Goal: Task Accomplishment & Management: Complete application form

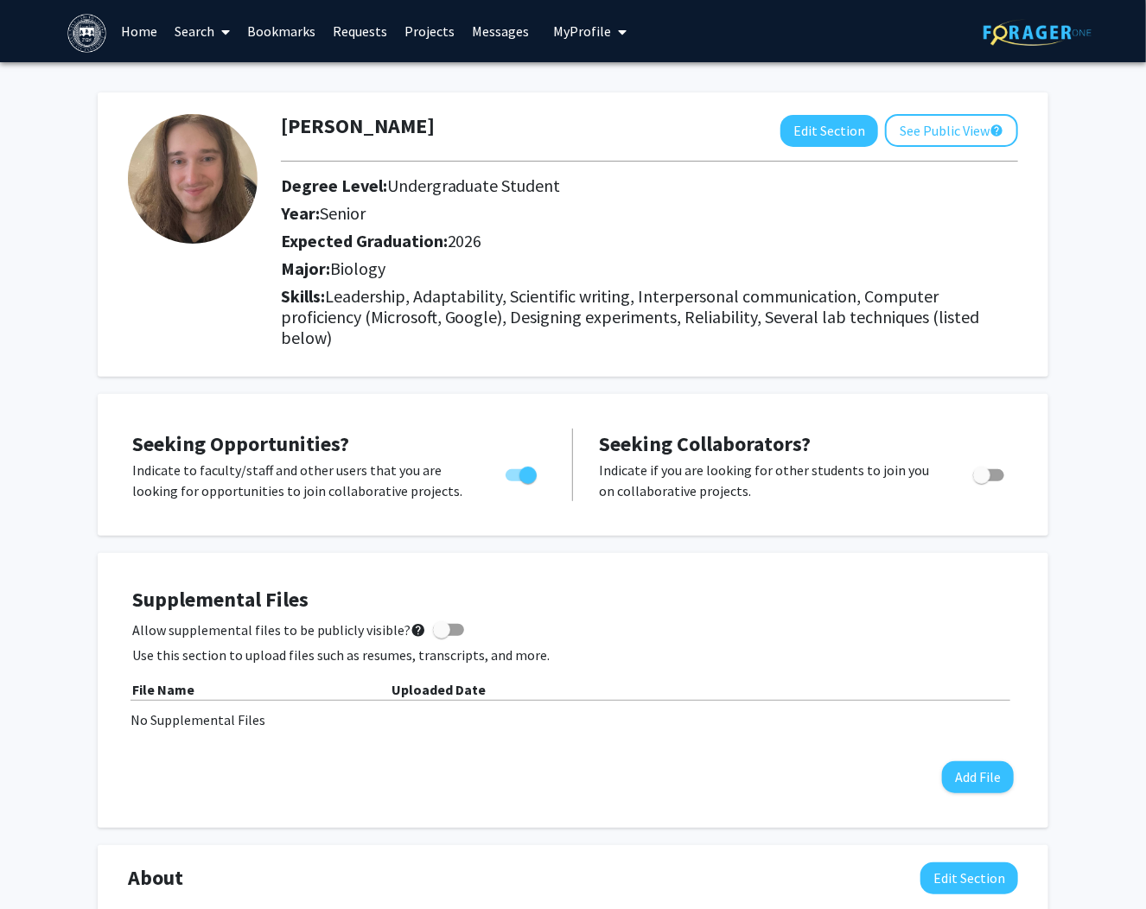
click at [228, 35] on icon at bounding box center [226, 32] width 9 height 14
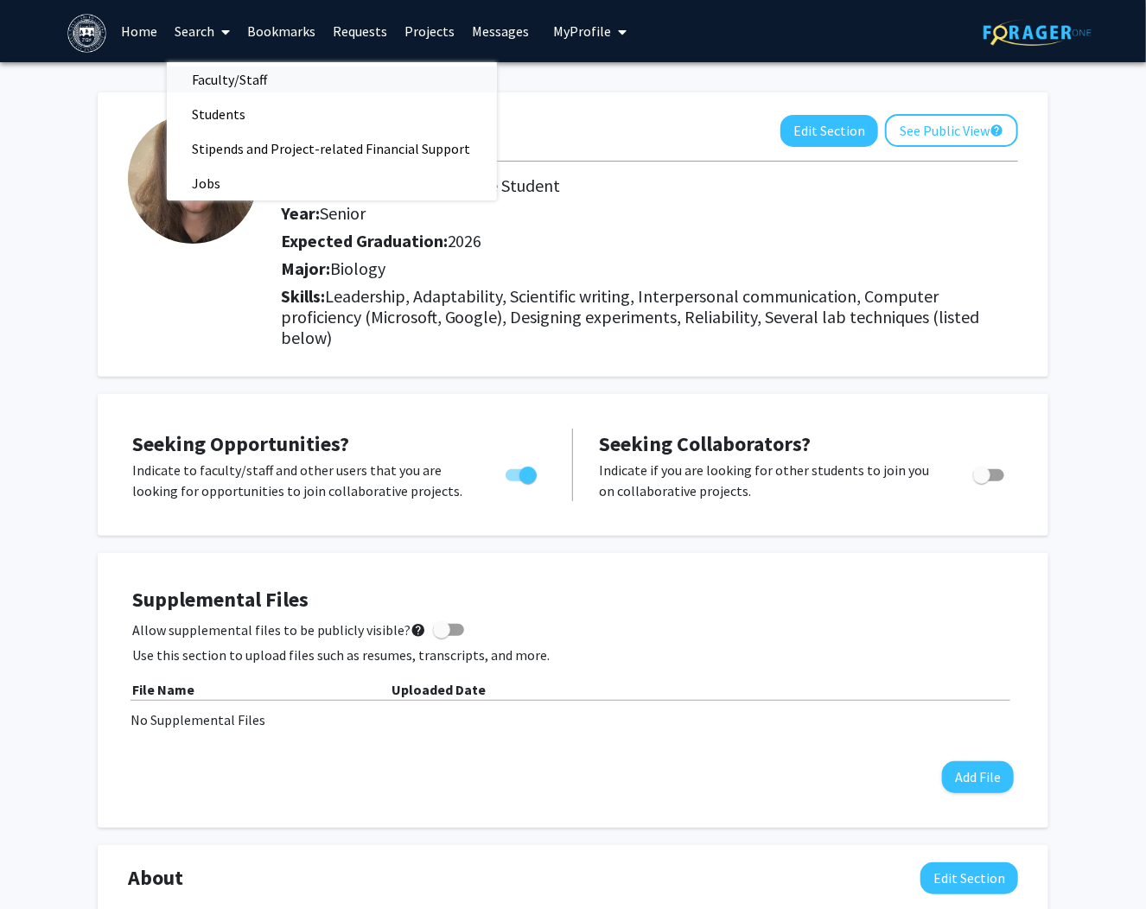
click at [218, 76] on span "Faculty/Staff" at bounding box center [230, 79] width 127 height 35
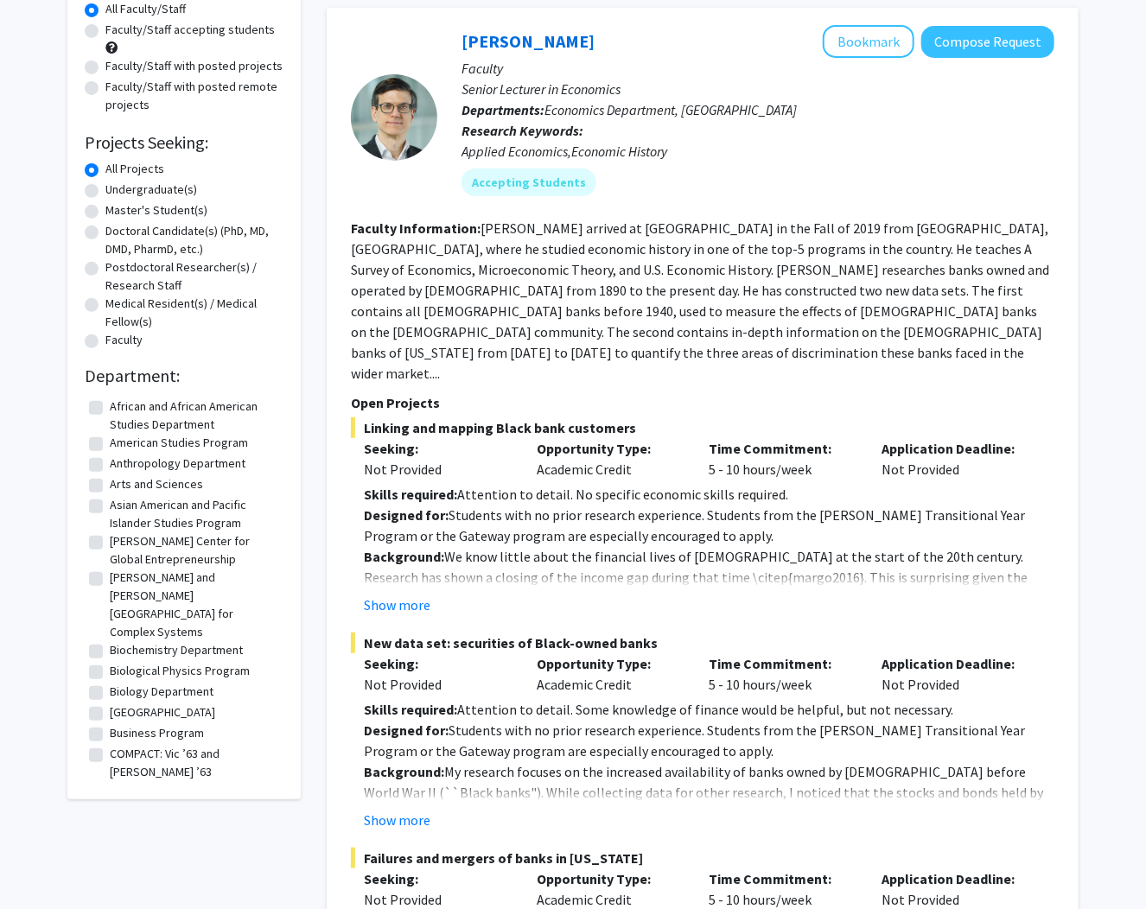
scroll to position [207, 0]
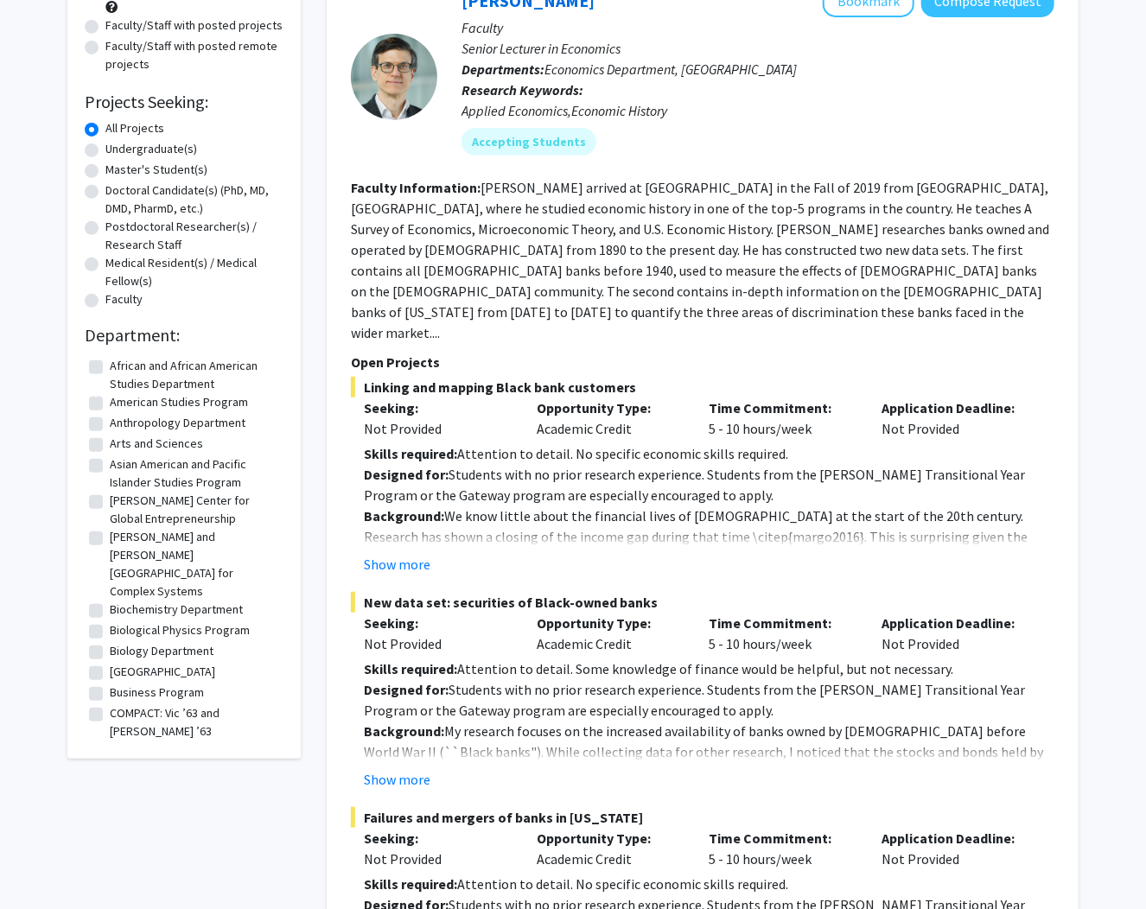
click at [137, 149] on label "Undergraduate(s)" at bounding box center [151, 149] width 92 height 18
click at [117, 149] on input "Undergraduate(s)" at bounding box center [110, 145] width 11 height 11
radio input "true"
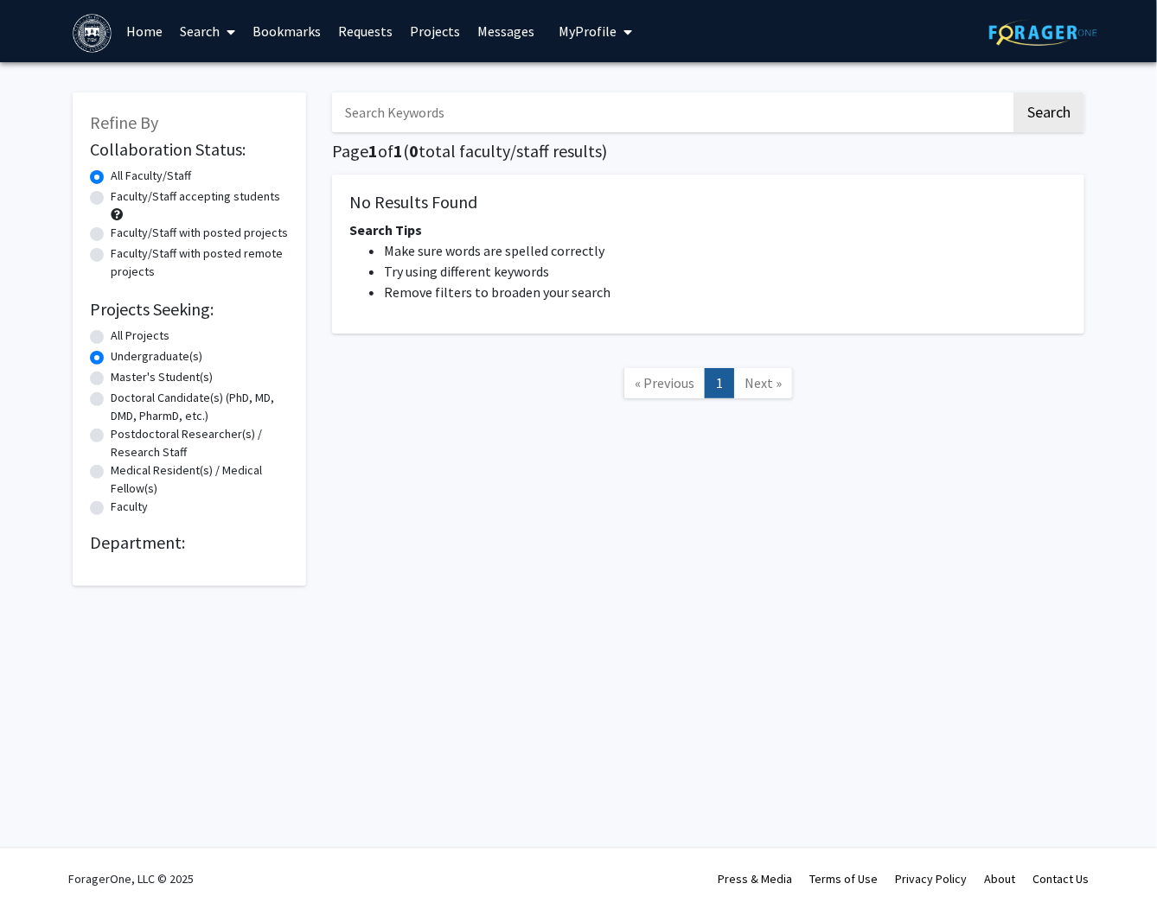
click at [122, 339] on label "All Projects" at bounding box center [140, 336] width 59 height 18
click at [122, 338] on input "All Projects" at bounding box center [116, 332] width 11 height 11
radio input "true"
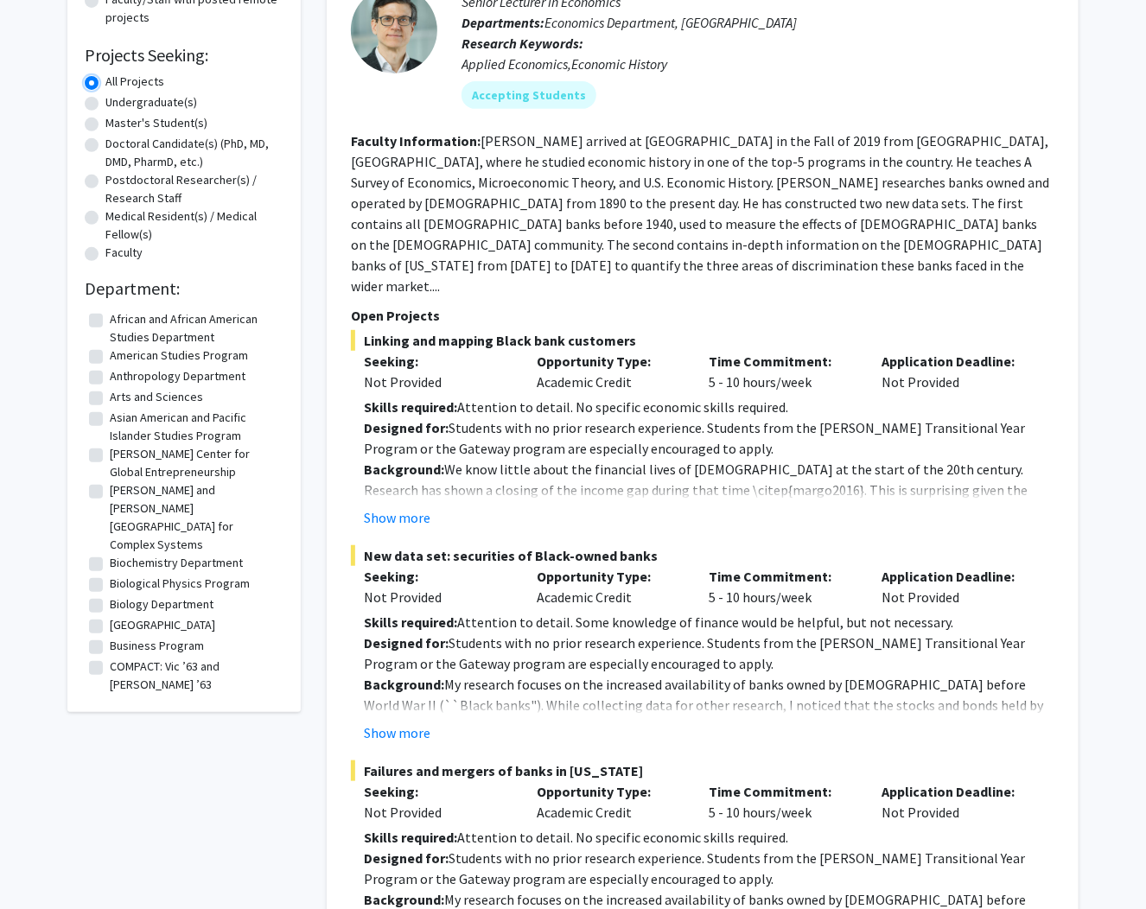
scroll to position [415, 0]
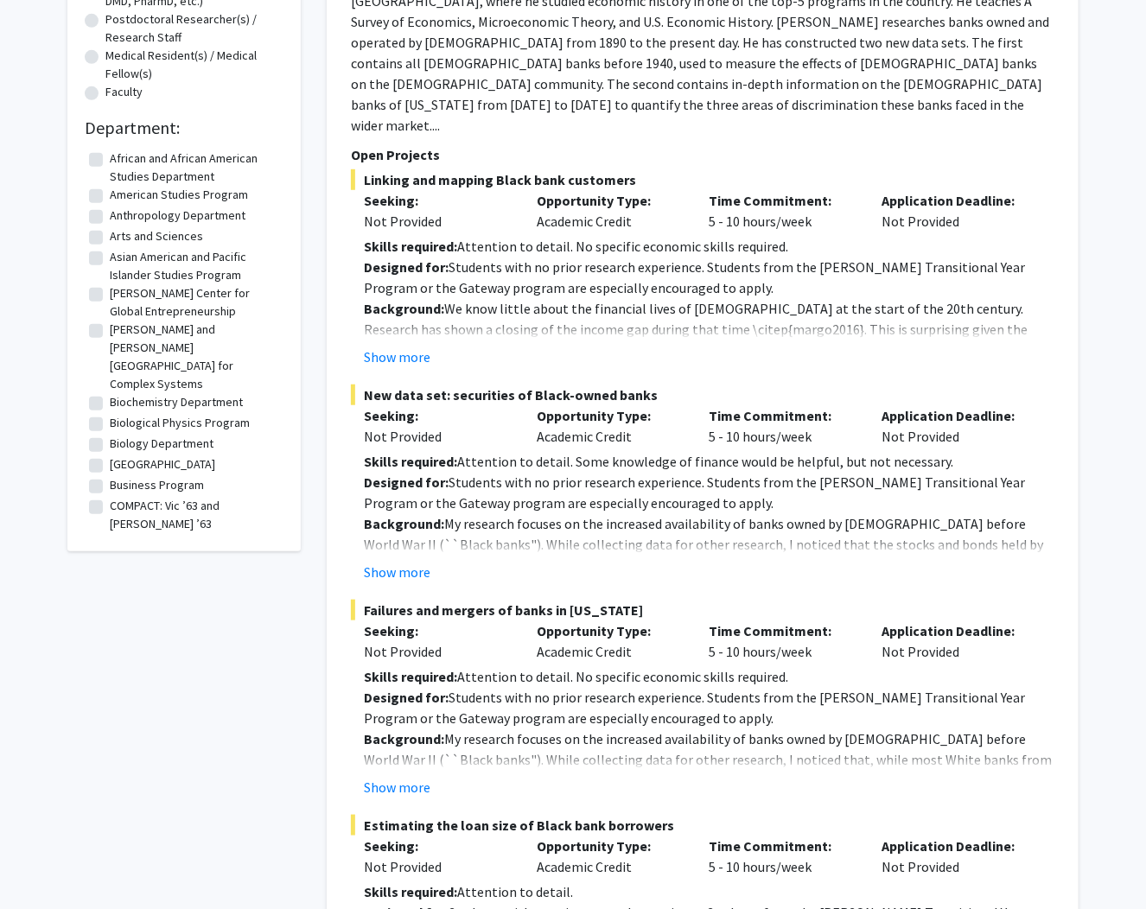
click at [110, 435] on label "Biology Department" at bounding box center [162, 444] width 104 height 18
click at [110, 435] on input "Biology Department" at bounding box center [115, 440] width 11 height 11
checkbox input "true"
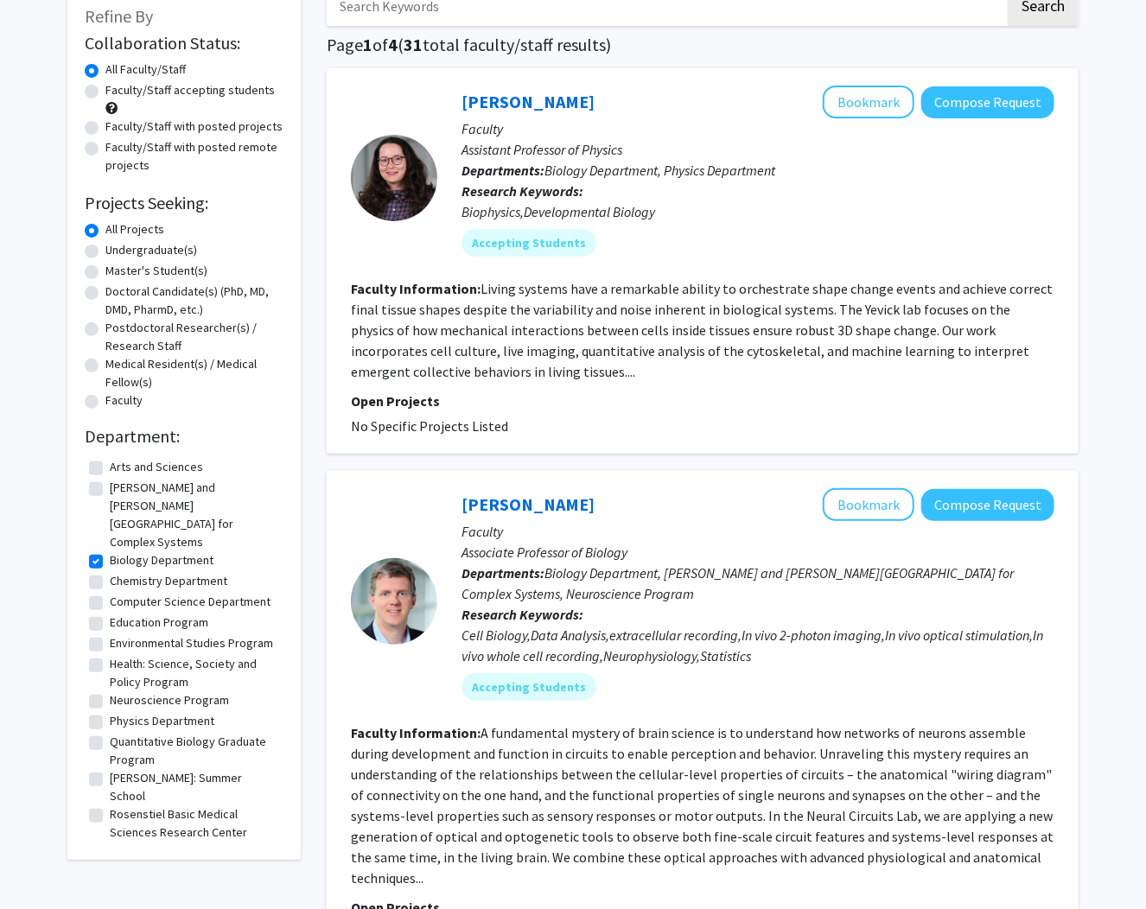
scroll to position [138, 0]
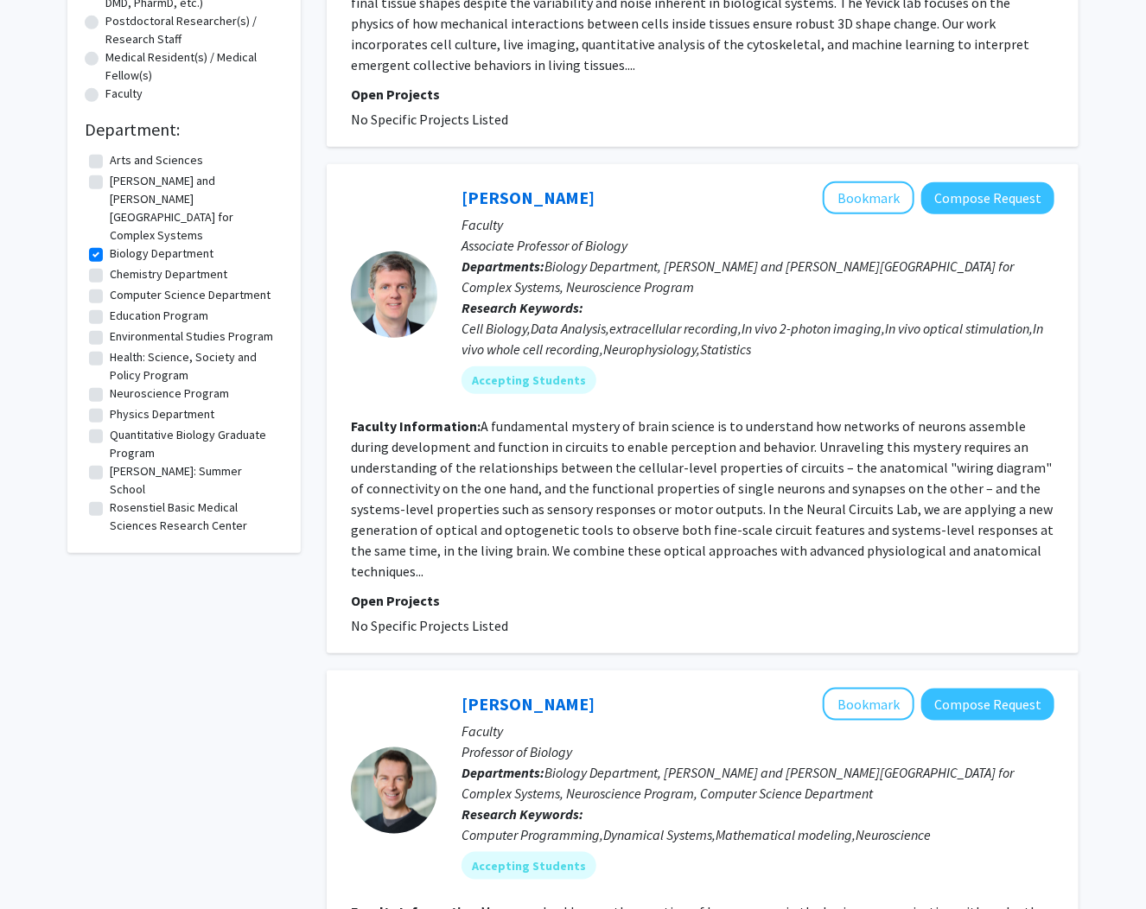
scroll to position [415, 0]
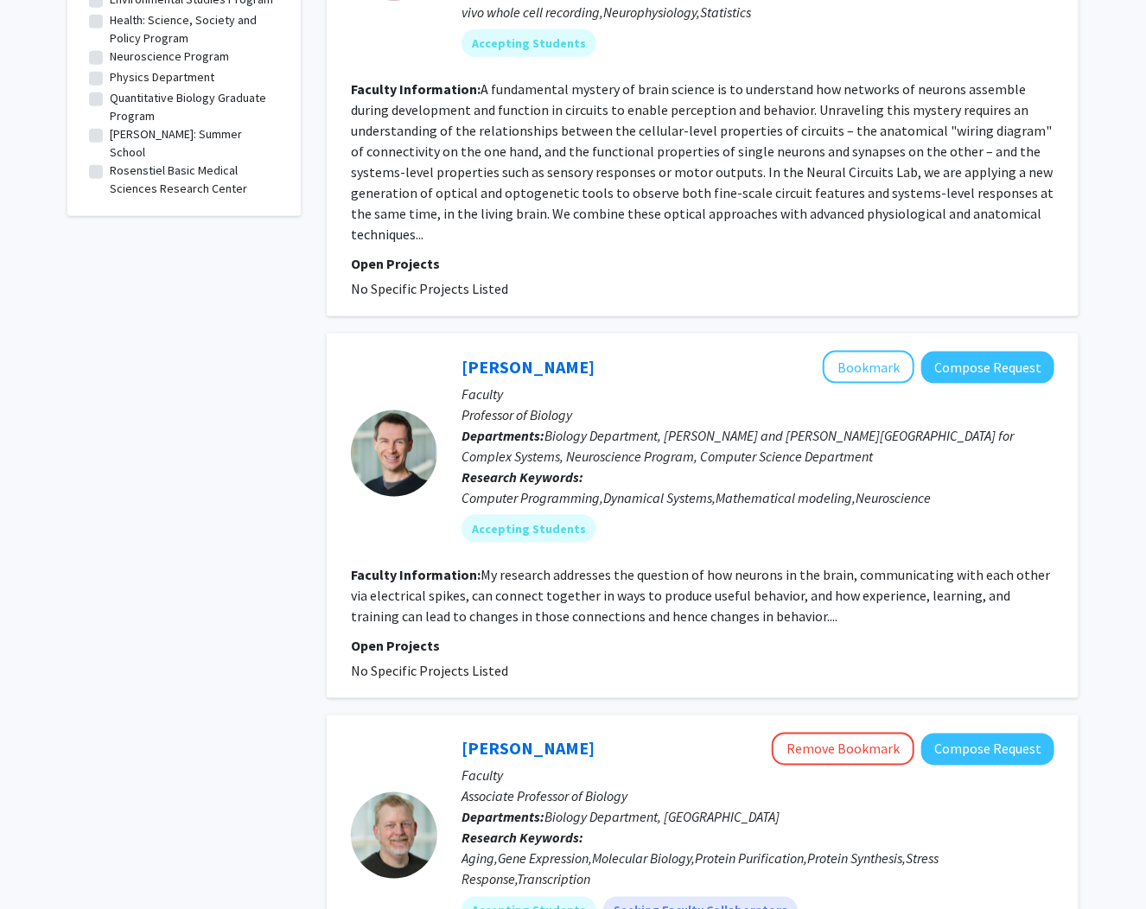
scroll to position [899, 0]
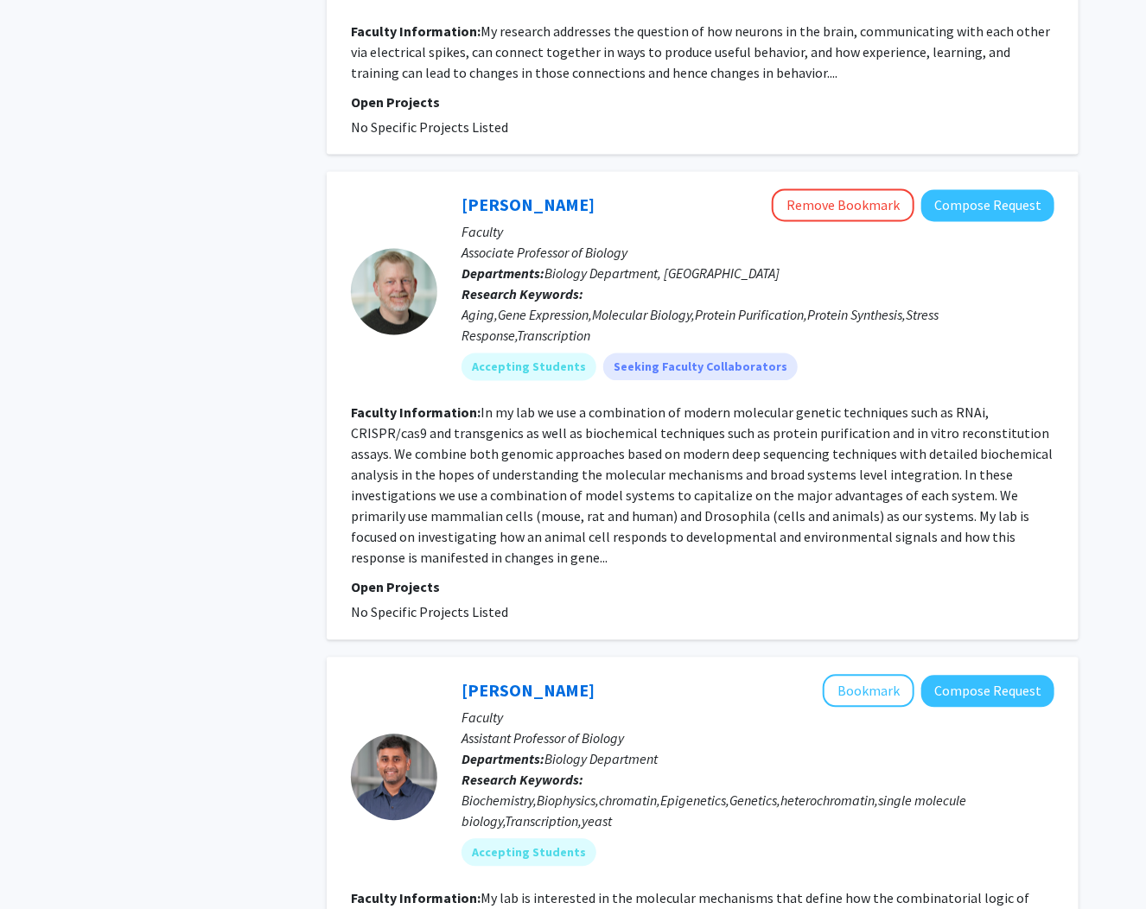
scroll to position [1383, 0]
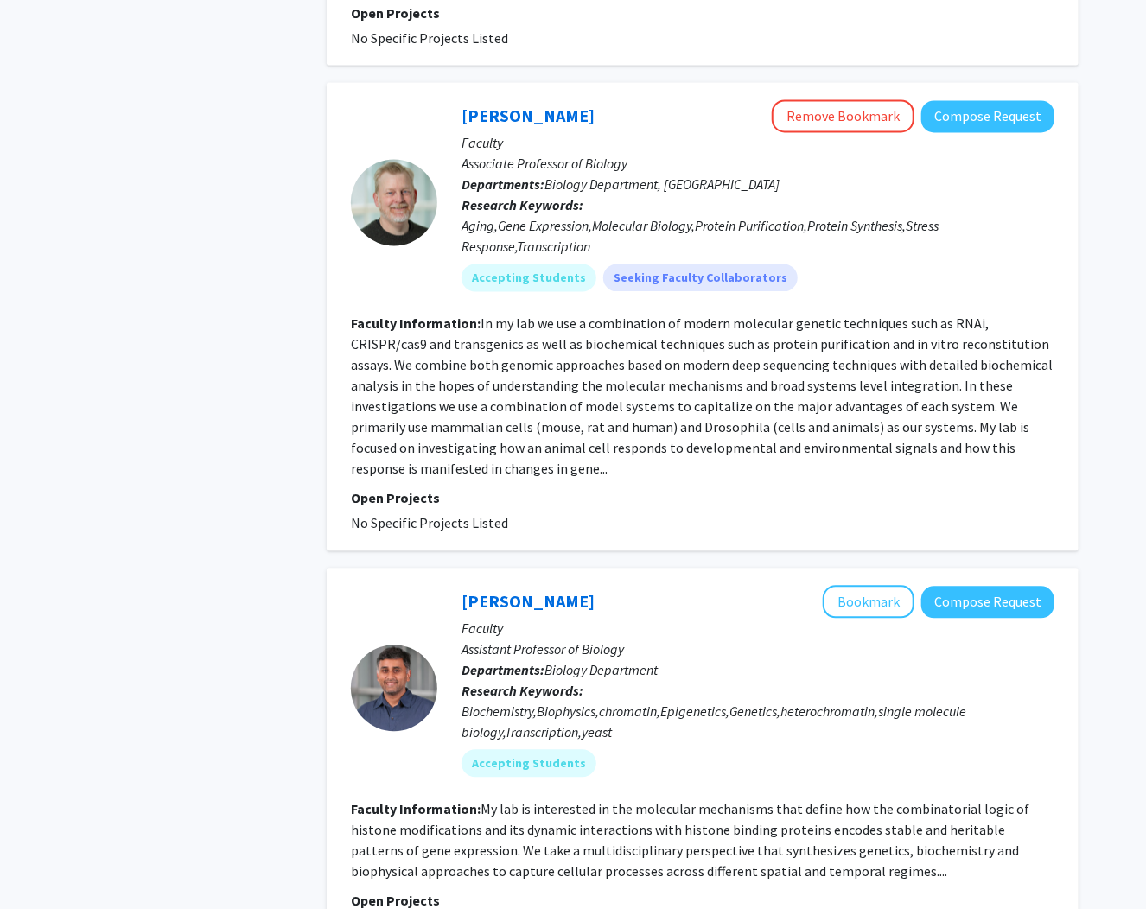
click at [315, 548] on div "Search Page 1 of 4 ( 31 total faculty/staff results) [PERSON_NAME] Bookmark Com…" at bounding box center [703, 915] width 778 height 4446
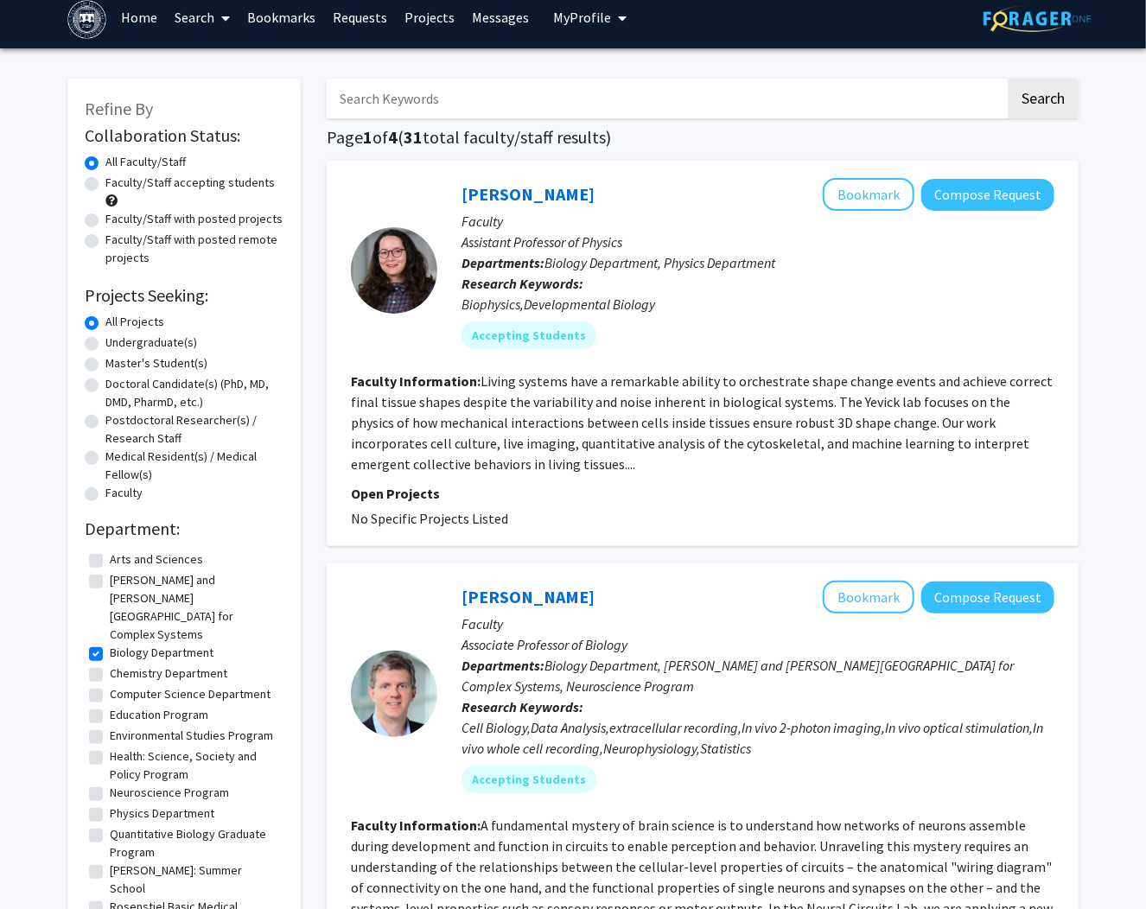
scroll to position [0, 0]
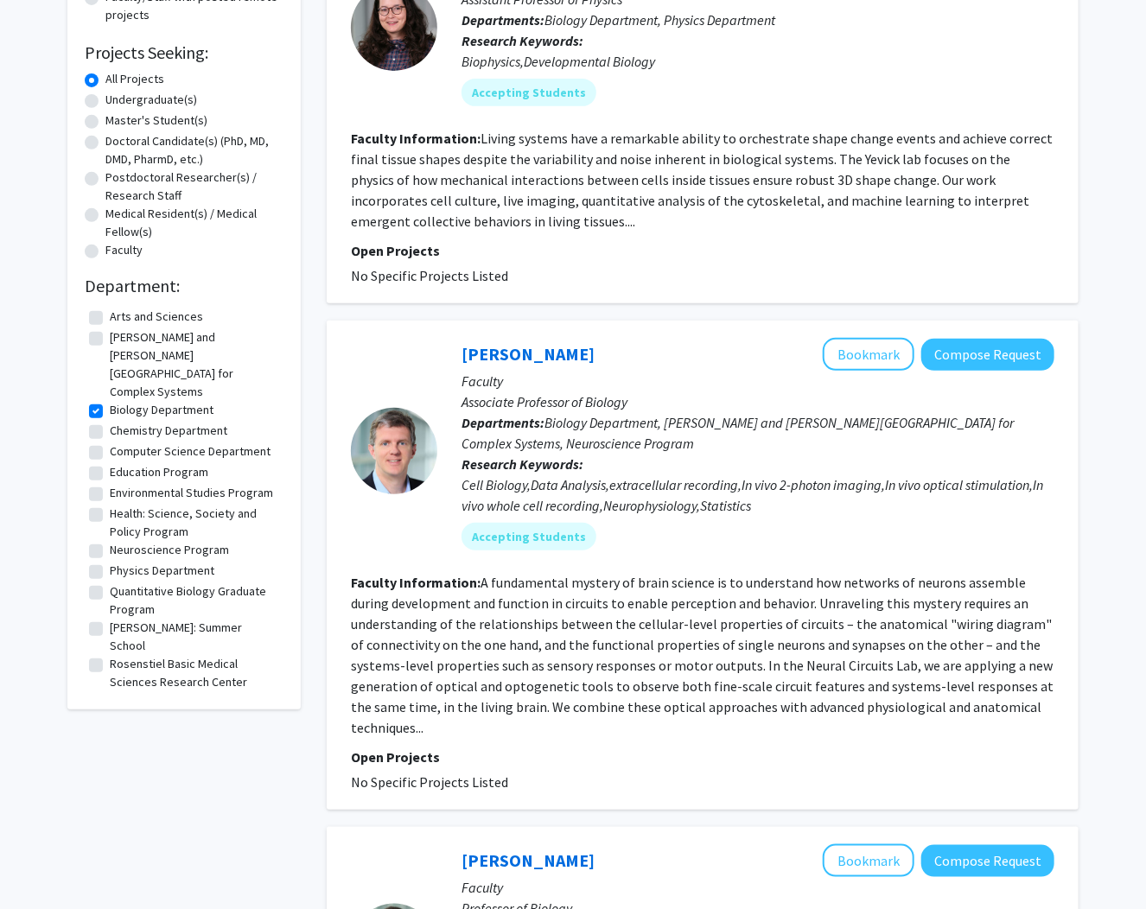
scroll to position [346, 0]
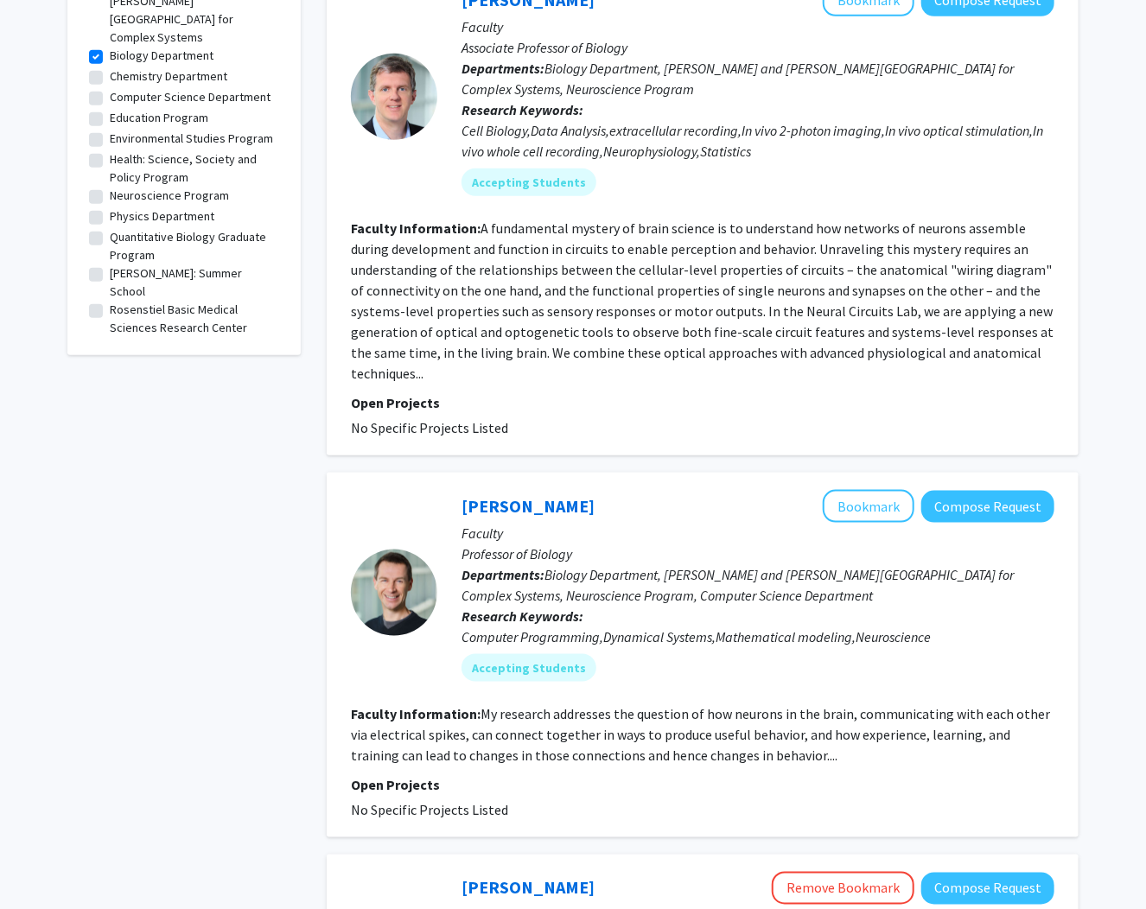
scroll to position [692, 0]
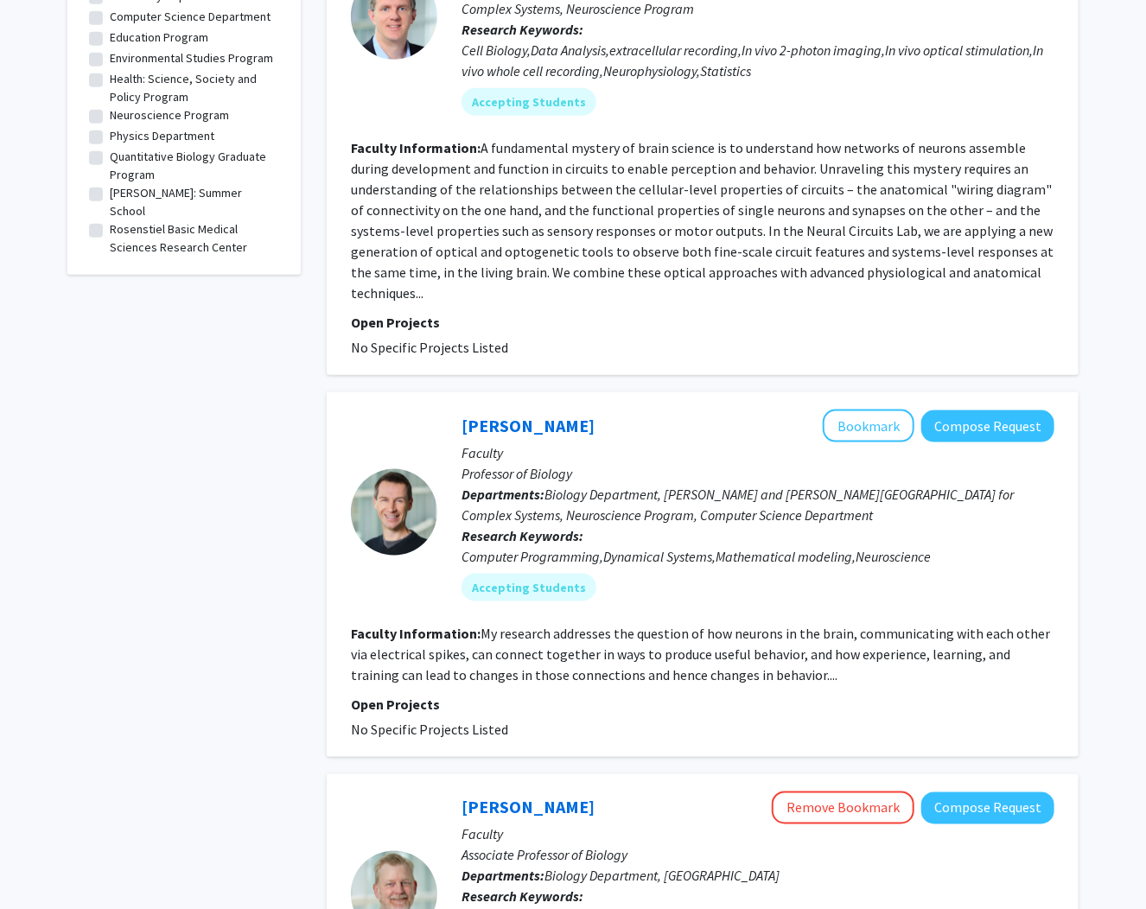
click at [751, 676] on fg-read-more "My research addresses the question of how neurons in the brain, communicating w…" at bounding box center [700, 654] width 699 height 59
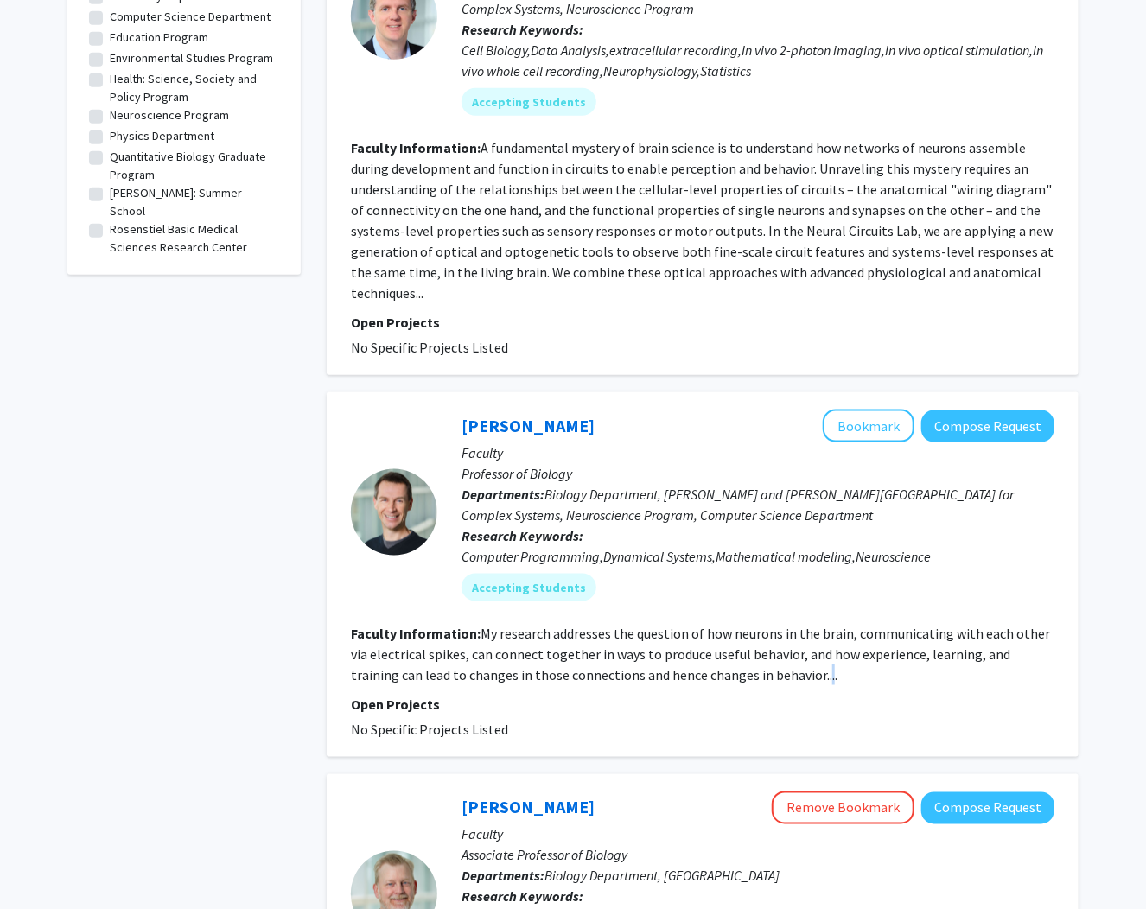
click at [751, 676] on fg-read-more "My research addresses the question of how neurons in the brain, communicating w…" at bounding box center [700, 654] width 699 height 59
click at [526, 425] on link "[PERSON_NAME]" at bounding box center [528, 426] width 133 height 22
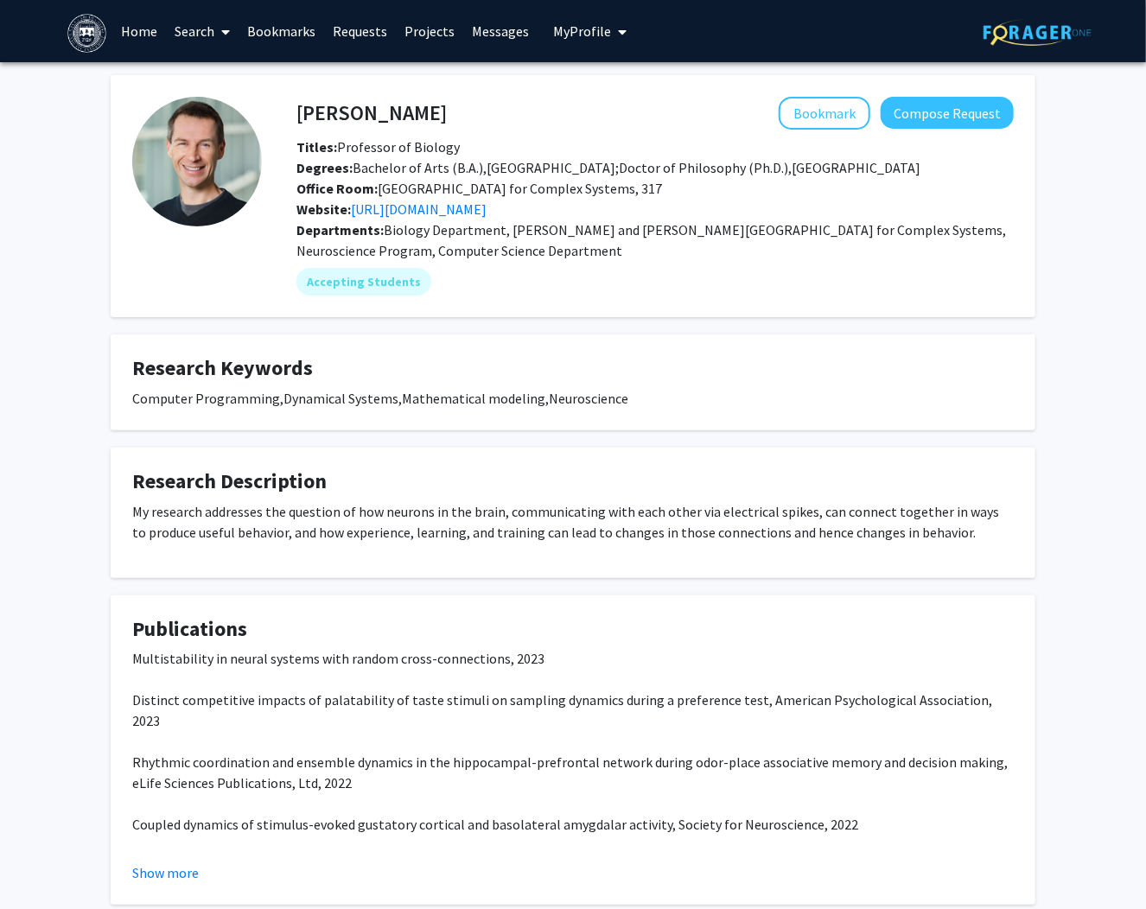
click at [90, 533] on div "[PERSON_NAME] Bookmark Compose Request Titles: Professor of Biology Degrees: Ba…" at bounding box center [573, 511] width 1146 height 899
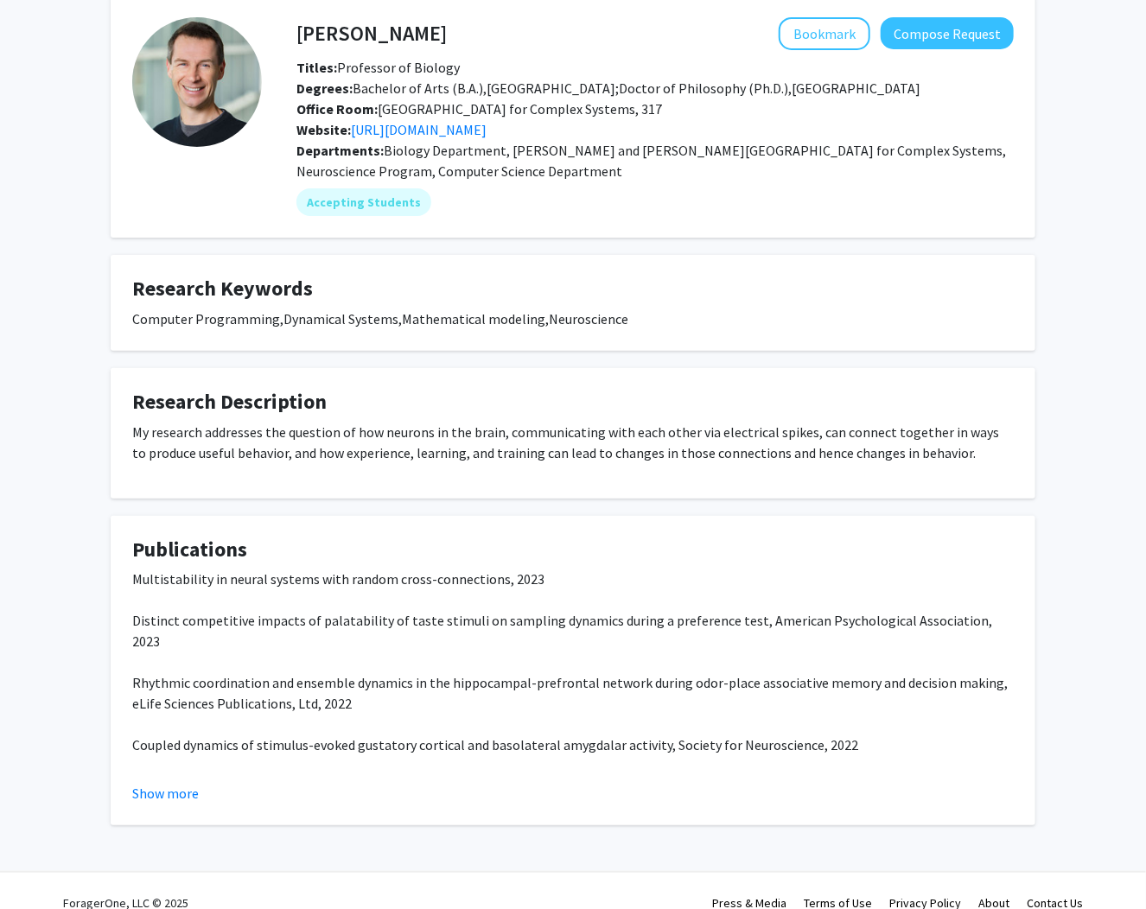
scroll to position [104, 0]
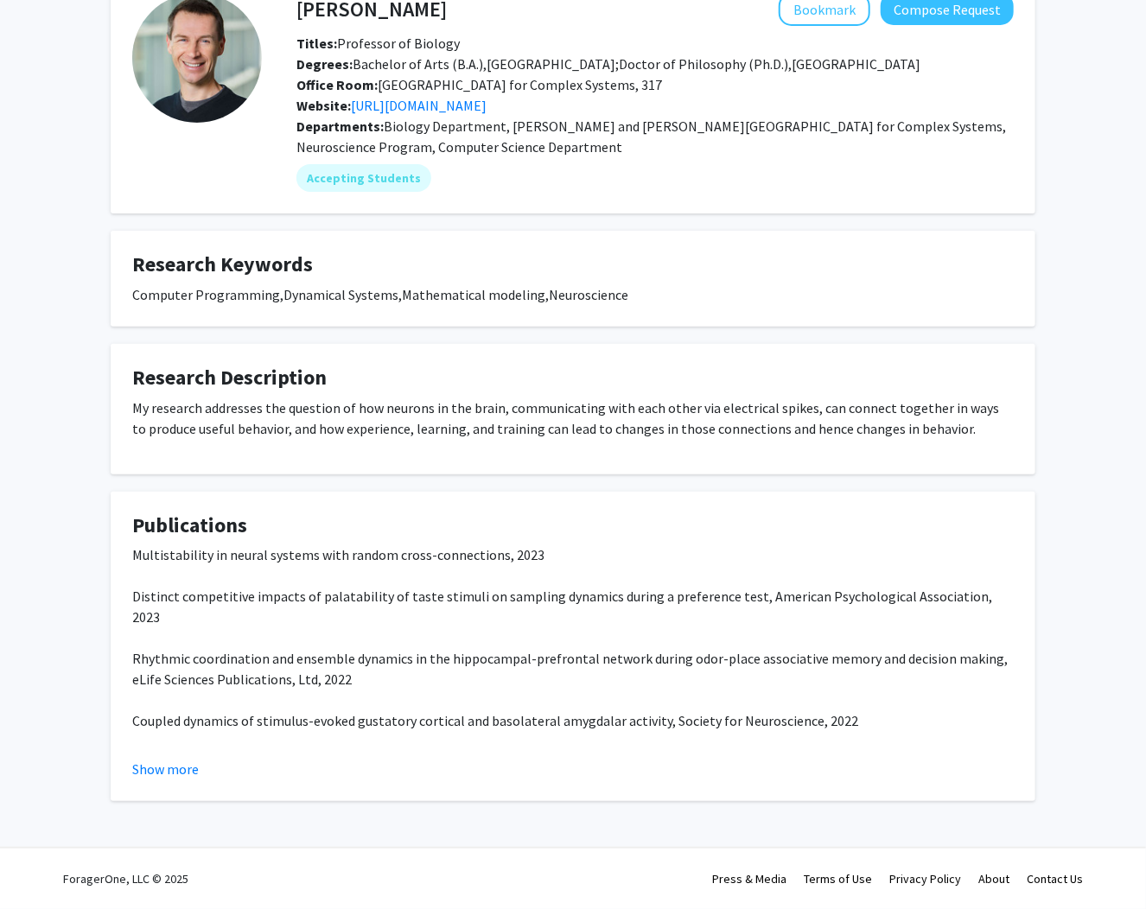
click at [90, 533] on div "[PERSON_NAME] Bookmark Compose Request Titles: Professor of Biology Degrees: Ba…" at bounding box center [573, 408] width 1146 height 899
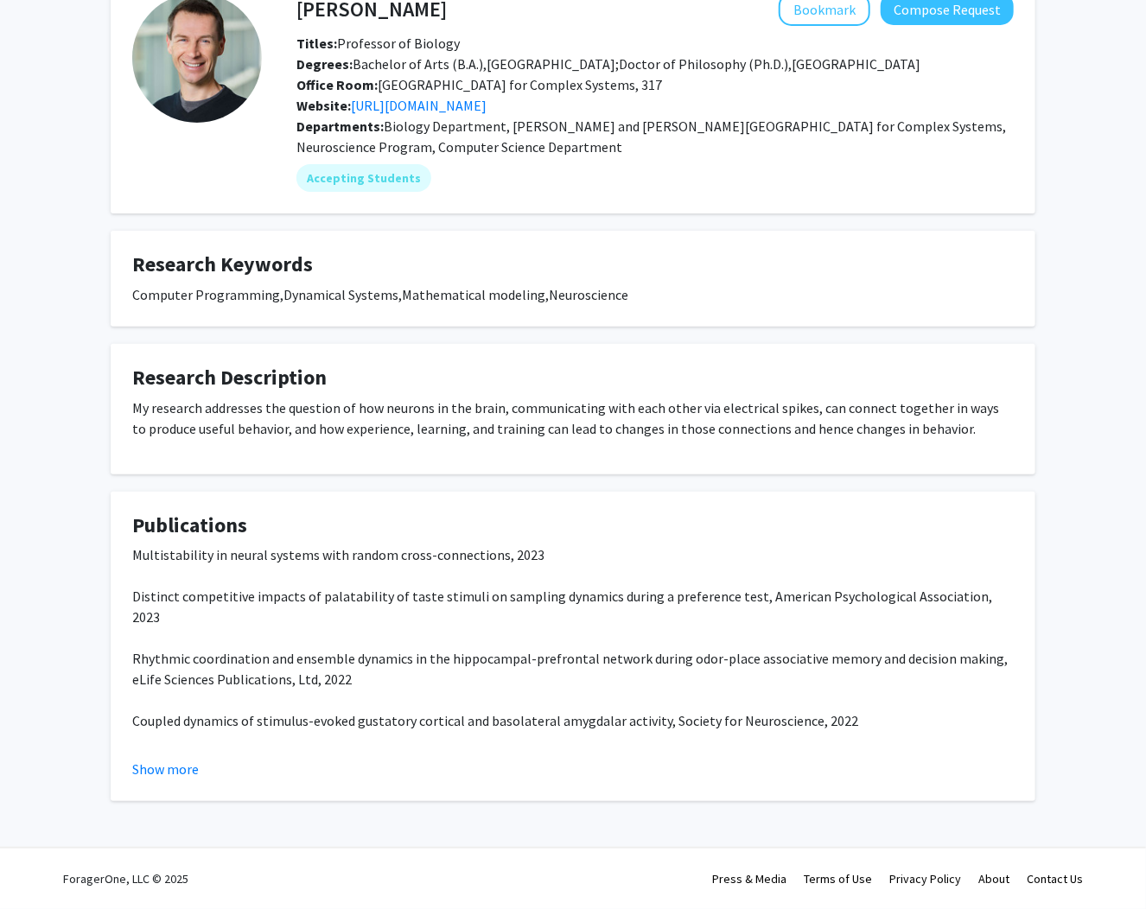
click at [171, 757] on fg-read-more "Multistability in neural systems with random cross-connections, 2023 Distinct c…" at bounding box center [573, 662] width 882 height 235
click at [169, 764] on button "Show more" at bounding box center [165, 769] width 67 height 21
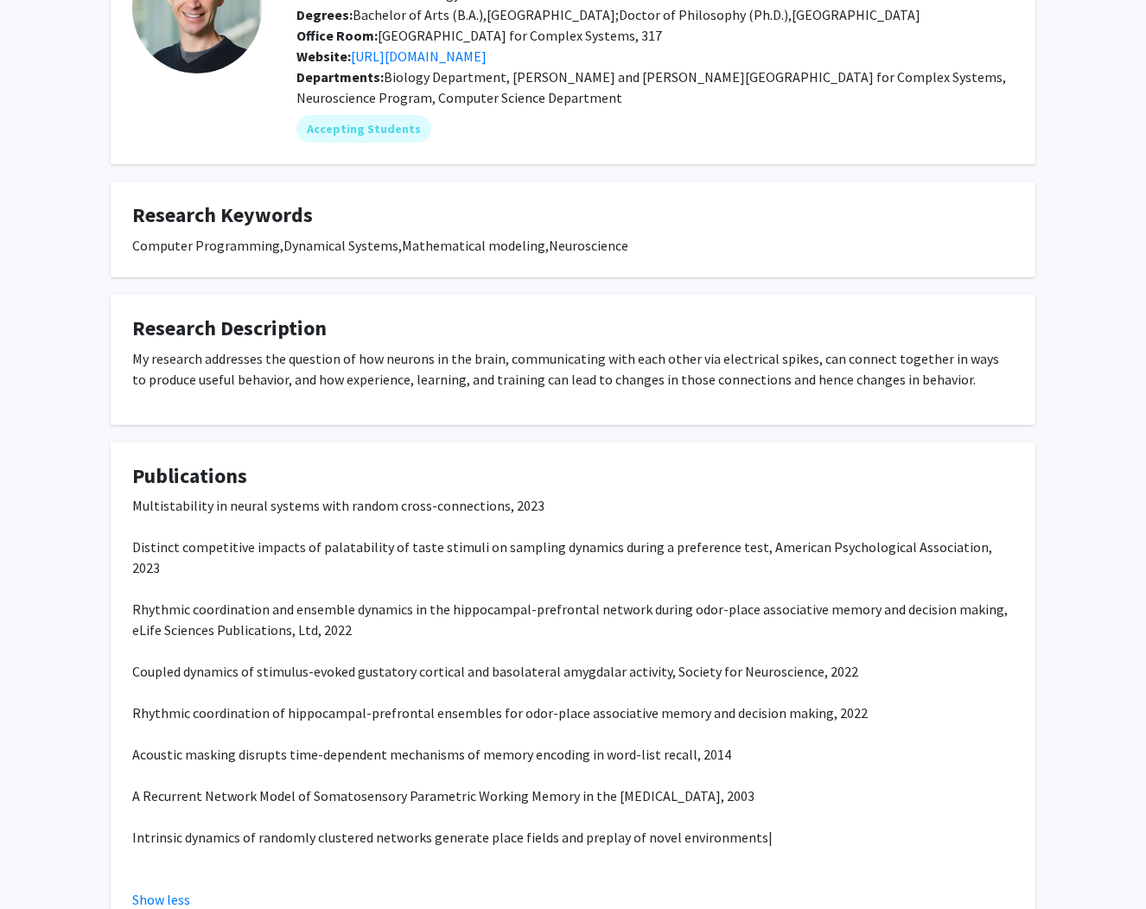
scroll to position [263, 0]
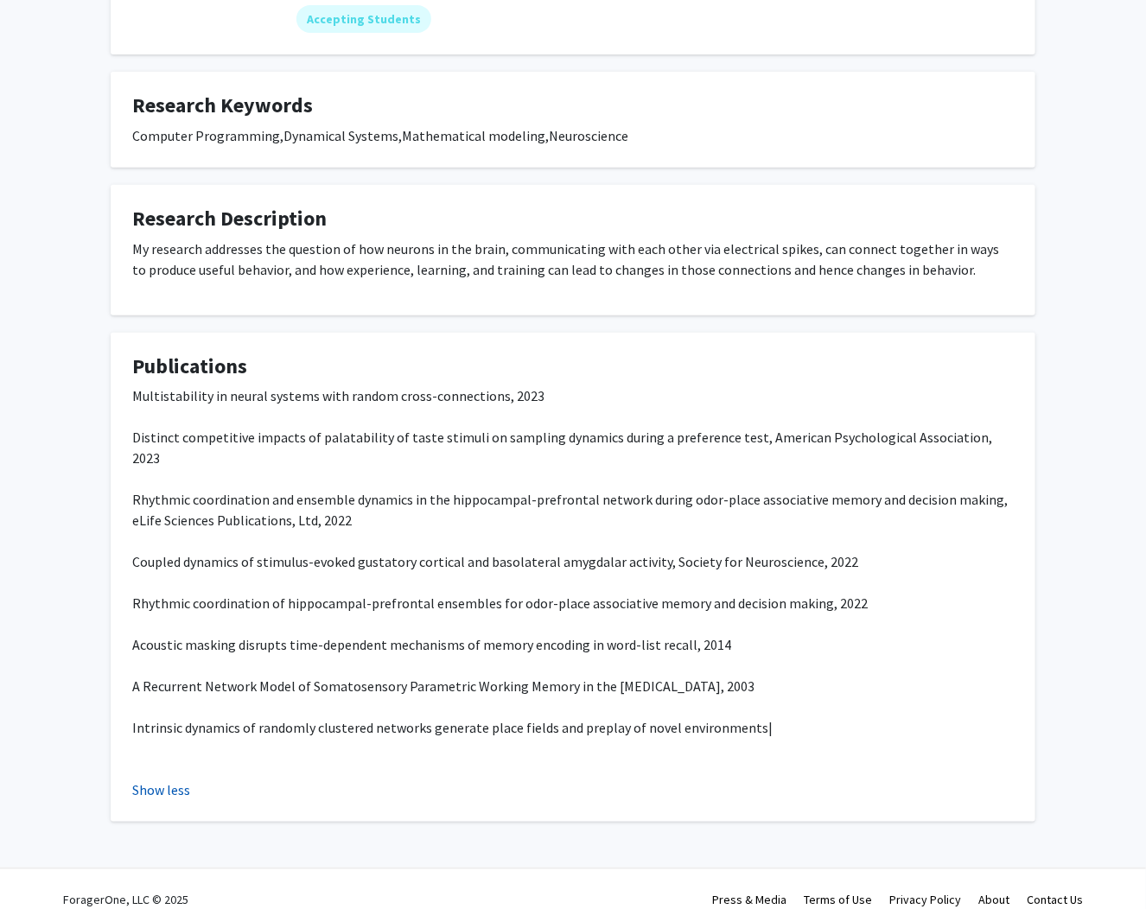
click at [158, 780] on button "Show less" at bounding box center [161, 790] width 58 height 21
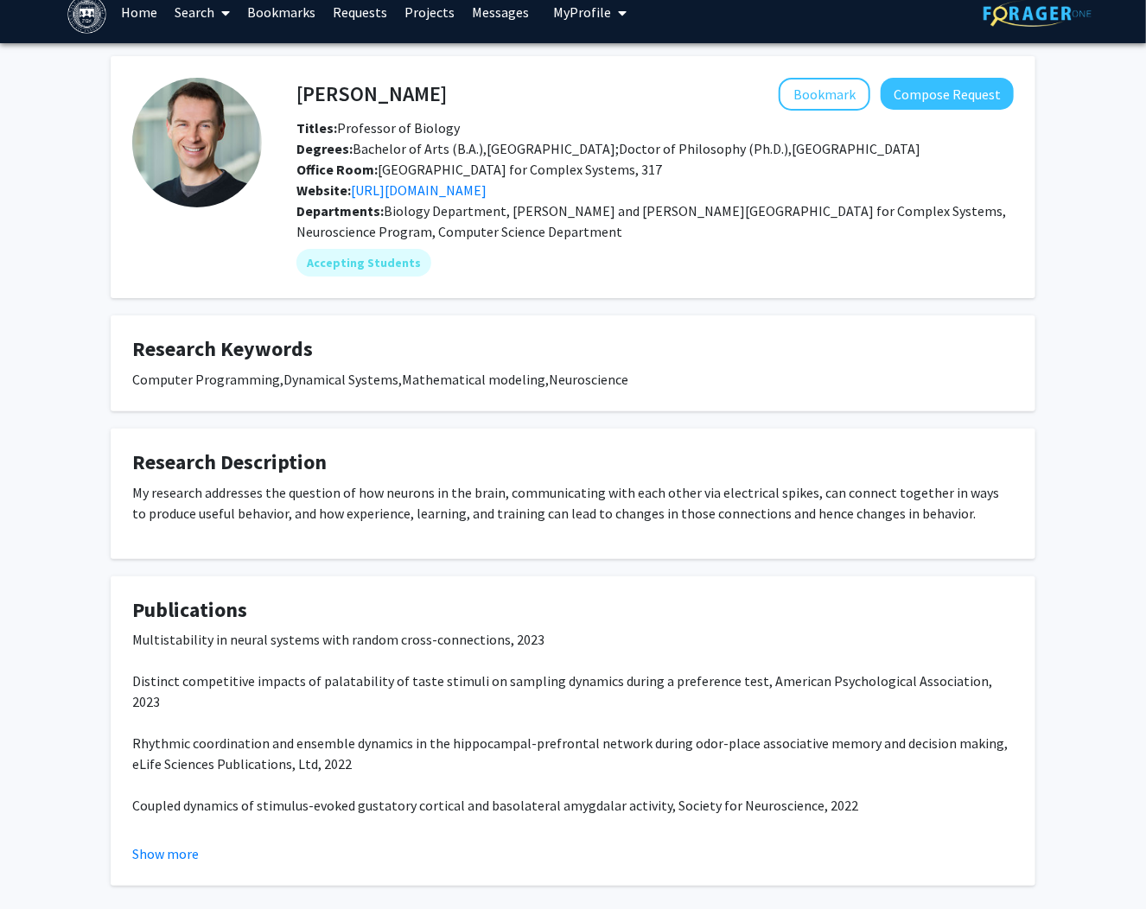
scroll to position [0, 0]
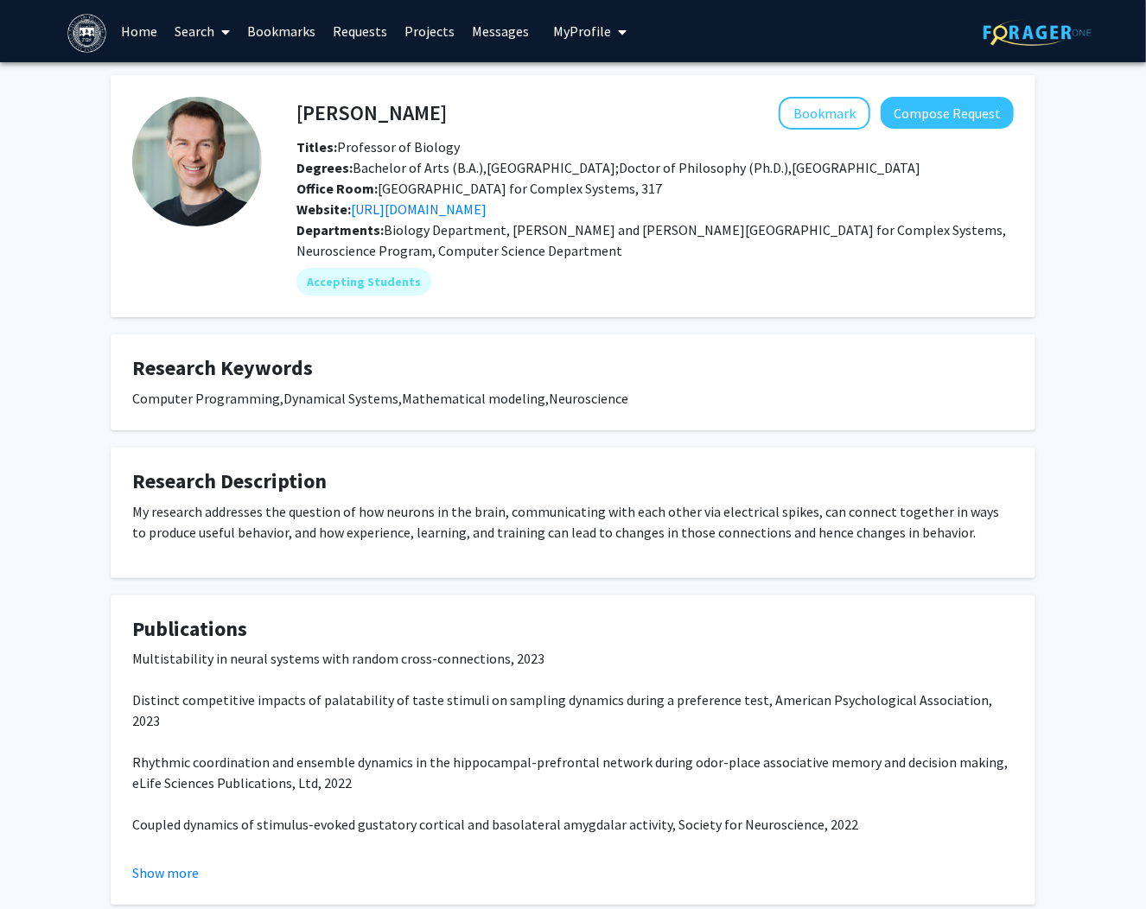
click at [92, 714] on div "[PERSON_NAME] Bookmark Compose Request Titles: Professor of Biology Degrees: Ba…" at bounding box center [573, 511] width 1146 height 899
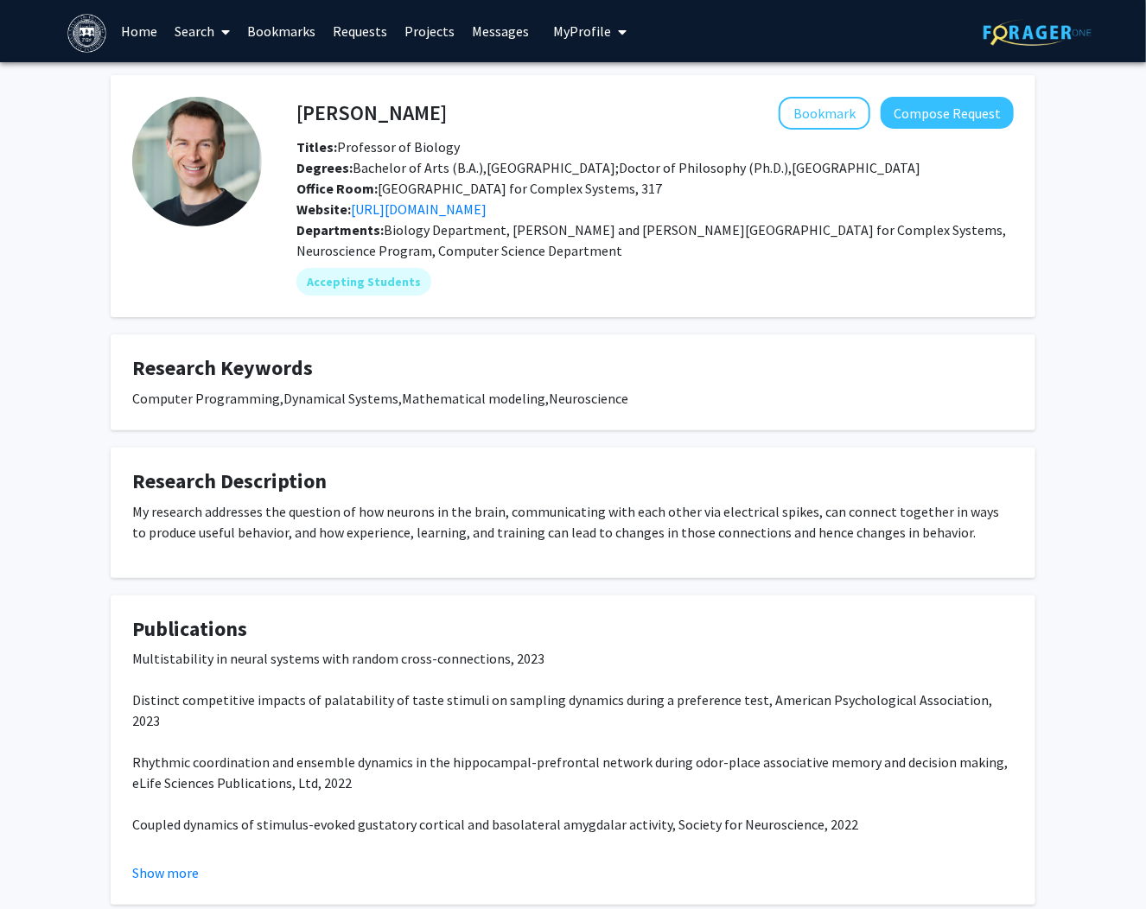
click at [92, 714] on div "[PERSON_NAME] Bookmark Compose Request Titles: Professor of Biology Degrees: Ba…" at bounding box center [573, 511] width 1146 height 899
click at [80, 552] on div "[PERSON_NAME] Bookmark Compose Request Titles: Professor of Biology Degrees: Ba…" at bounding box center [573, 511] width 1146 height 899
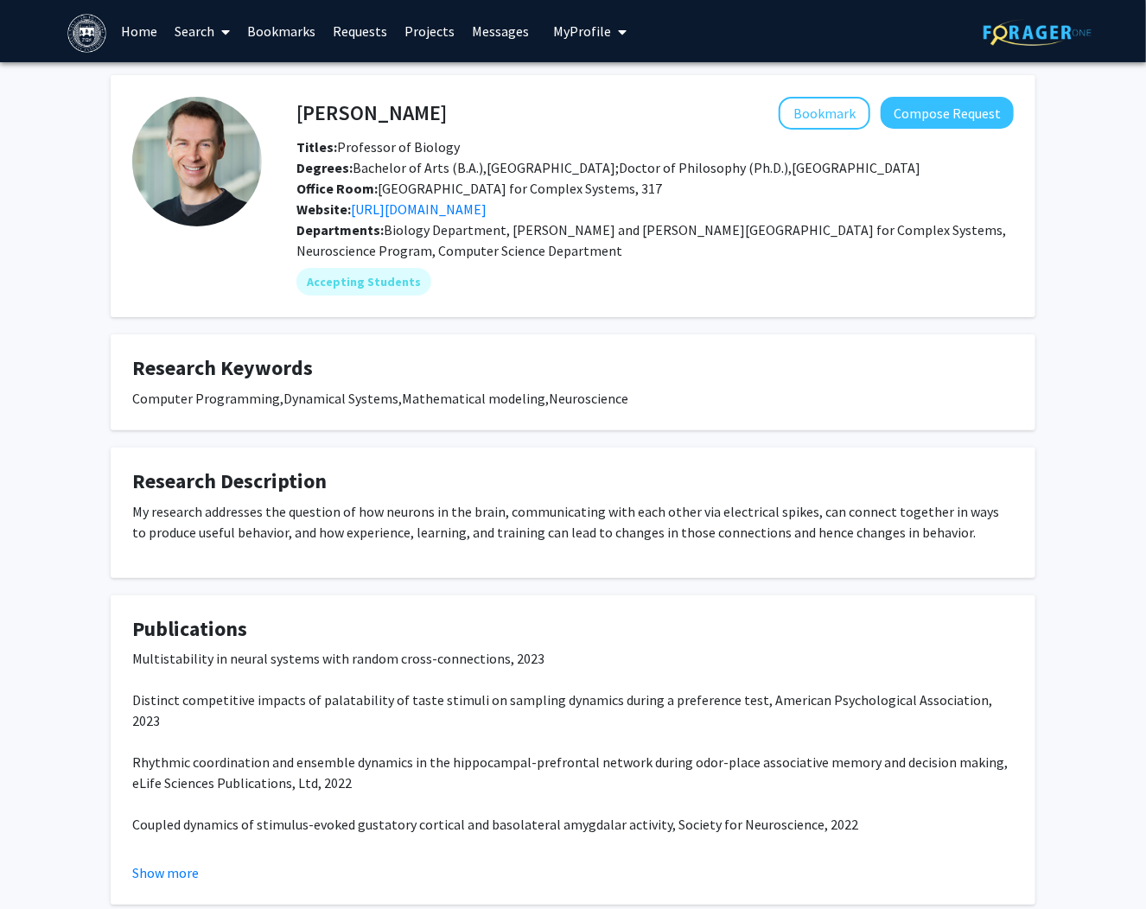
click at [80, 552] on div "[PERSON_NAME] Bookmark Compose Request Titles: Professor of Biology Degrees: Ba…" at bounding box center [573, 511] width 1146 height 899
click at [90, 424] on div "[PERSON_NAME] Bookmark Compose Request Titles: Professor of Biology Degrees: Ba…" at bounding box center [573, 511] width 1146 height 899
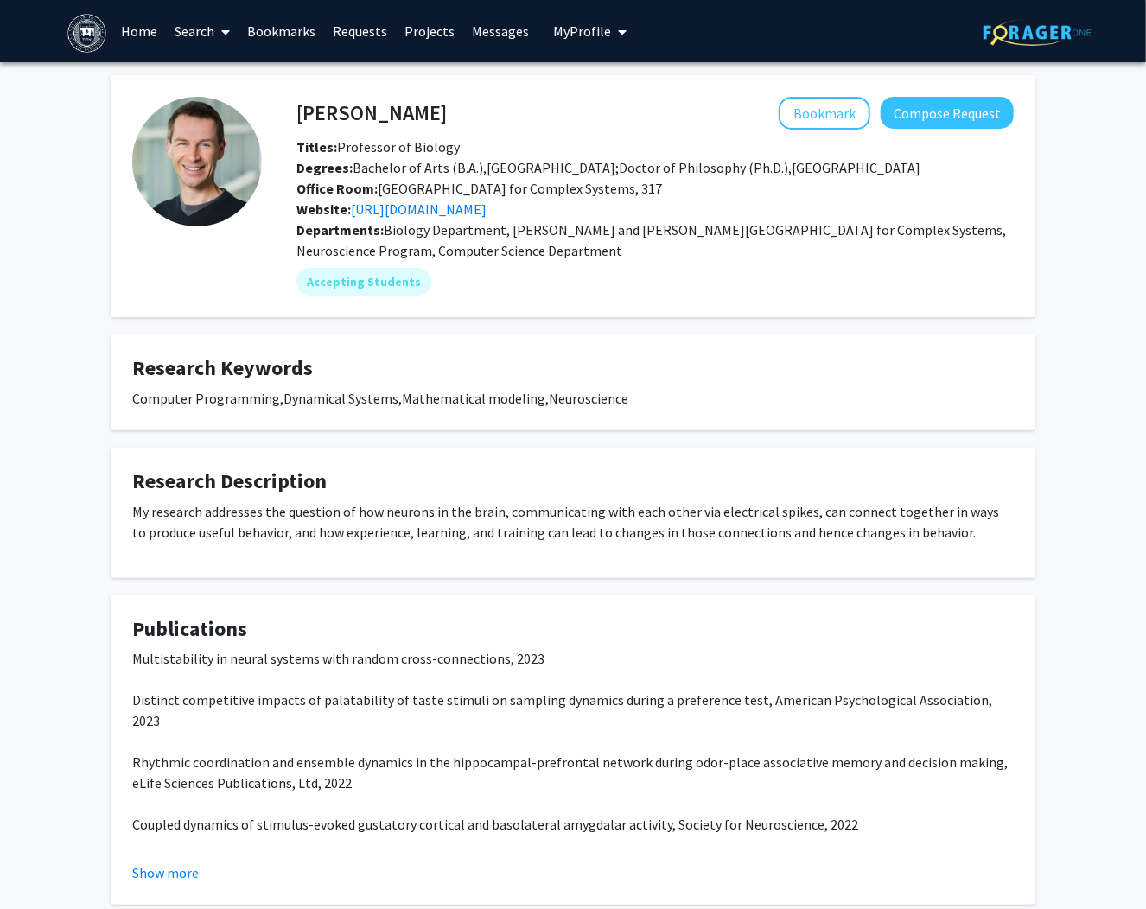
click at [90, 424] on div "[PERSON_NAME] Bookmark Compose Request Titles: Professor of Biology Degrees: Ba…" at bounding box center [573, 511] width 1146 height 899
click at [61, 475] on div "[PERSON_NAME] Bookmark Compose Request Titles: Professor of Biology Degrees: Ba…" at bounding box center [573, 511] width 1146 height 899
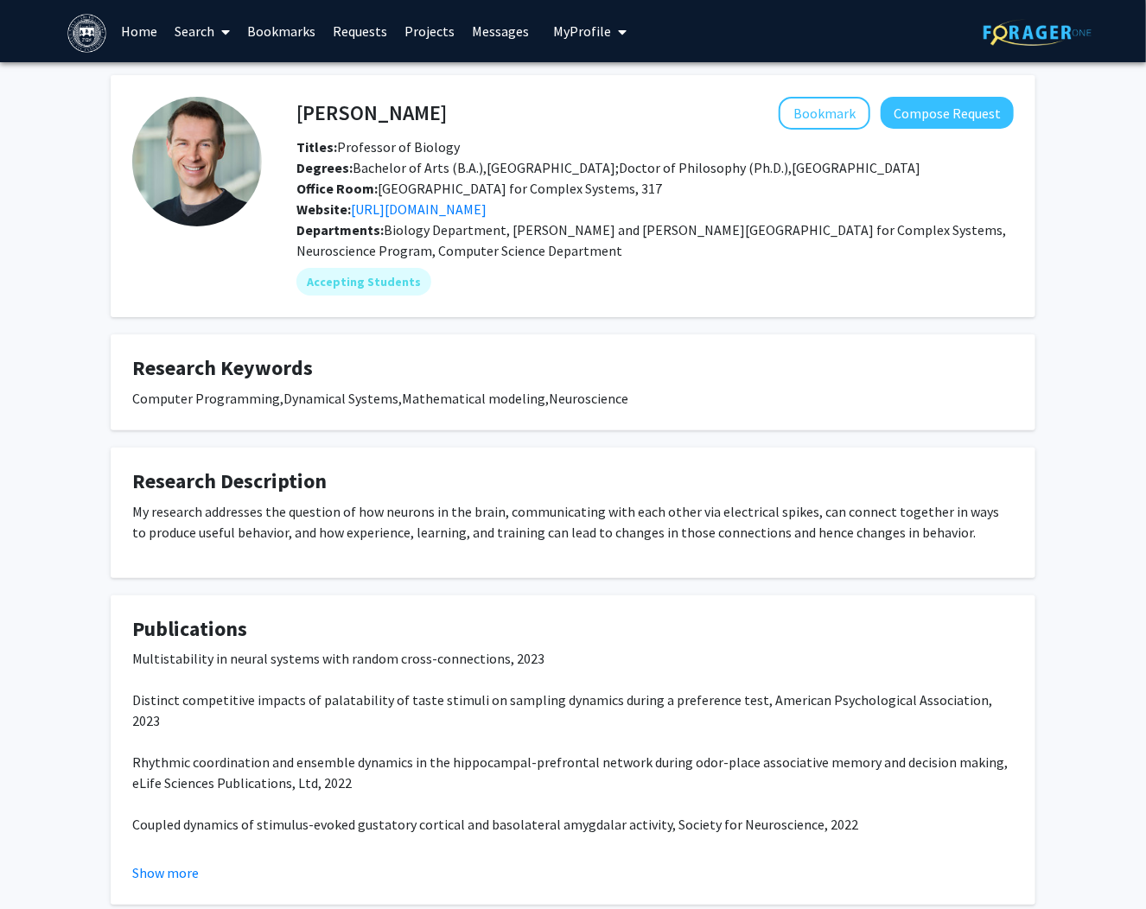
click at [68, 550] on div "[PERSON_NAME] Bookmark Compose Request Titles: Professor of Biology Degrees: Ba…" at bounding box center [573, 511] width 1146 height 899
click at [89, 503] on div "[PERSON_NAME] Bookmark Compose Request Titles: Professor of Biology Degrees: Ba…" at bounding box center [573, 511] width 1146 height 899
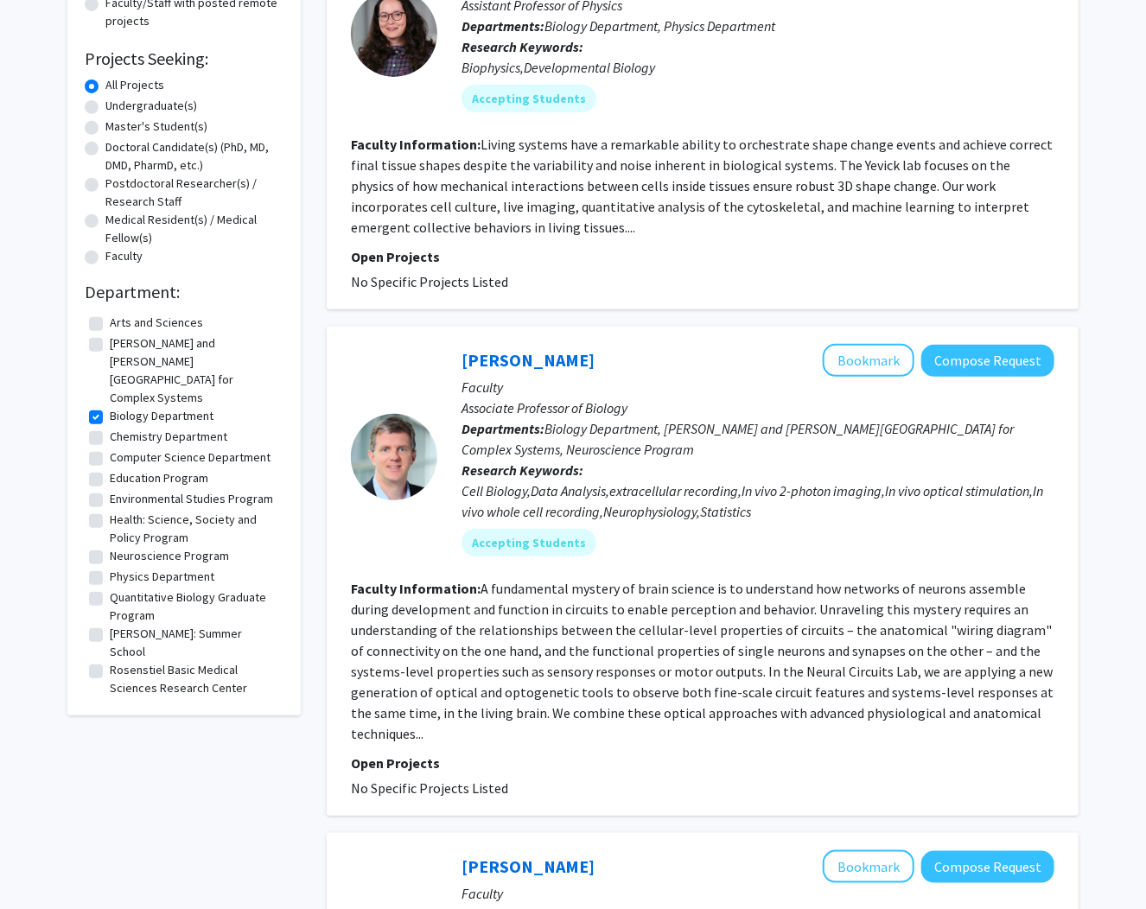
scroll to position [415, 0]
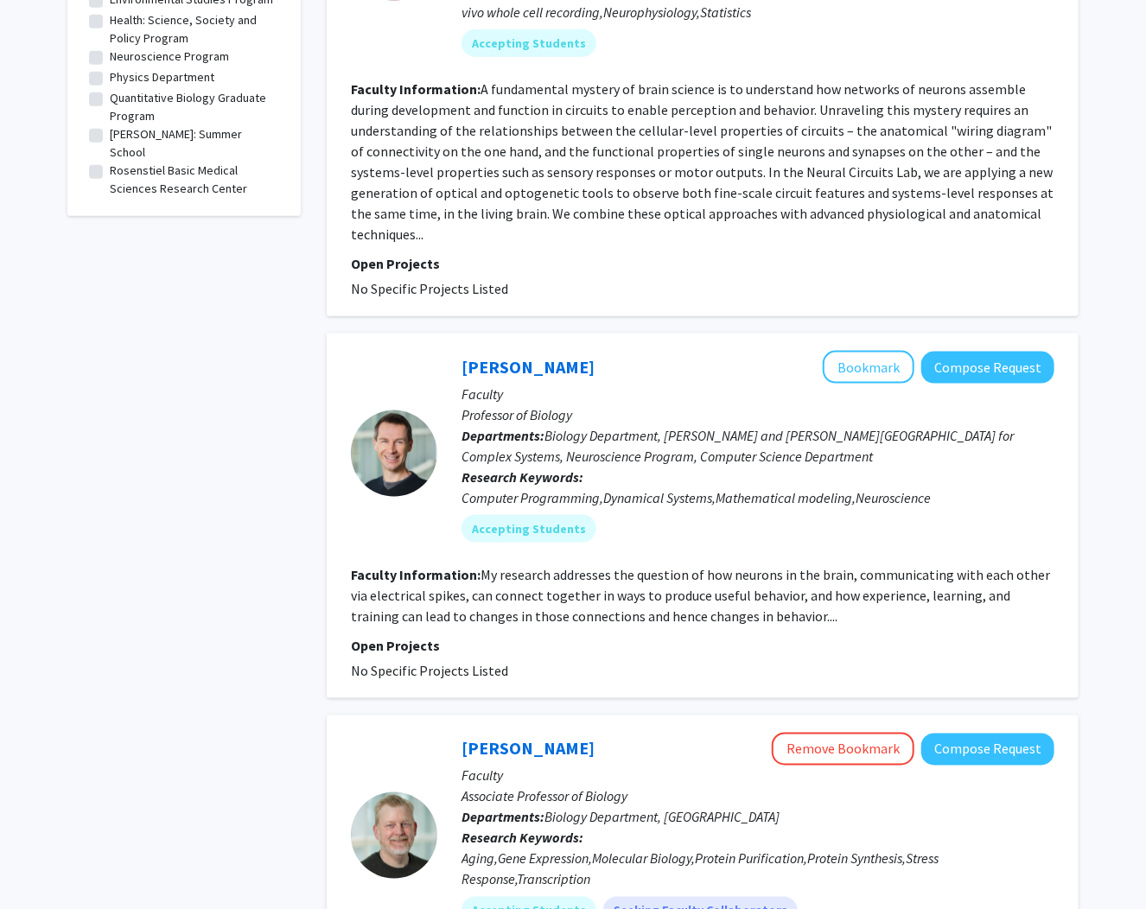
scroll to position [830, 0]
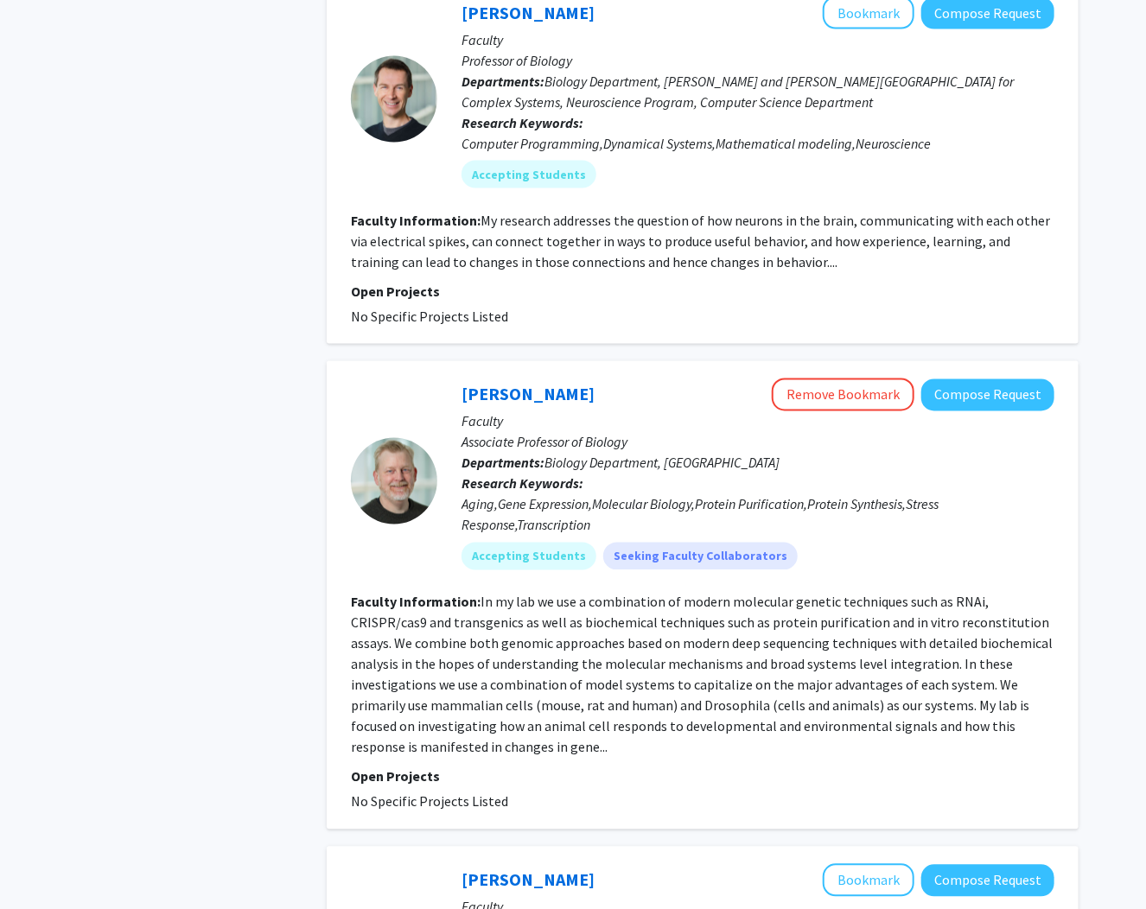
scroll to position [1107, 0]
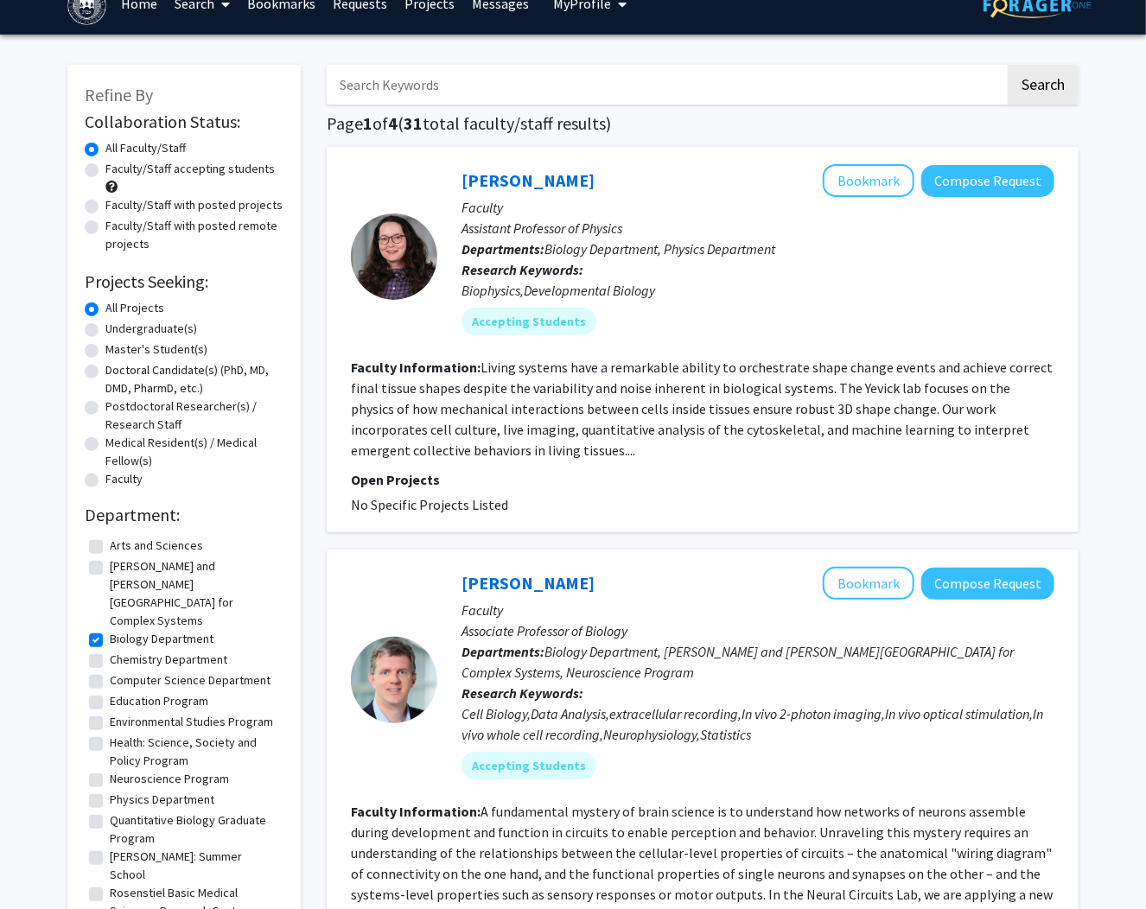
scroll to position [0, 0]
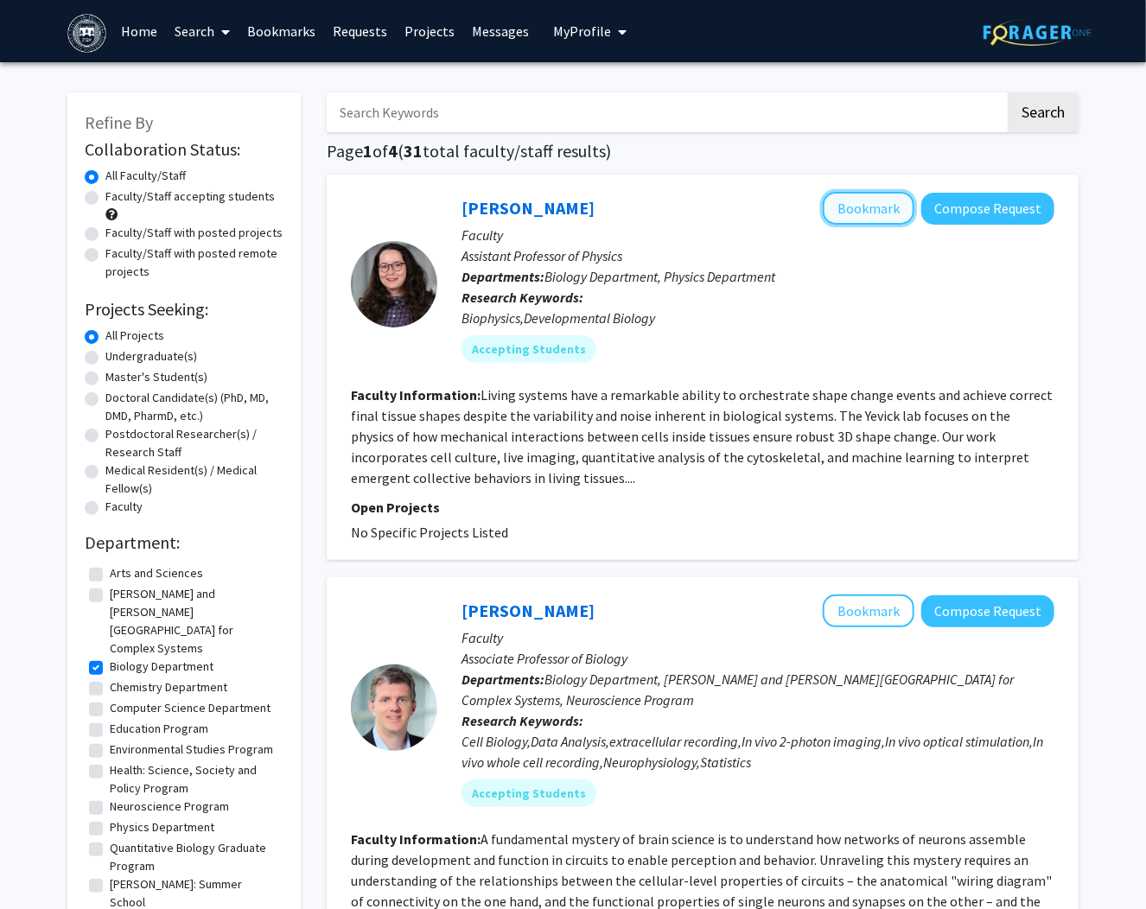
click at [892, 211] on button "Bookmark" at bounding box center [869, 208] width 92 height 33
click at [821, 206] on button "Remove Bookmark" at bounding box center [843, 208] width 143 height 33
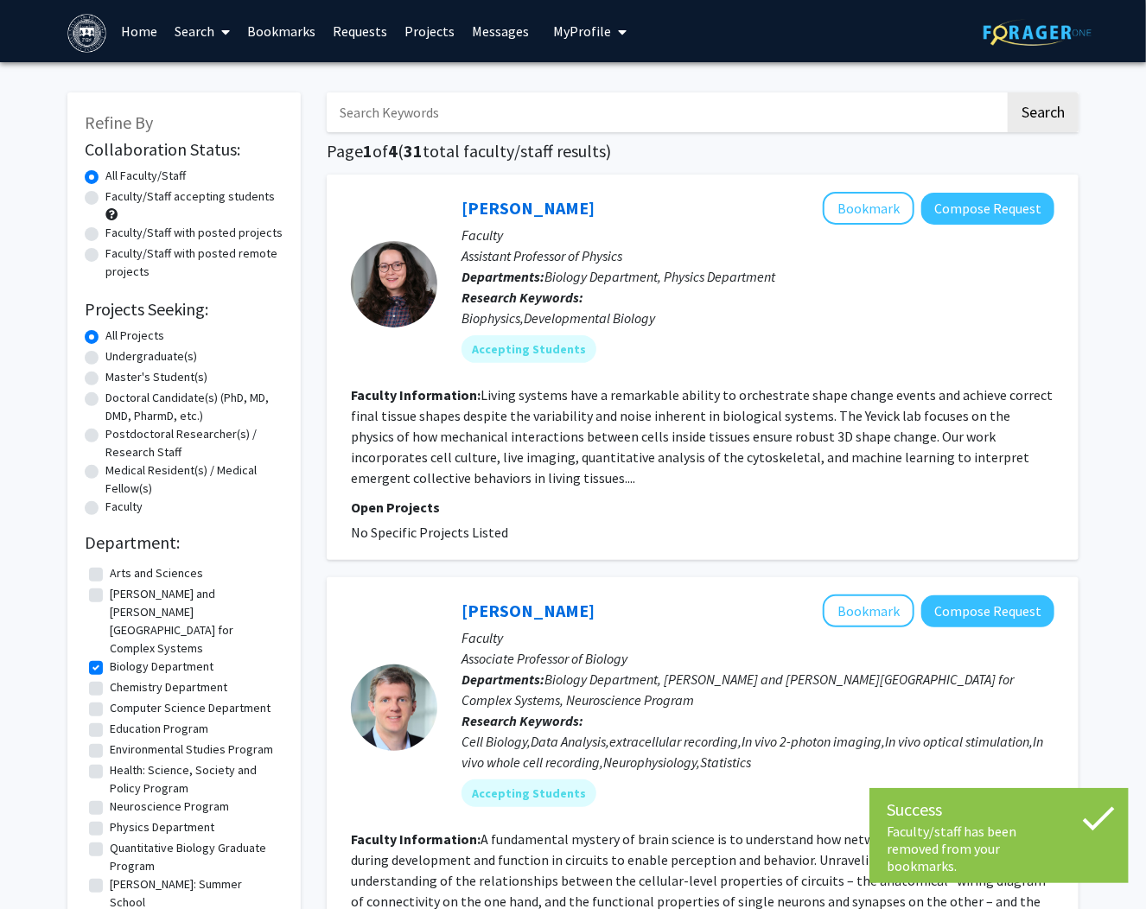
click at [686, 534] on fg-project-list "No Specific Projects Listed" at bounding box center [703, 532] width 704 height 21
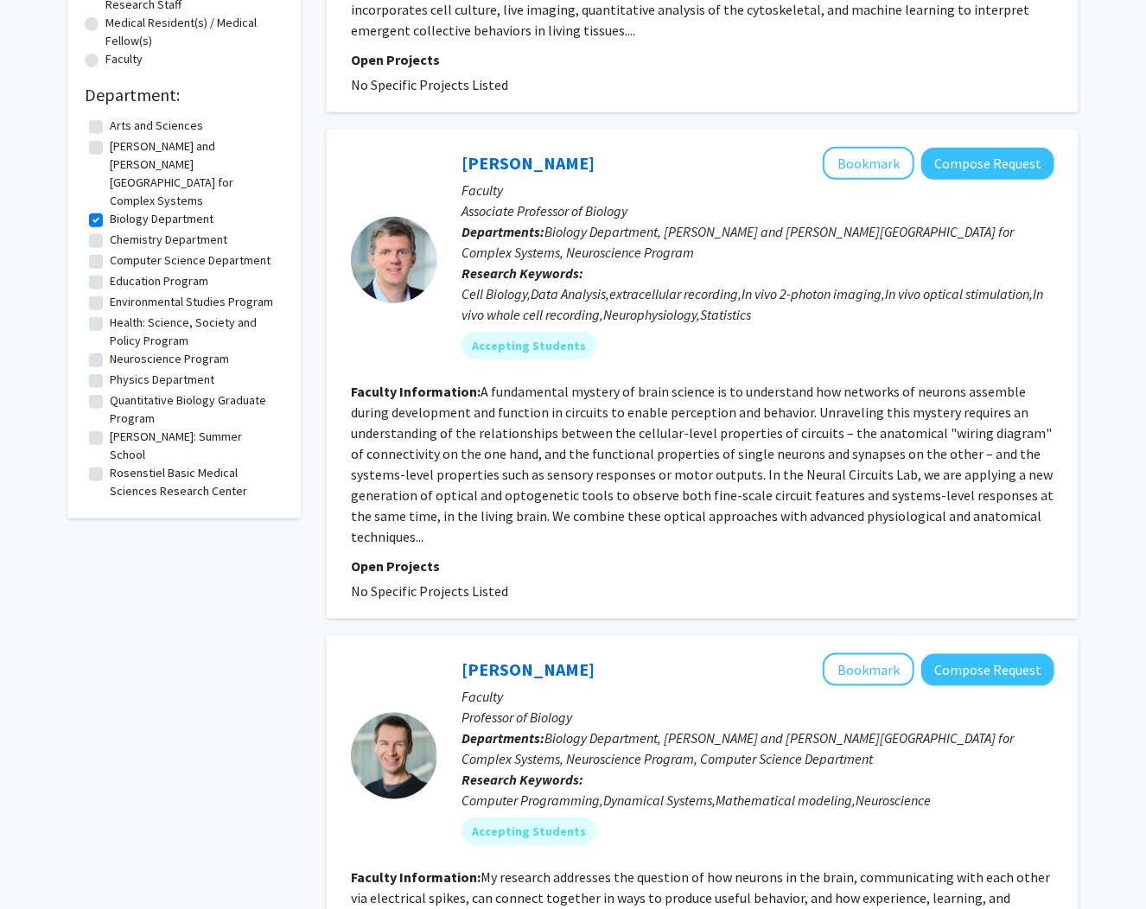
scroll to position [415, 0]
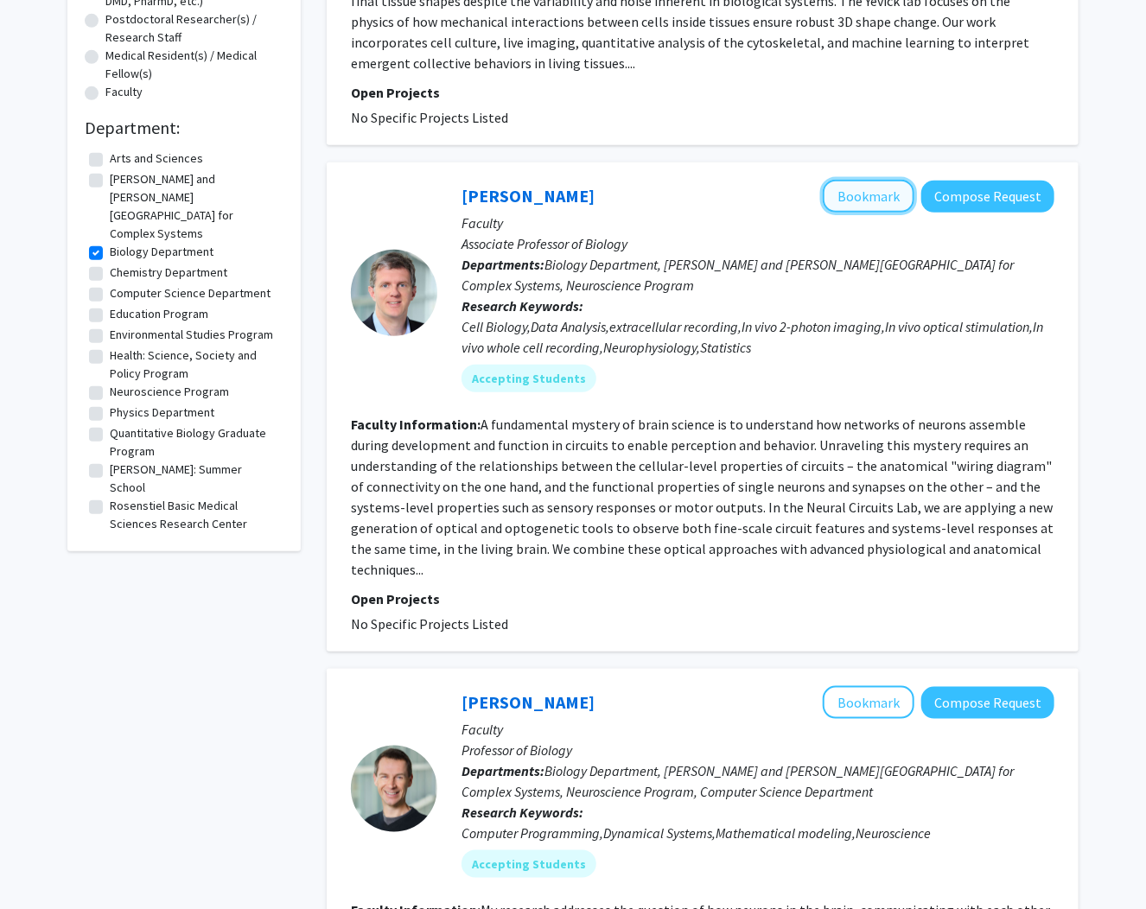
click at [862, 204] on button "Bookmark" at bounding box center [869, 196] width 92 height 33
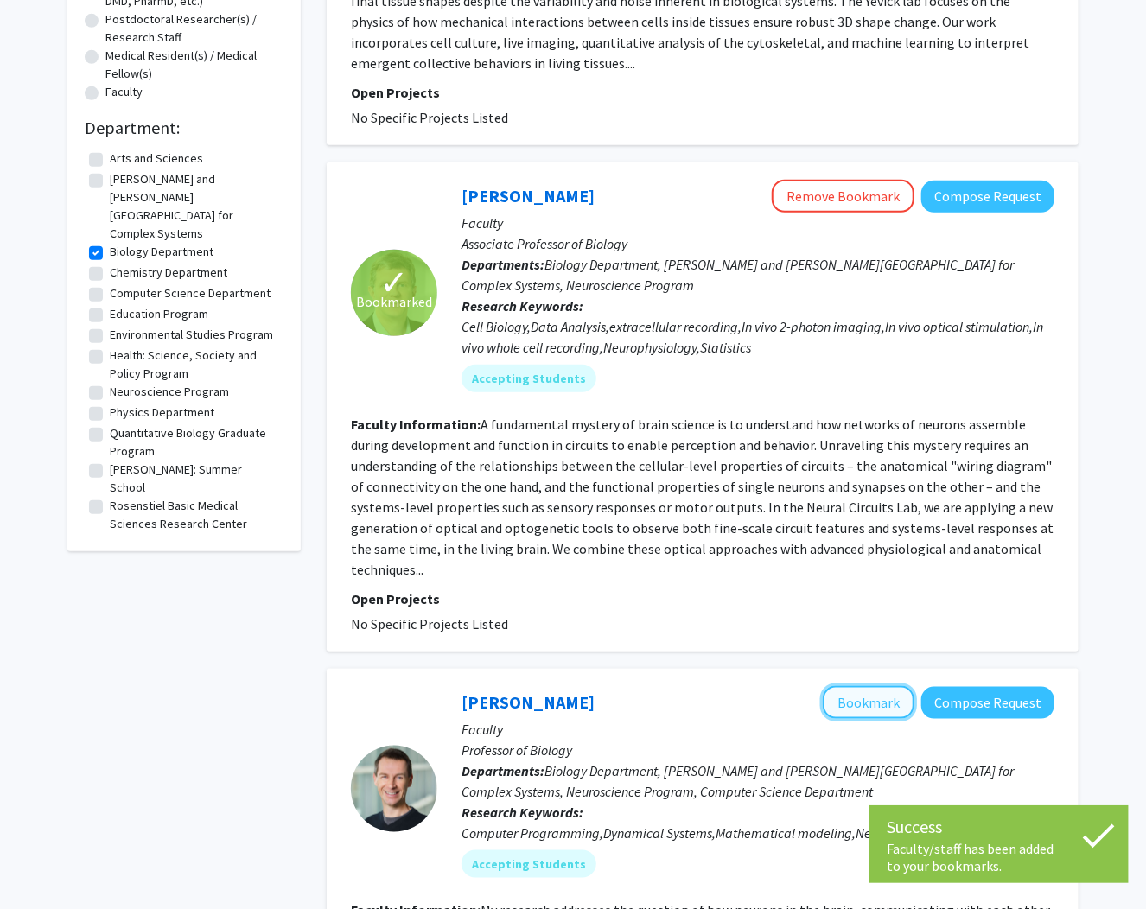
click at [878, 692] on button "Bookmark" at bounding box center [869, 702] width 92 height 33
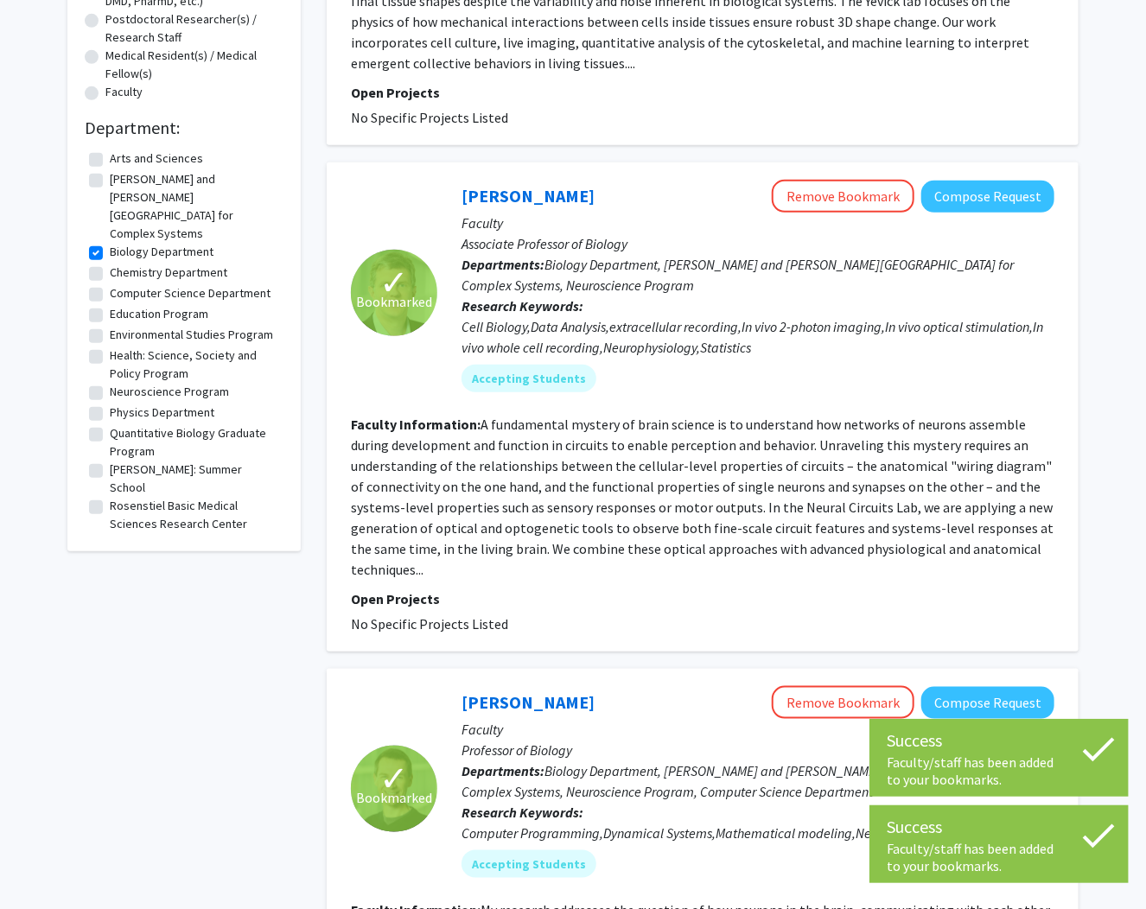
click at [607, 582] on fg-search-faculty "✓ Bookmarked [PERSON_NAME] Remove Bookmark Compose Request Faculty Associate Pr…" at bounding box center [703, 407] width 704 height 455
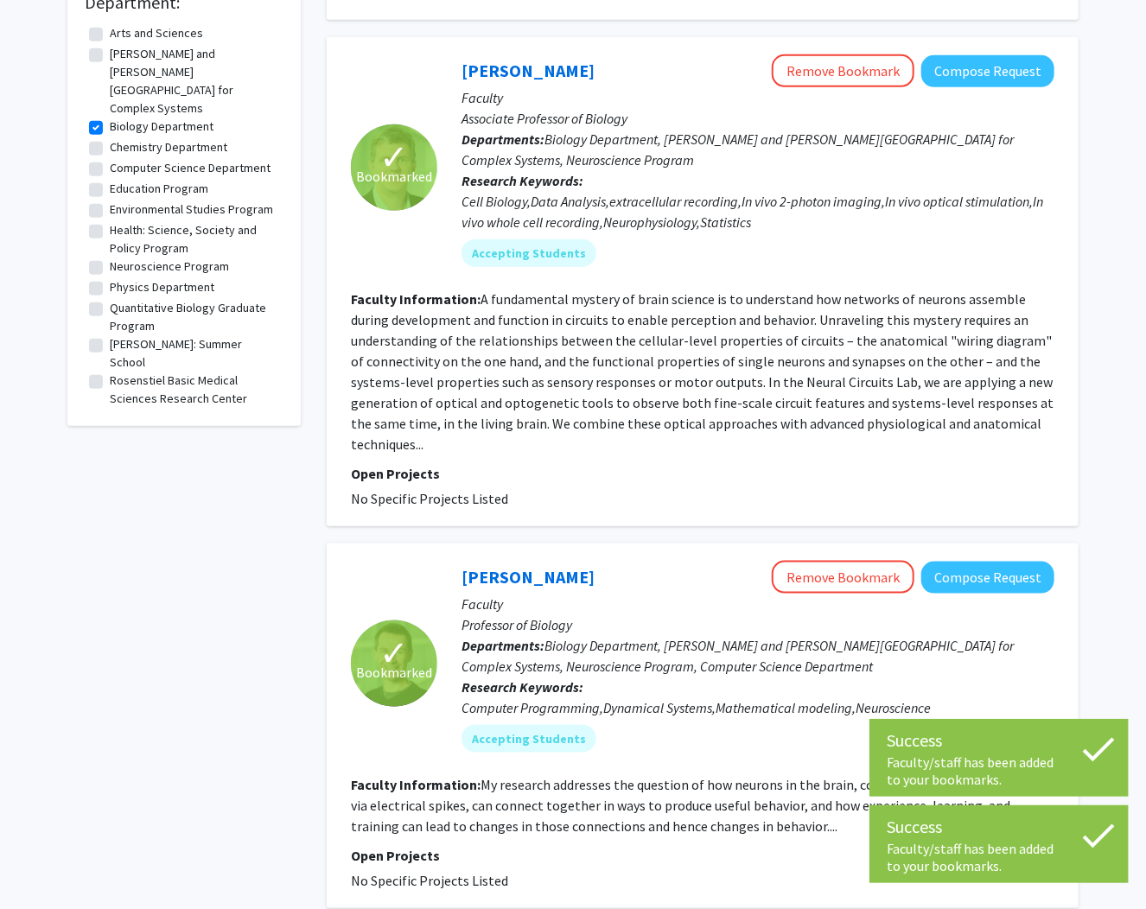
scroll to position [553, 0]
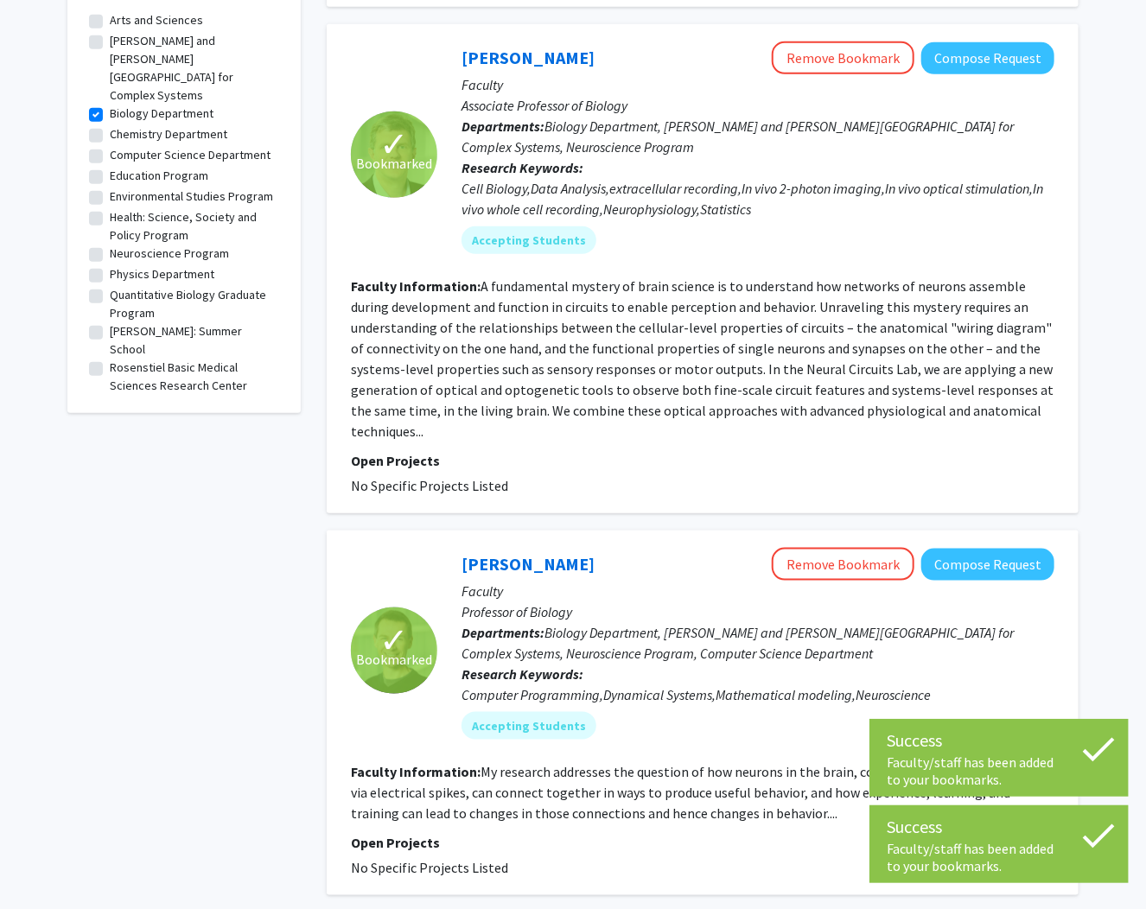
click at [626, 501] on div "✓ Bookmarked [PERSON_NAME] Remove Bookmark Compose Request Faculty Associate Pr…" at bounding box center [703, 268] width 752 height 489
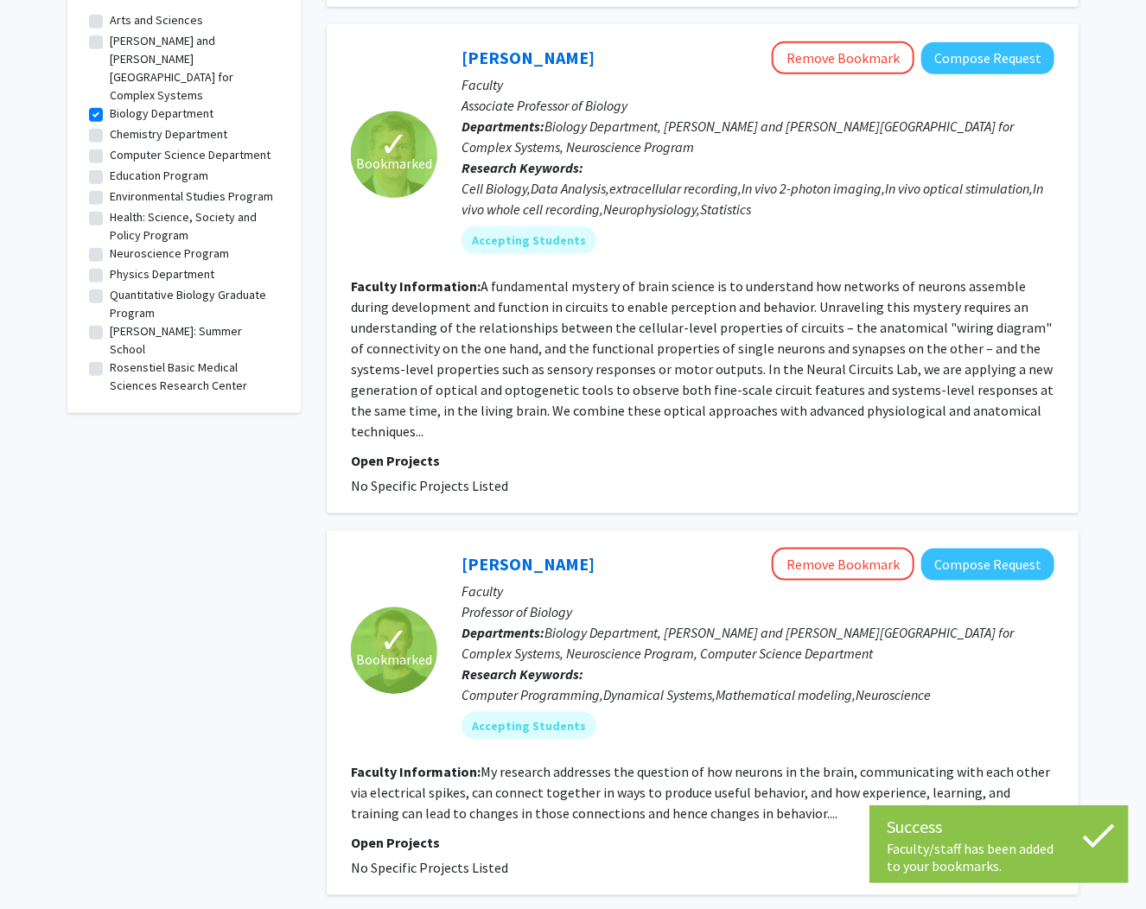
click at [626, 501] on div "✓ Bookmarked [PERSON_NAME] Remove Bookmark Compose Request Faculty Associate Pr…" at bounding box center [703, 268] width 752 height 489
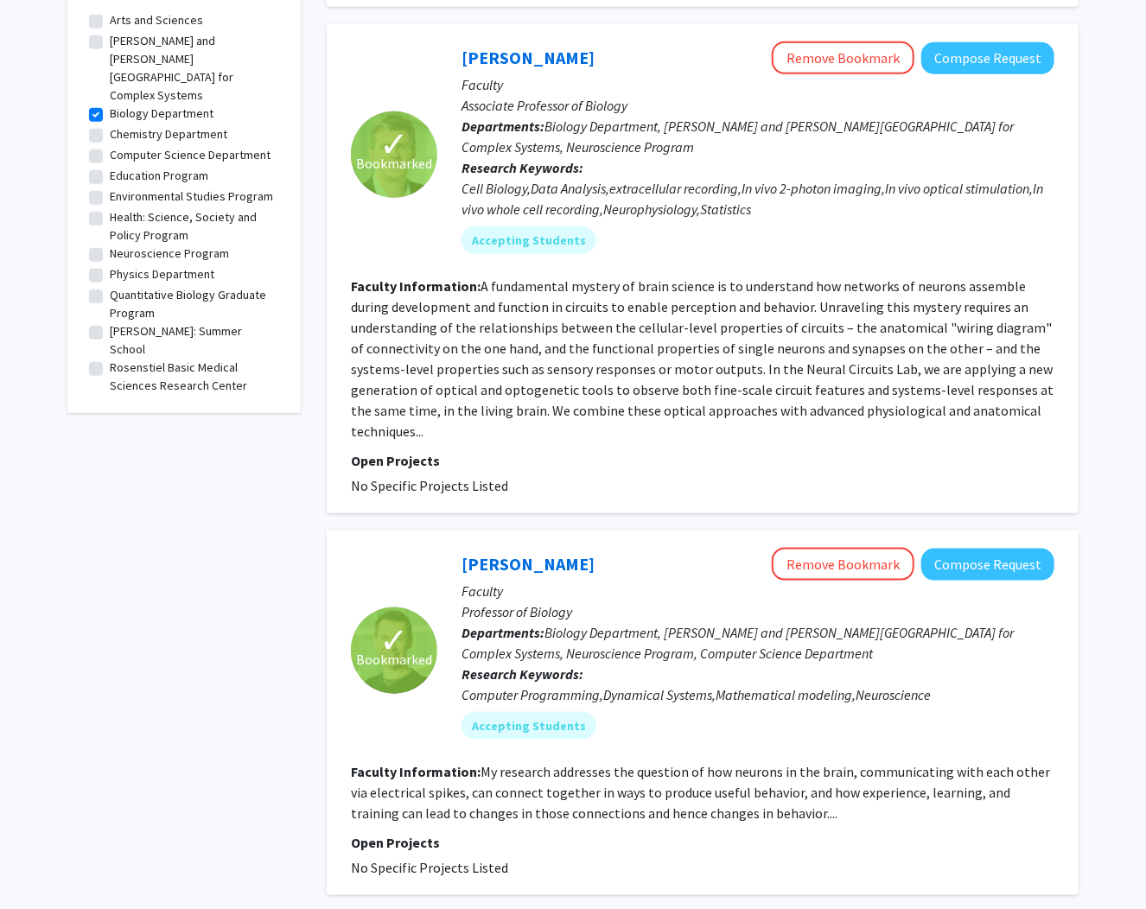
click at [626, 501] on div "✓ Bookmarked [PERSON_NAME] Remove Bookmark Compose Request Faculty Associate Pr…" at bounding box center [703, 268] width 752 height 489
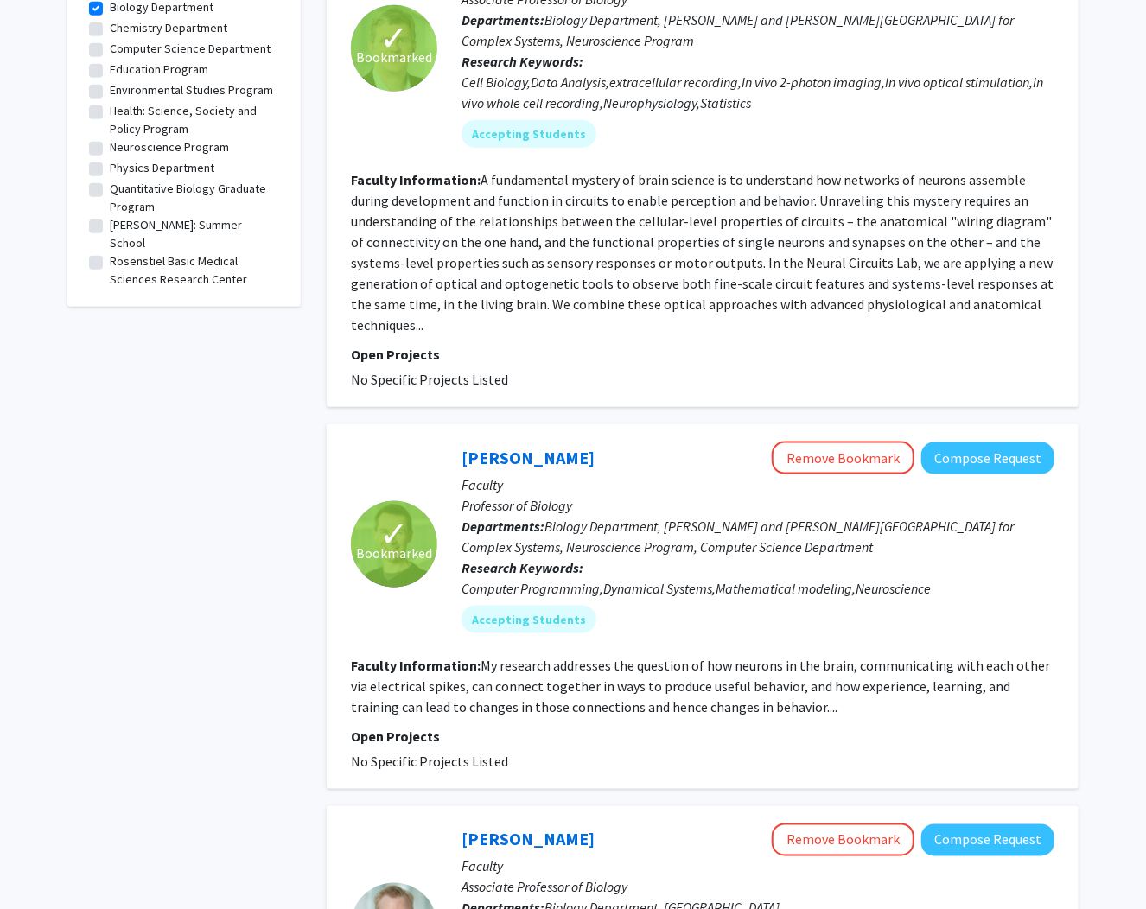
scroll to position [692, 0]
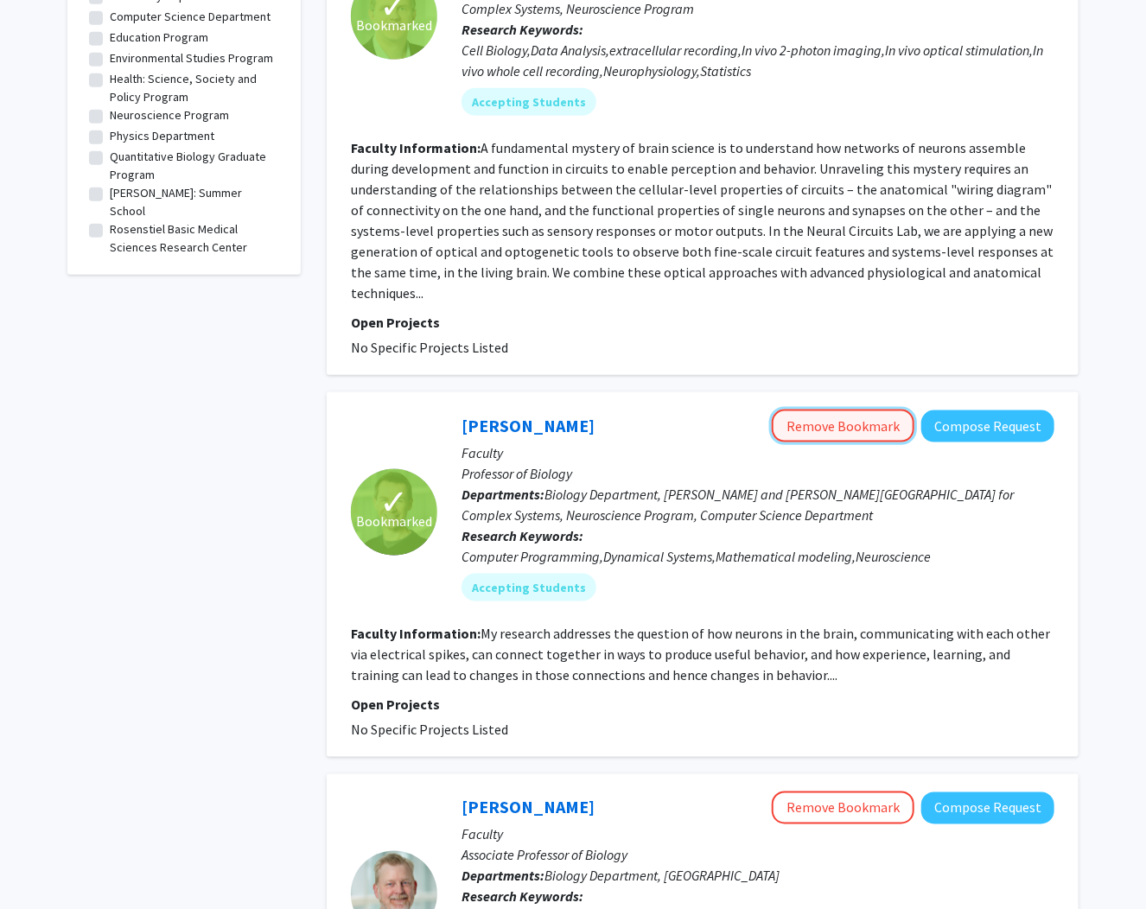
click at [861, 415] on button "Remove Bookmark" at bounding box center [843, 426] width 143 height 33
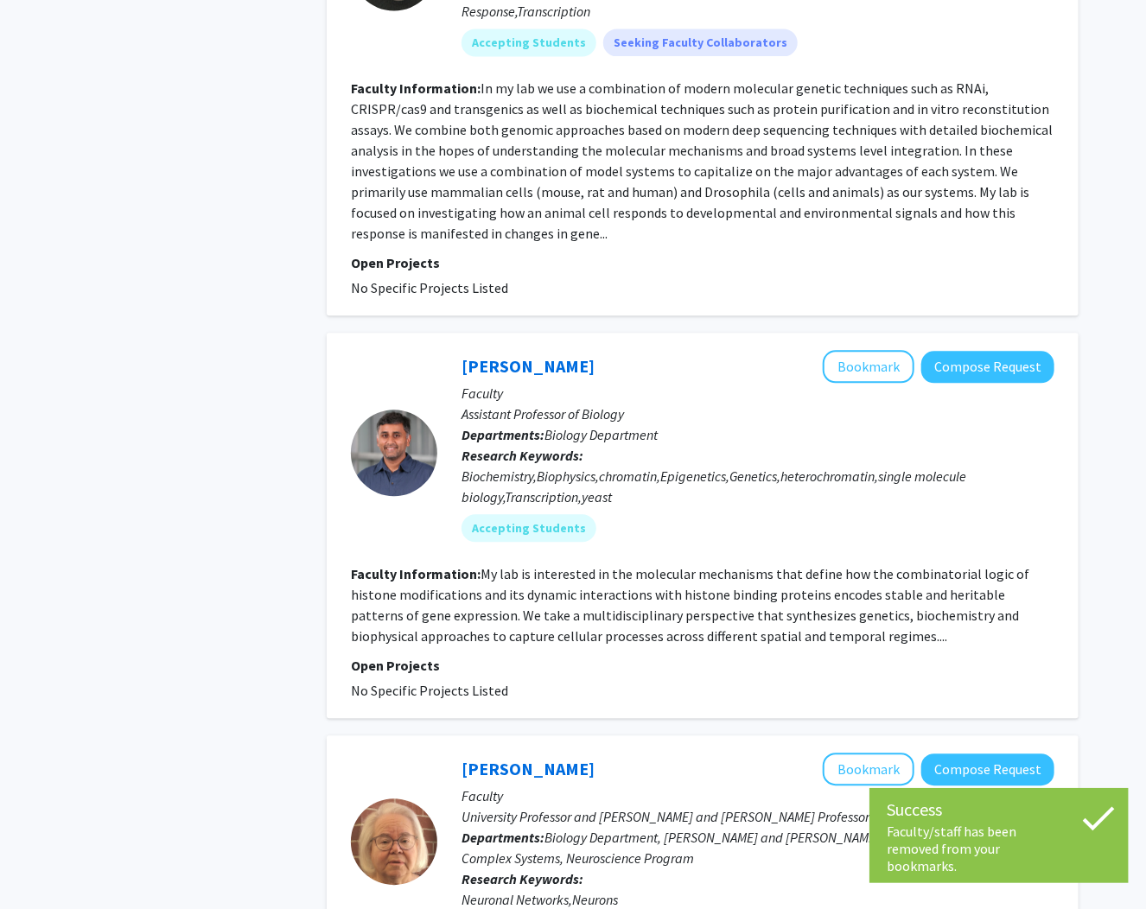
scroll to position [1591, 0]
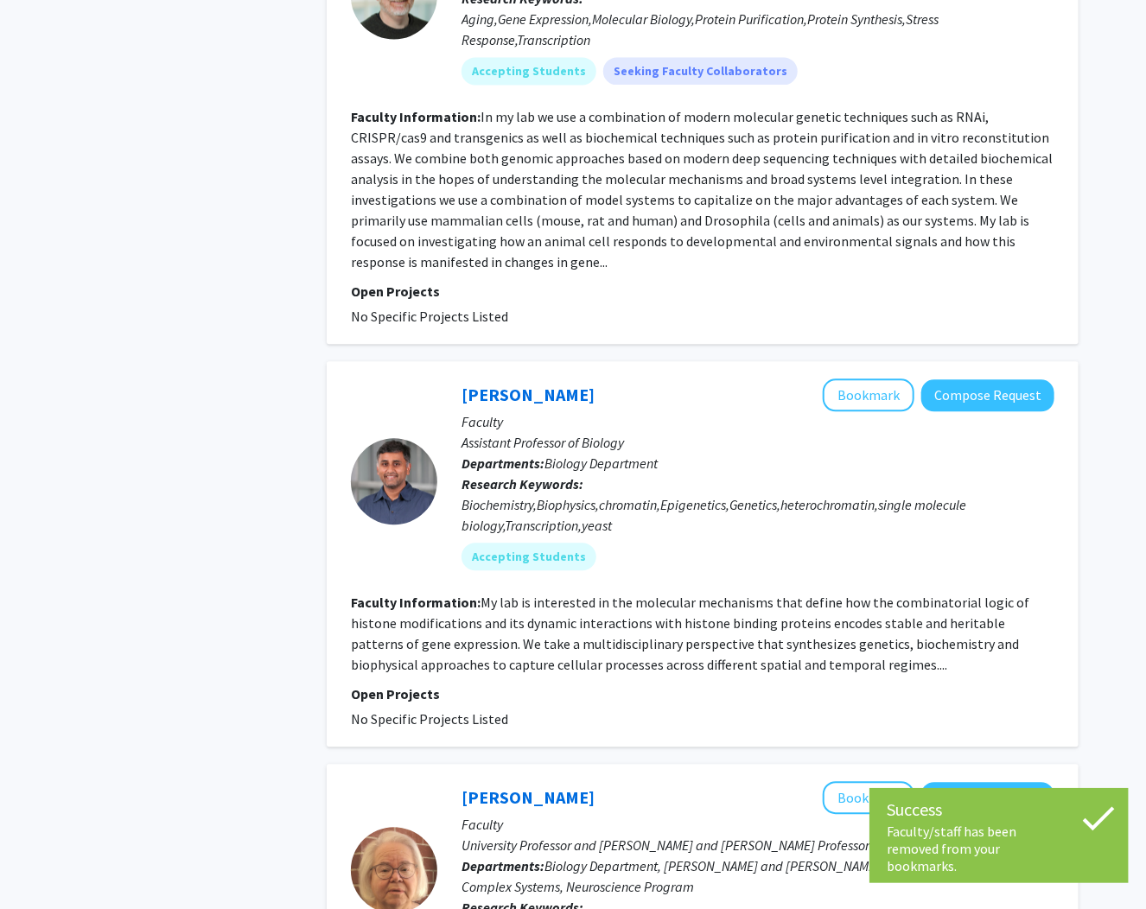
click at [671, 368] on div "[PERSON_NAME] Bookmark Compose Request Faculty Assistant Professor of Biology D…" at bounding box center [703, 554] width 752 height 386
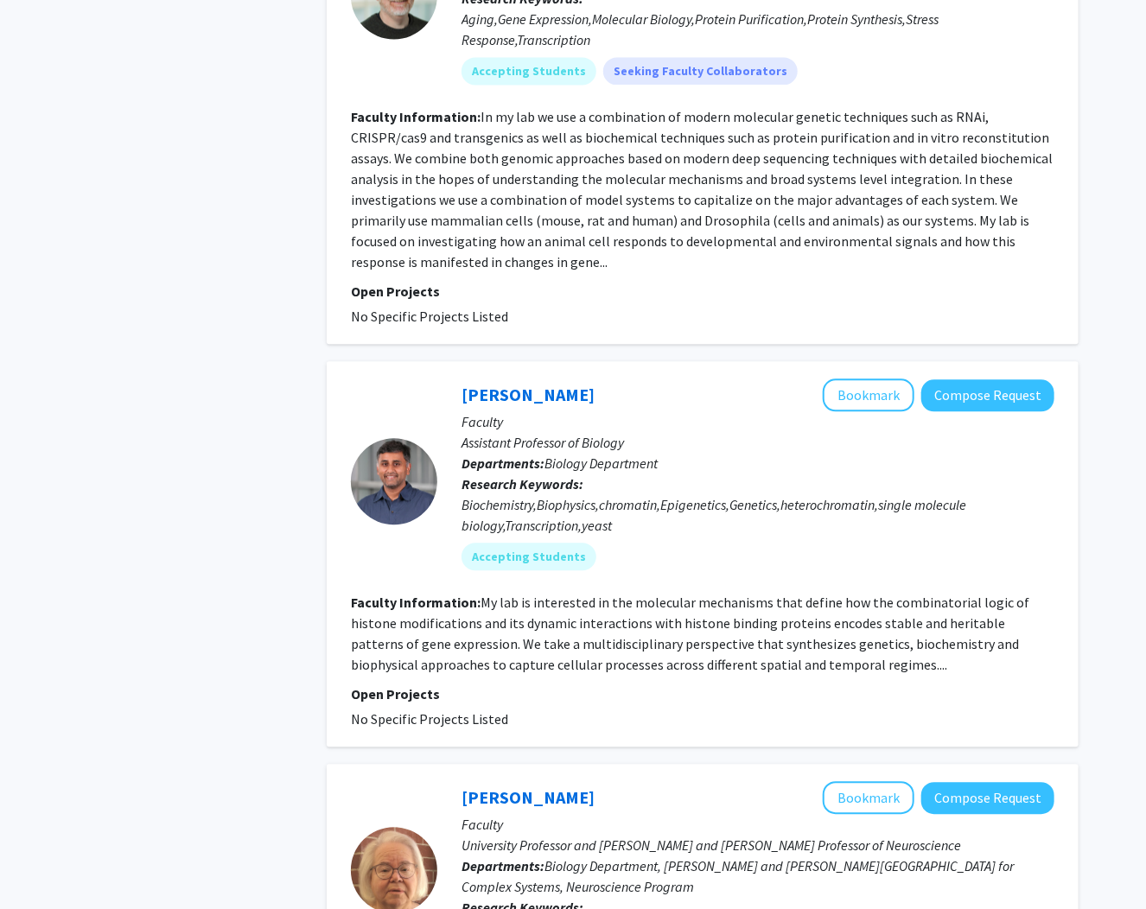
click at [671, 368] on div "[PERSON_NAME] Bookmark Compose Request Faculty Assistant Professor of Biology D…" at bounding box center [703, 554] width 752 height 386
click at [847, 397] on button "Bookmark" at bounding box center [869, 395] width 92 height 33
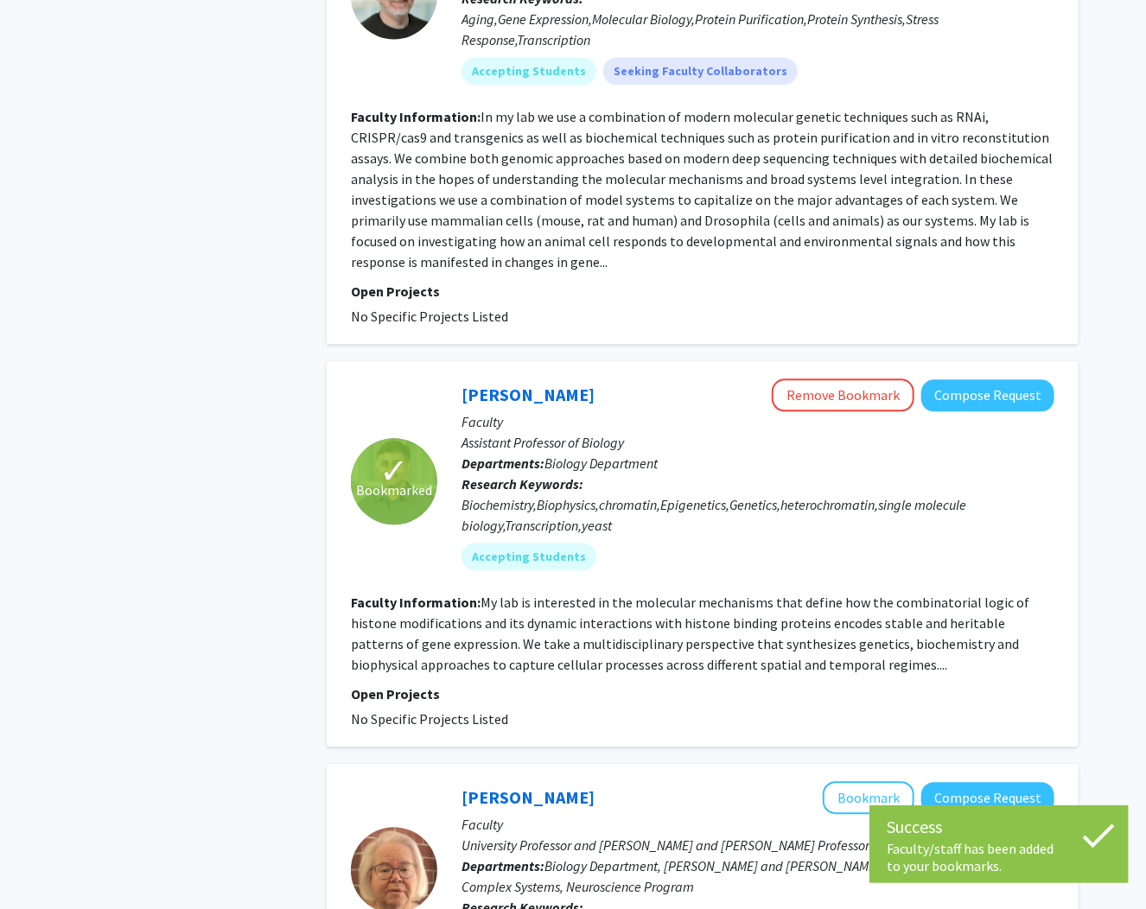
click at [714, 418] on p "Faculty" at bounding box center [758, 422] width 593 height 21
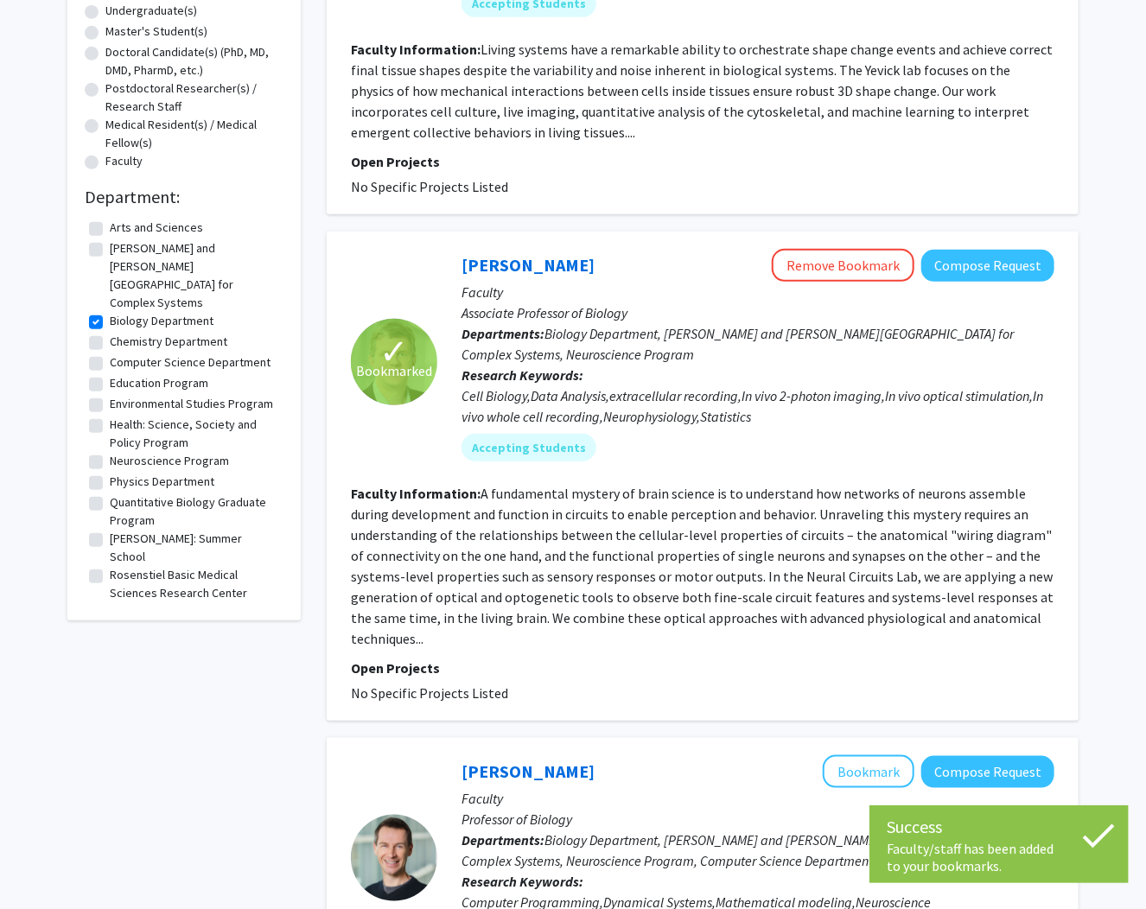
scroll to position [0, 0]
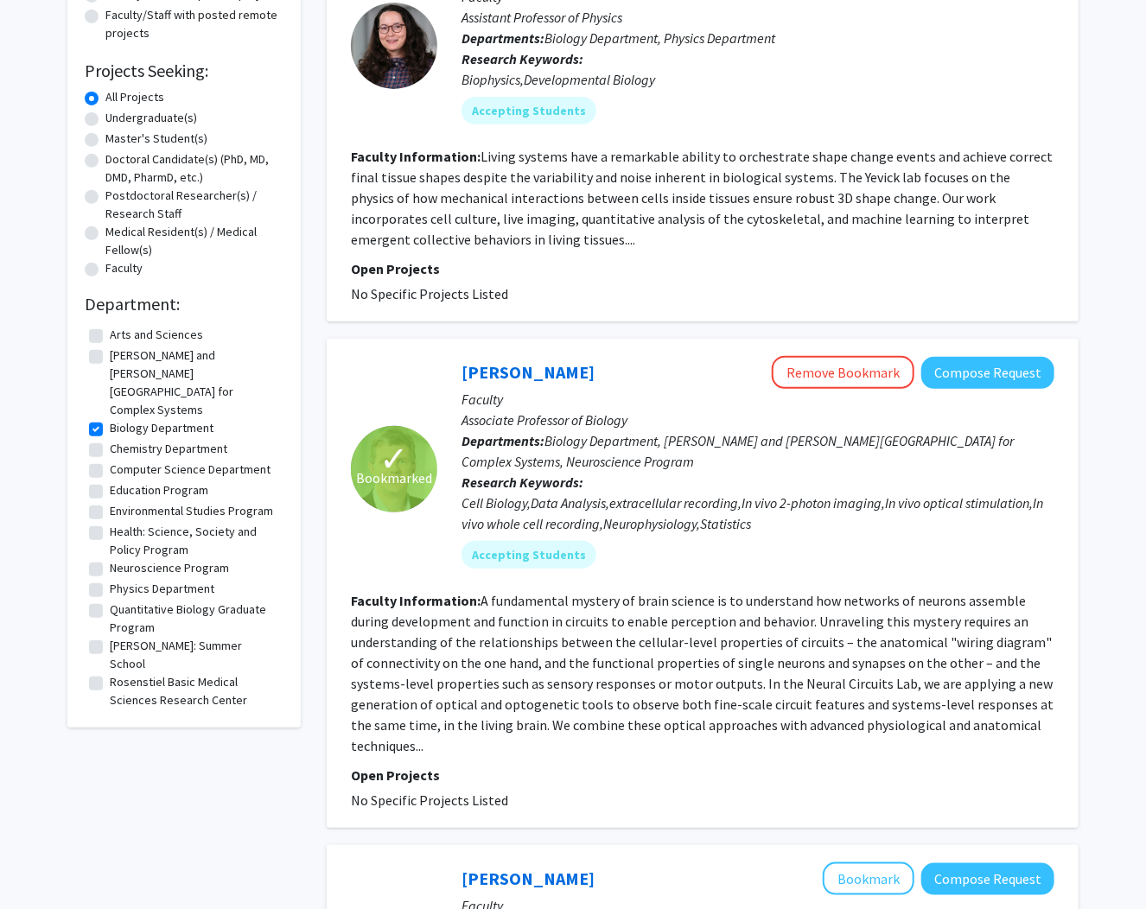
scroll to position [277, 0]
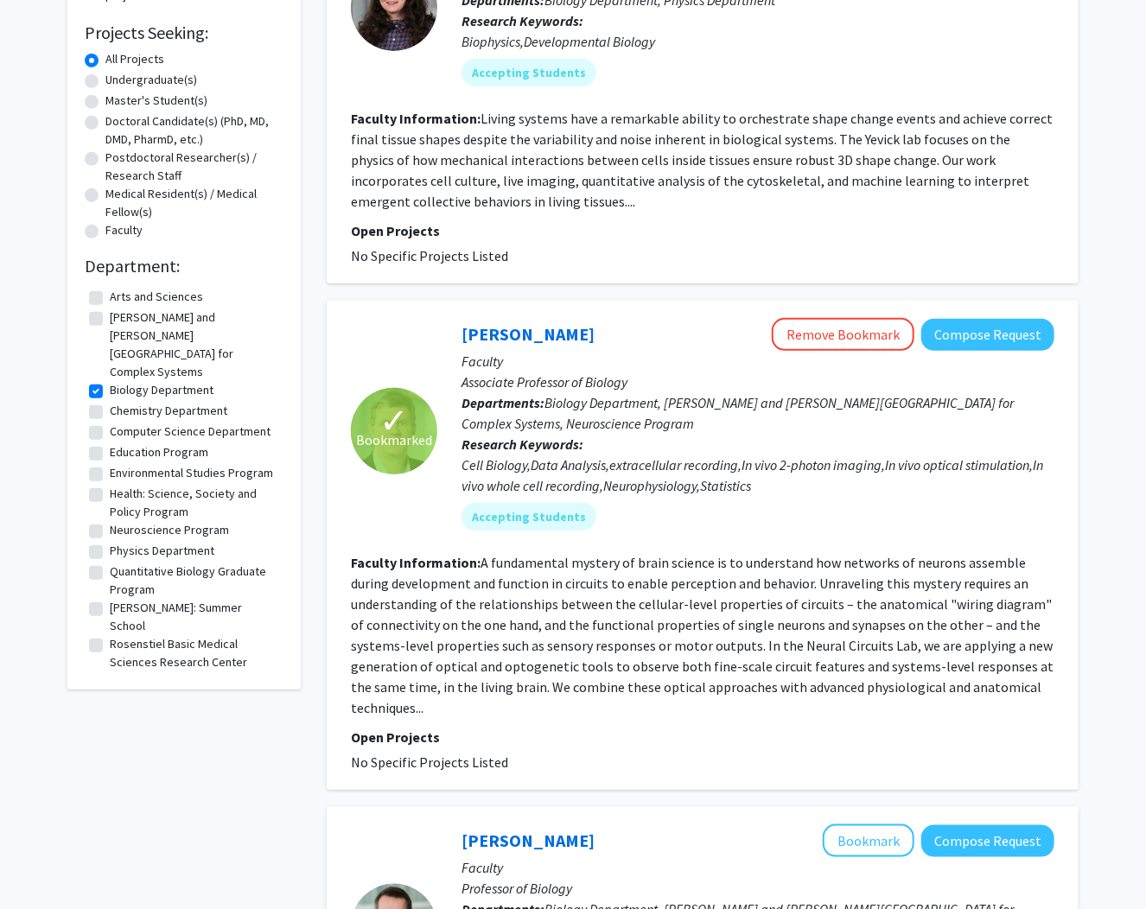
click at [660, 729] on p "Open Projects" at bounding box center [703, 737] width 704 height 21
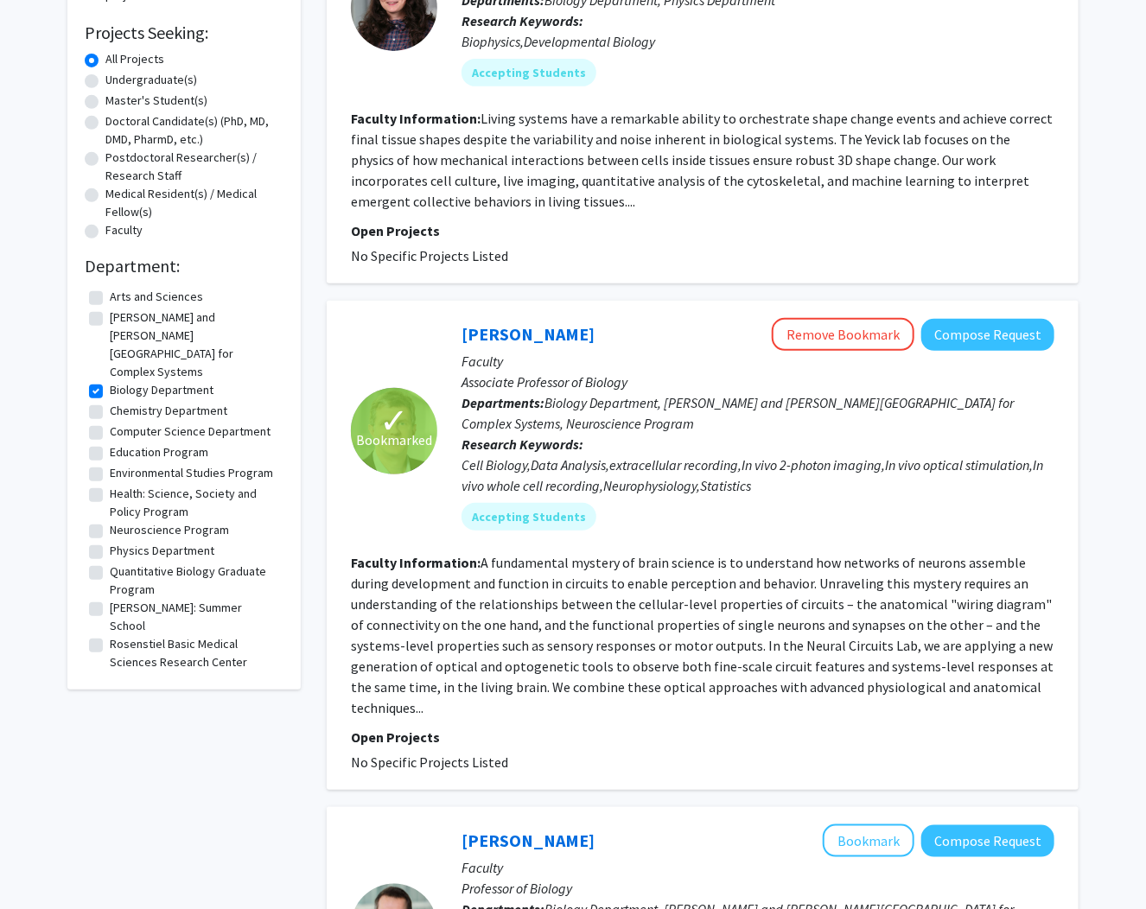
click at [660, 729] on p "Open Projects" at bounding box center [703, 737] width 704 height 21
click at [1008, 336] on button "Compose Request" at bounding box center [988, 335] width 133 height 32
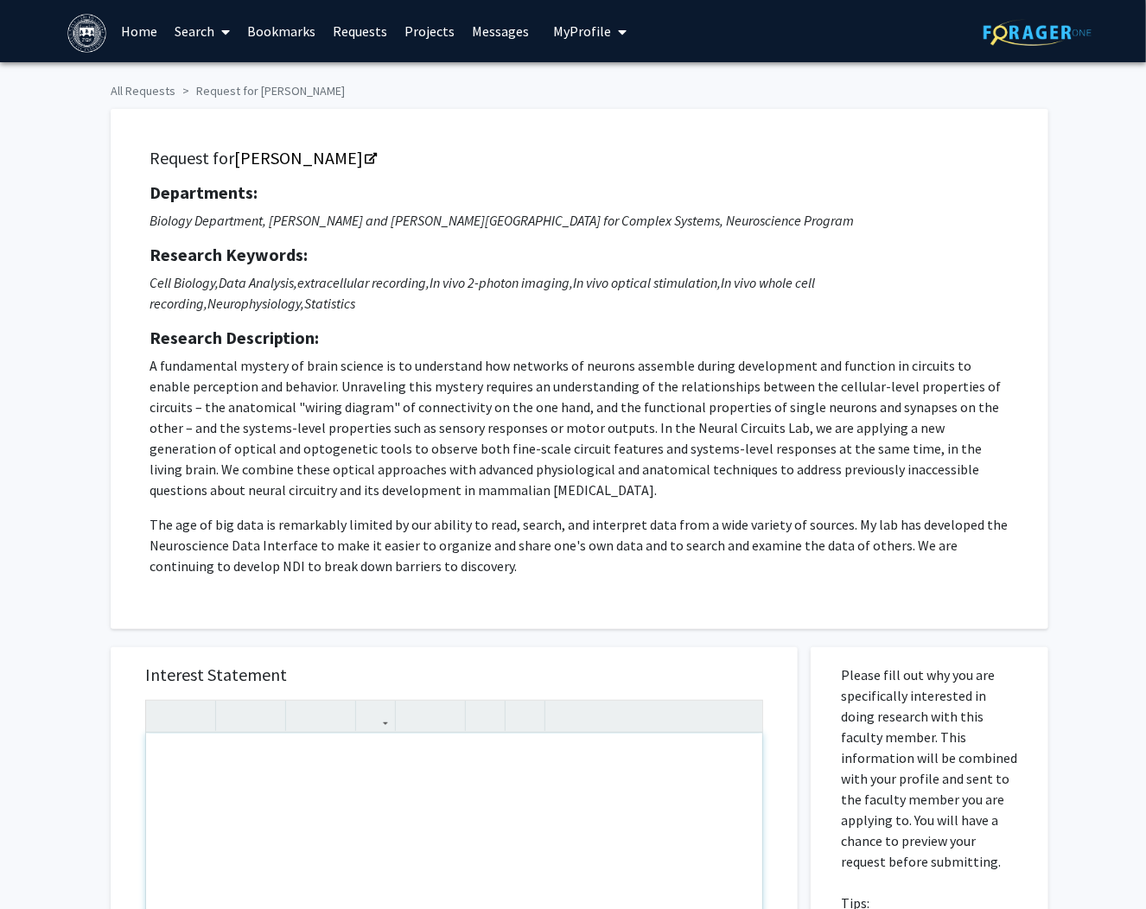
click at [73, 549] on div "All Requests Request for [PERSON_NAME] Request for [PERSON_NAME] Departments: B…" at bounding box center [573, 756] width 1146 height 1388
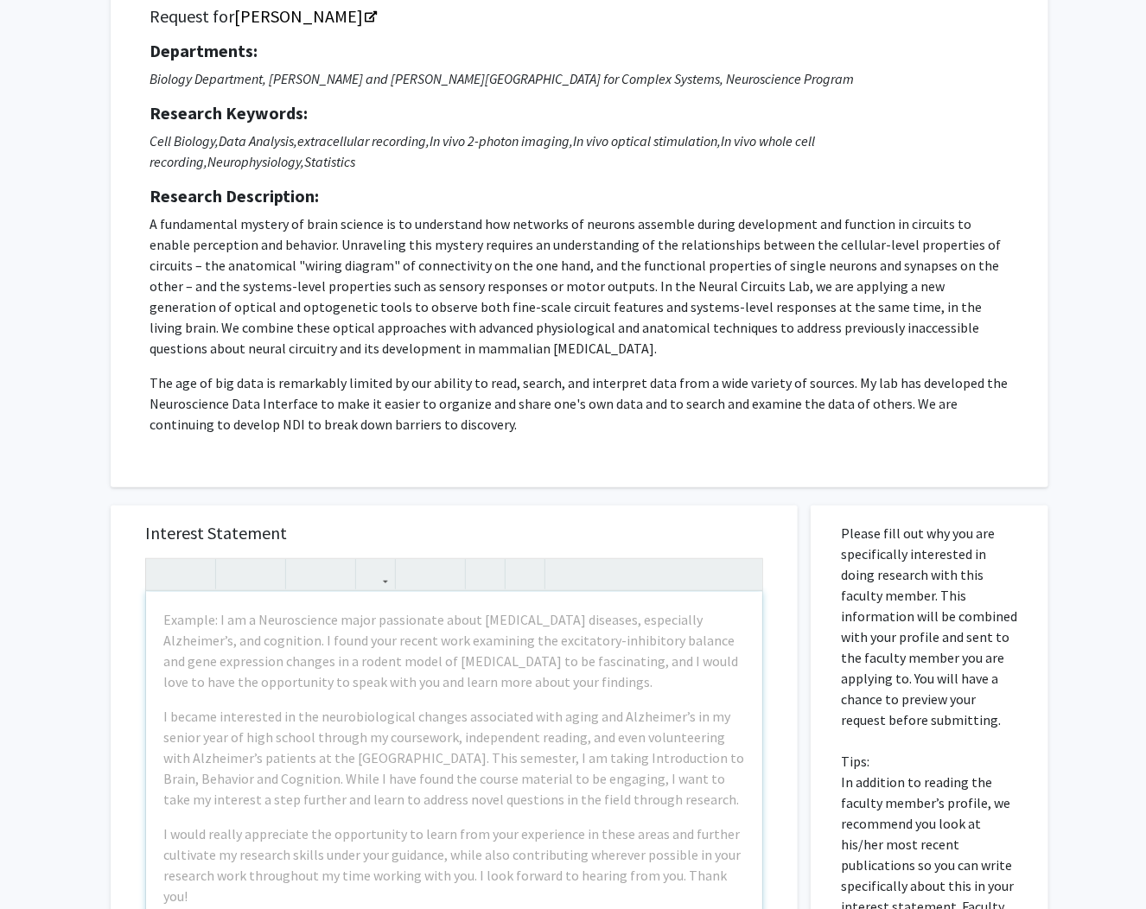
scroll to position [39, 0]
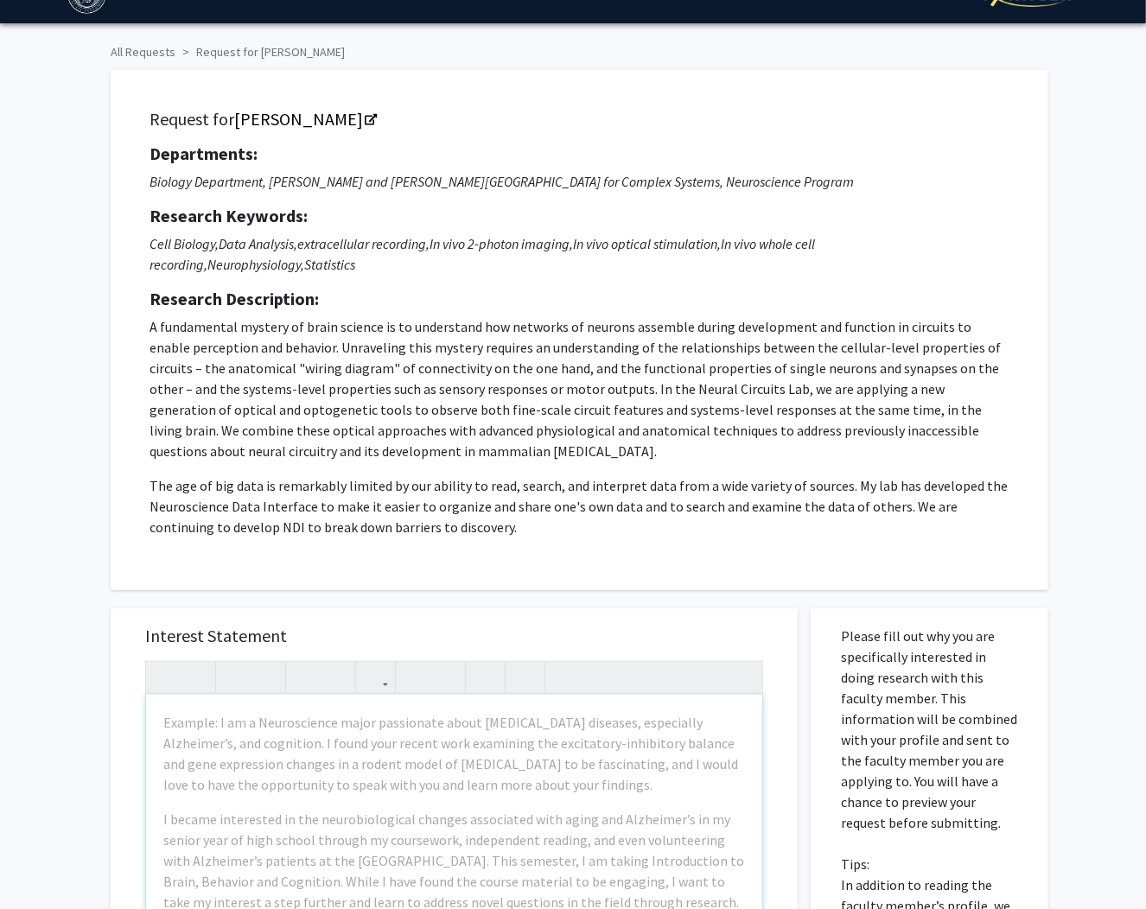
click at [73, 549] on div "All Requests Request for [PERSON_NAME] Request for [PERSON_NAME] Departments: B…" at bounding box center [573, 717] width 1146 height 1388
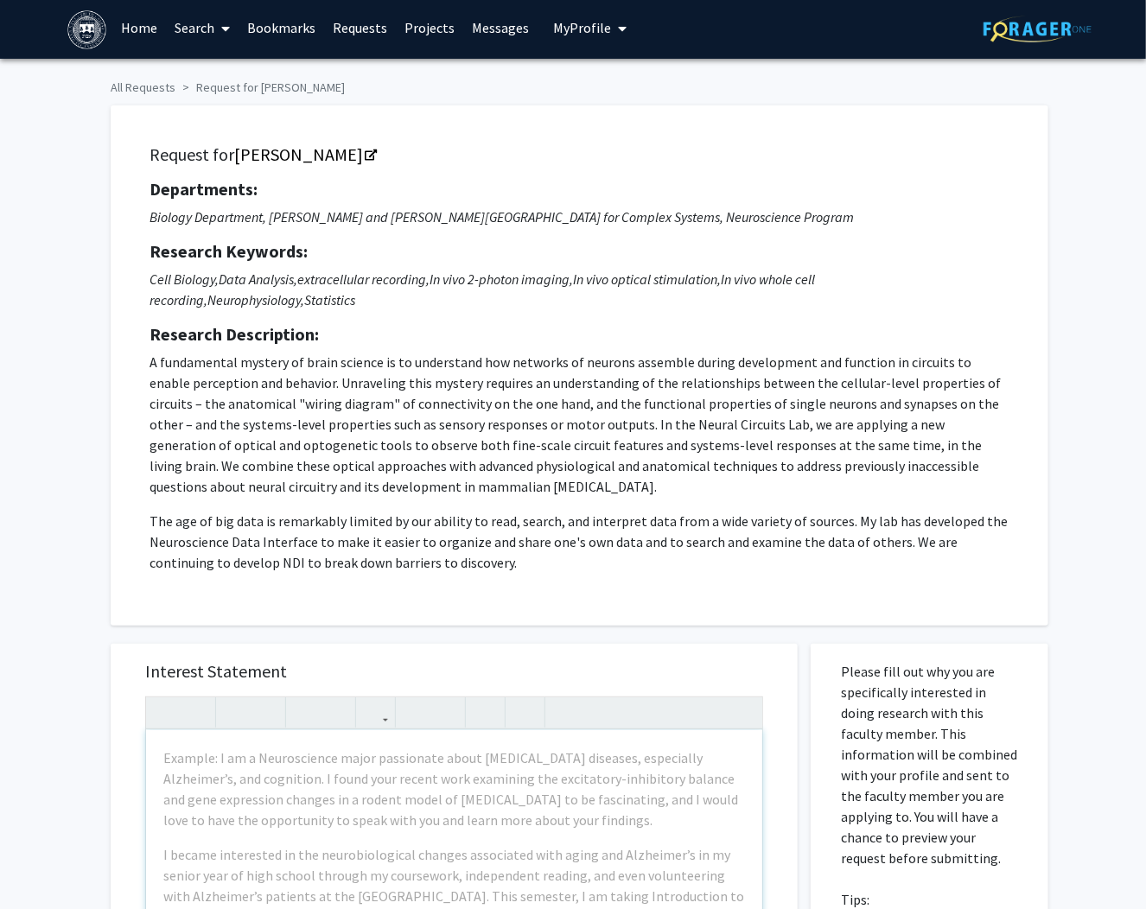
scroll to position [0, 0]
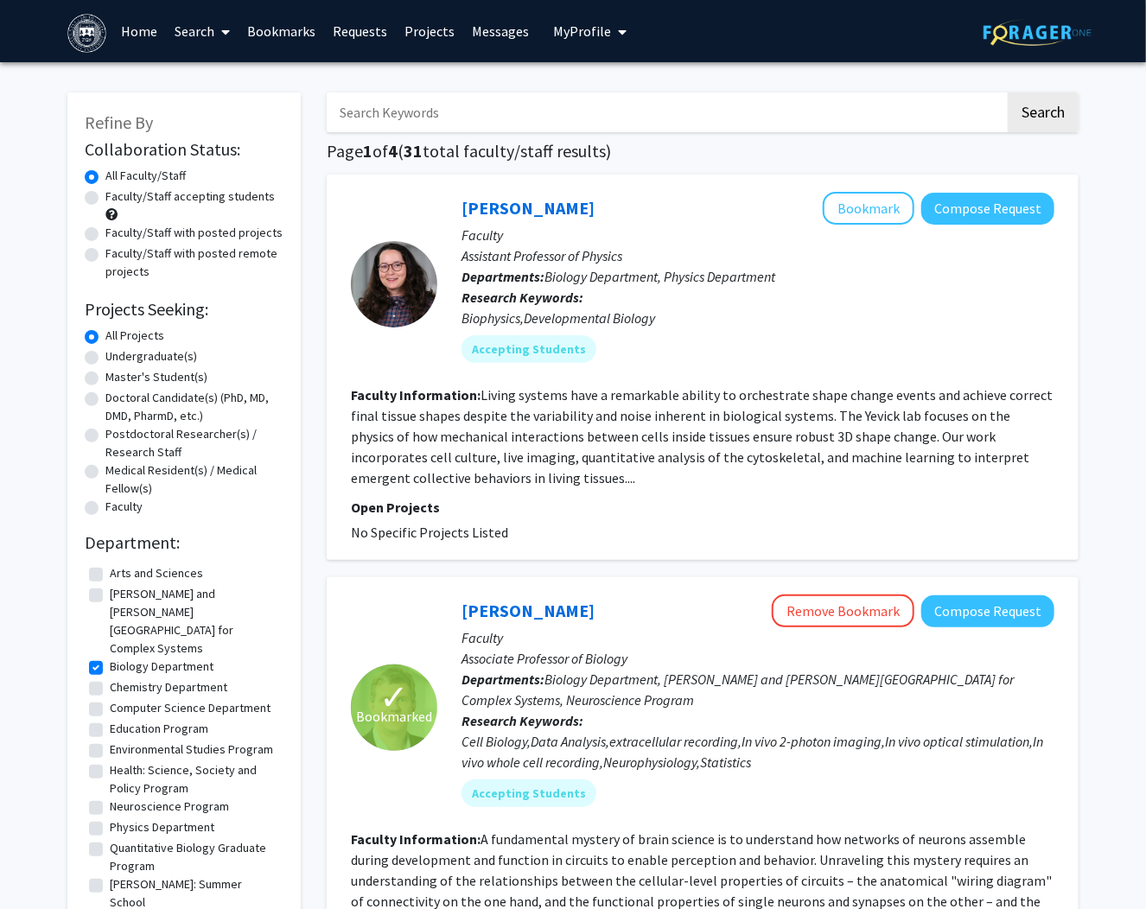
click at [482, 32] on link "Messages" at bounding box center [501, 31] width 74 height 61
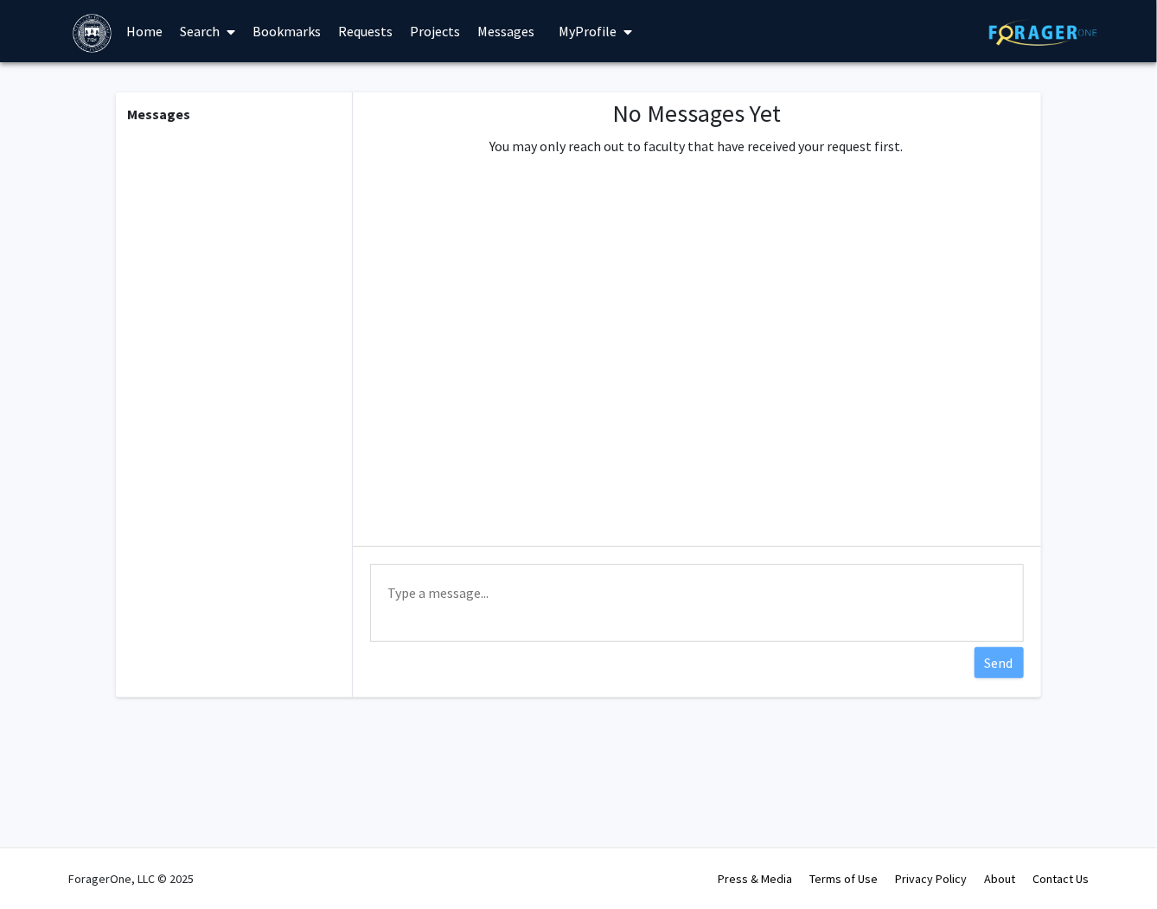
click at [221, 37] on span at bounding box center [228, 32] width 16 height 61
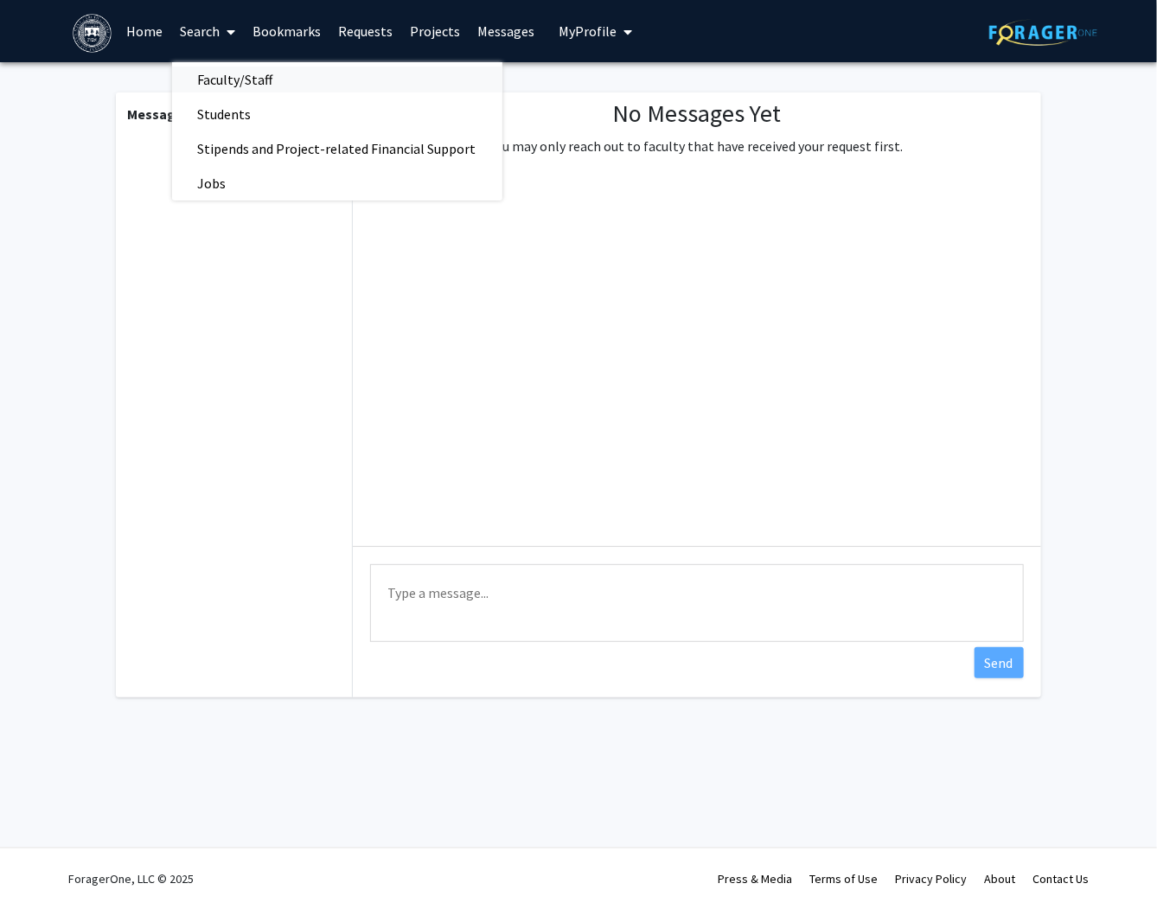
click at [235, 76] on span "Faculty/Staff" at bounding box center [235, 79] width 127 height 35
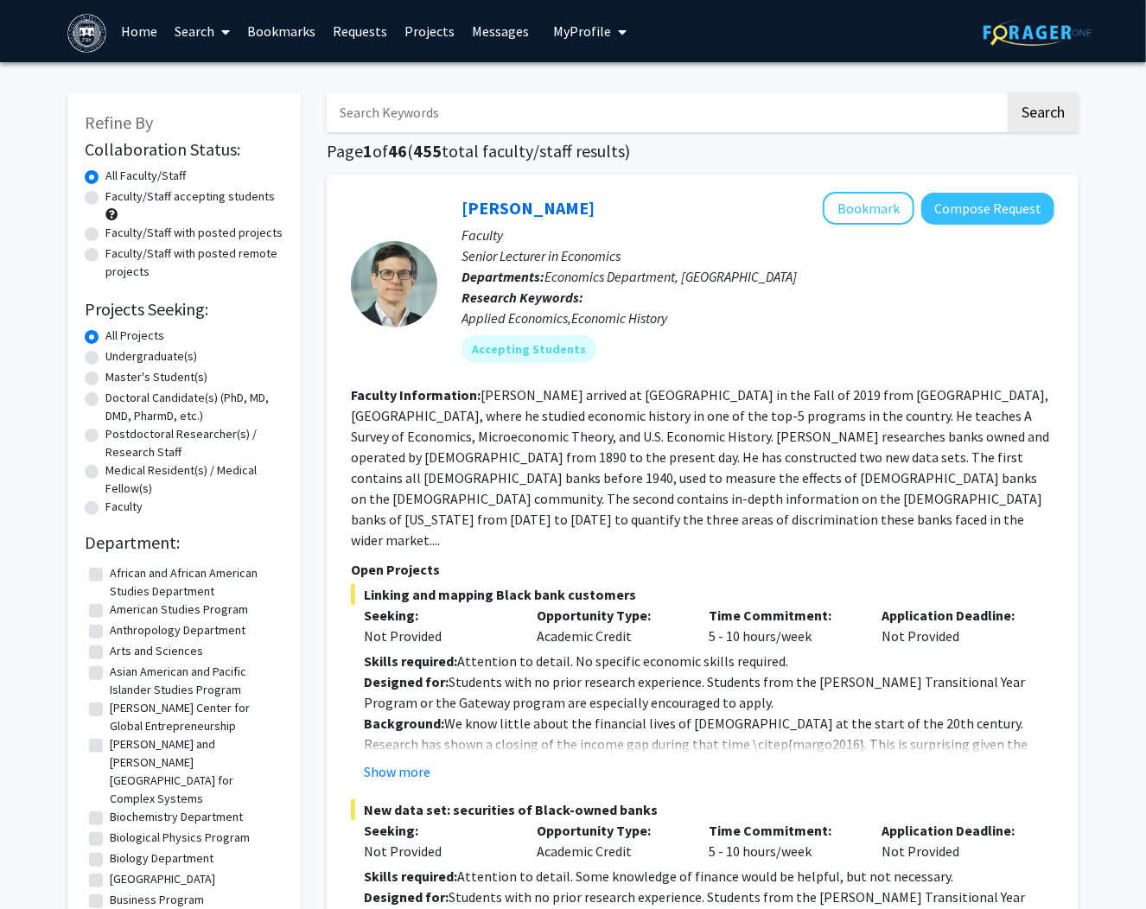
click at [289, 35] on link "Bookmarks" at bounding box center [282, 31] width 86 height 61
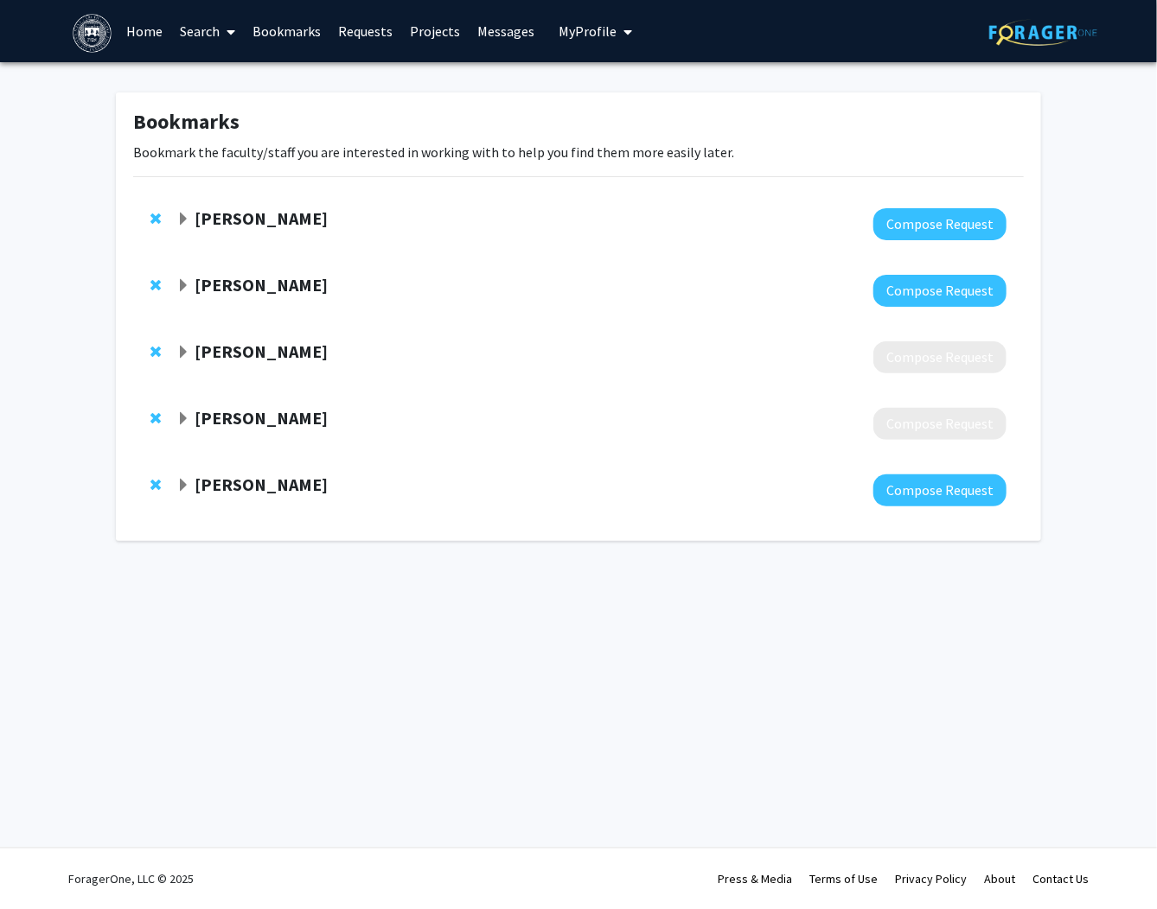
click at [184, 357] on span "Expand Maria Miara Bookmark" at bounding box center [183, 353] width 14 height 14
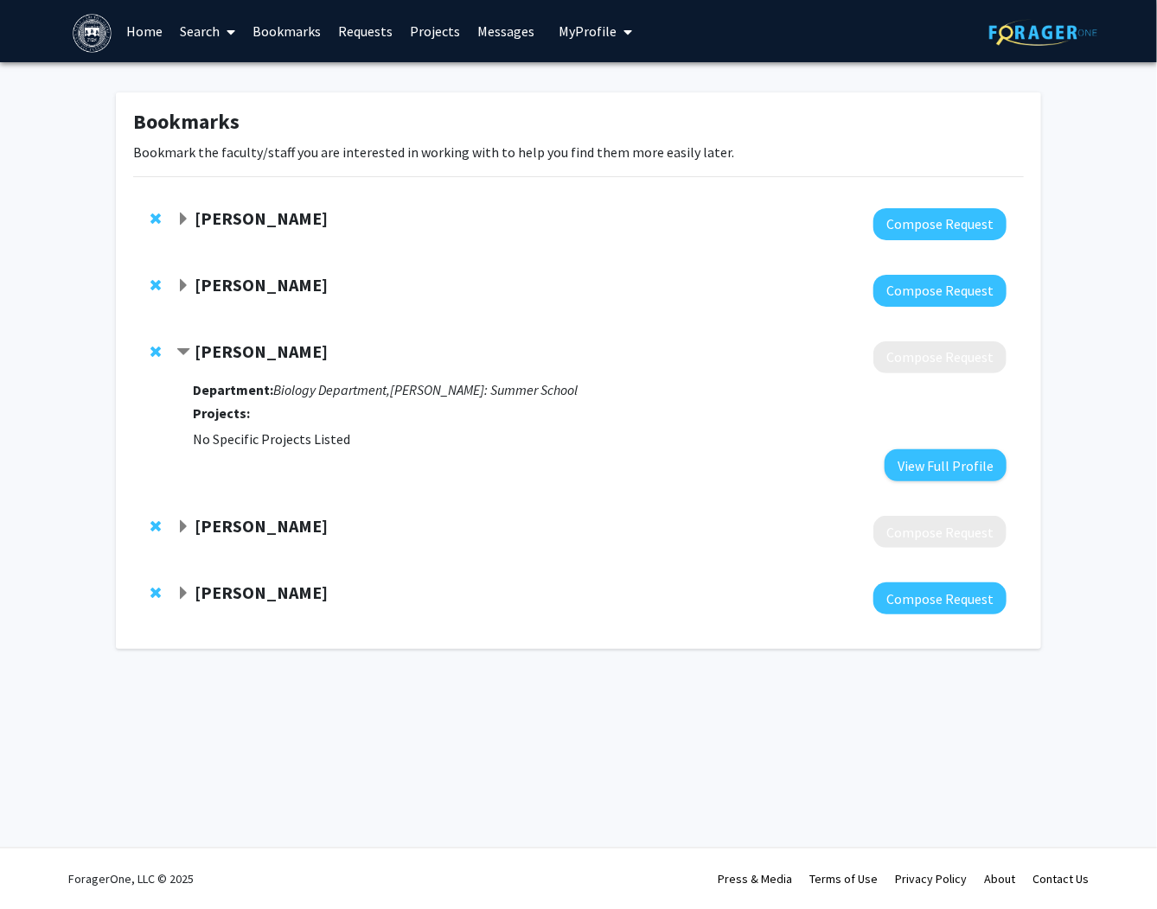
click at [184, 357] on span "Contract Maria Miara Bookmark" at bounding box center [183, 353] width 14 height 14
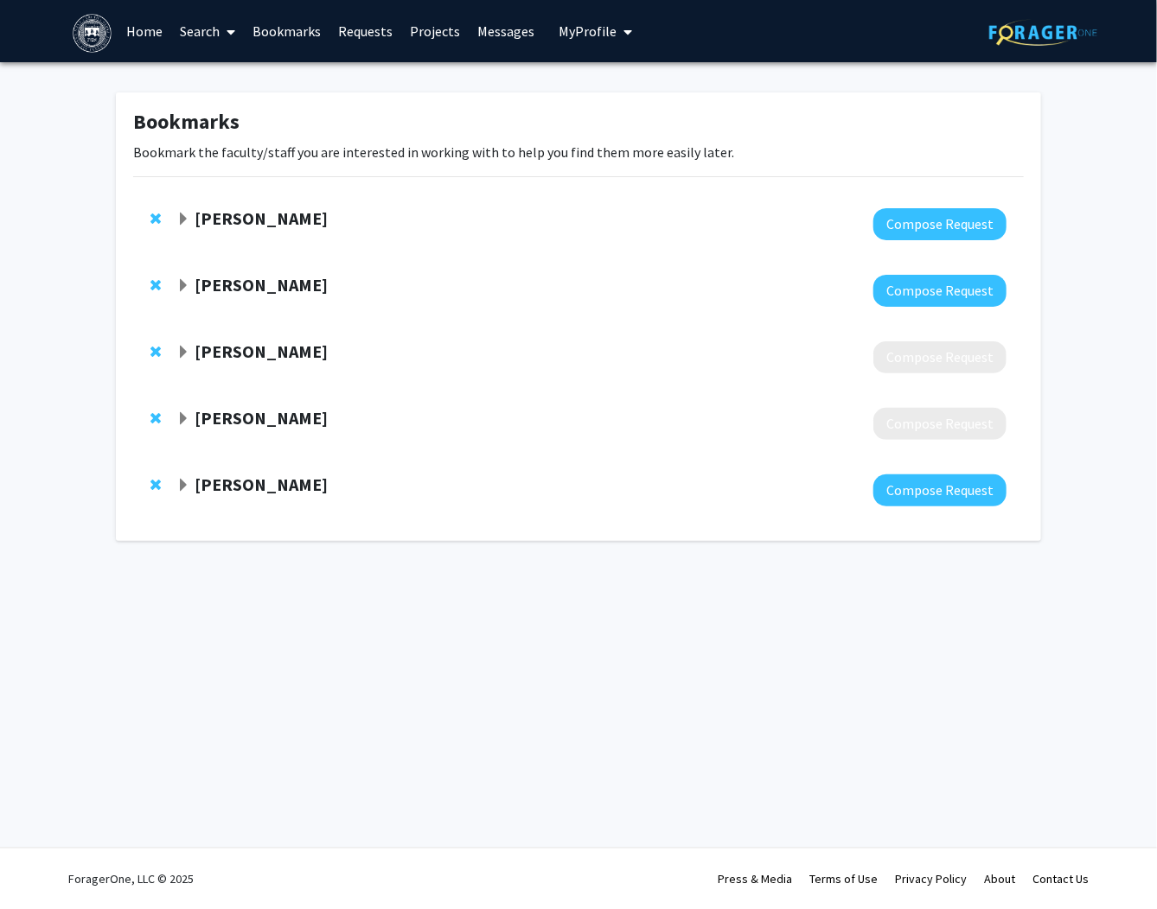
click at [161, 354] on div at bounding box center [158, 351] width 17 height 21
click at [152, 353] on span "Remove Maria Miara from bookmarks" at bounding box center [155, 352] width 10 height 14
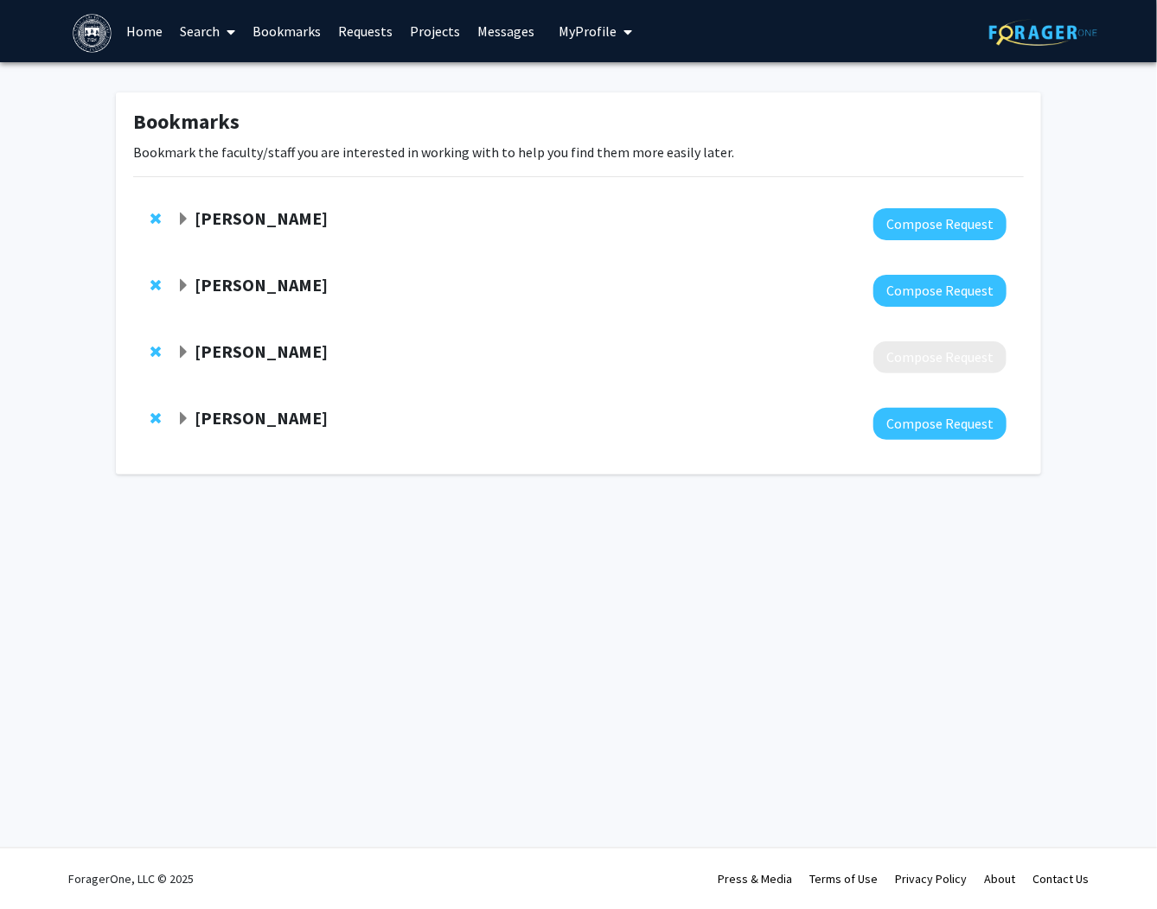
click at [152, 353] on span "Remove Rachel Woodruff from bookmarks" at bounding box center [155, 352] width 10 height 14
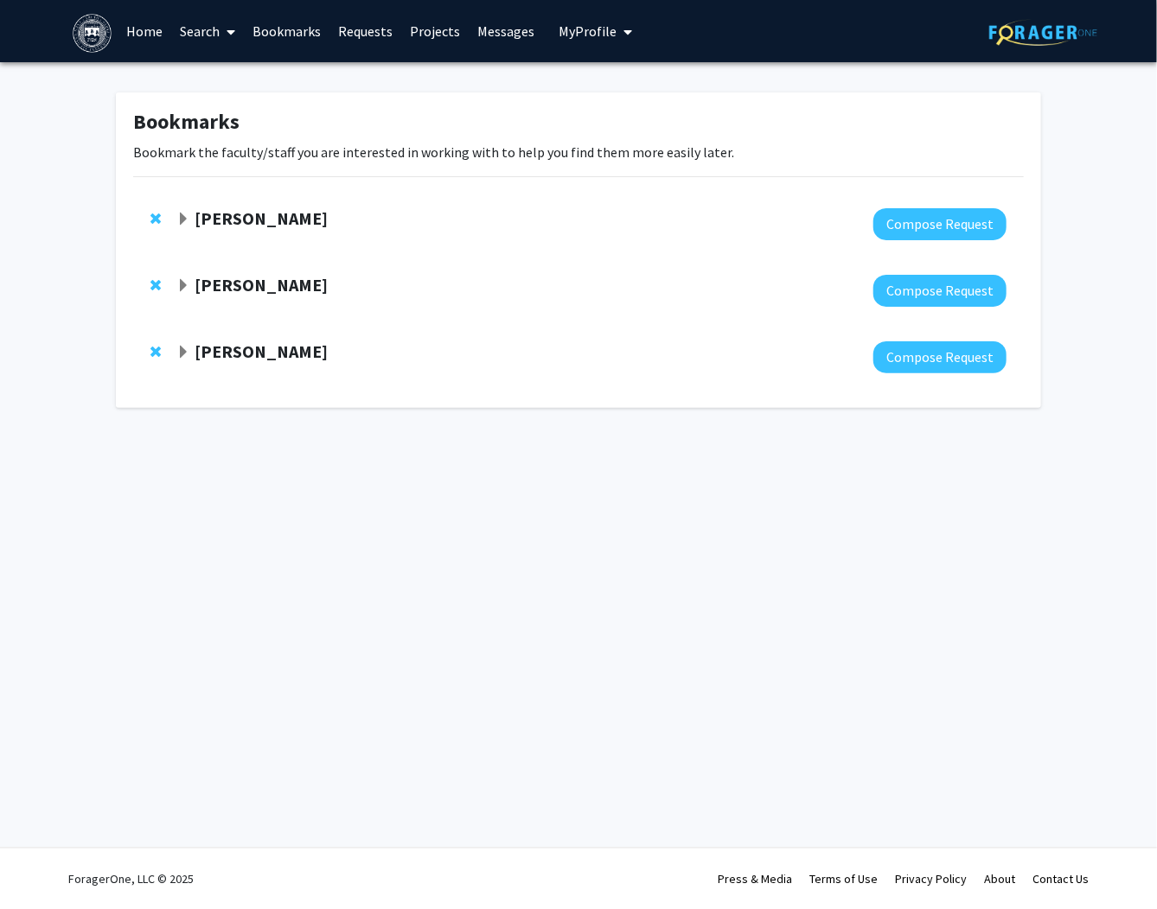
click at [348, 444] on div "Bookmarks Bookmark the faculty/staff you are interested in working with to help…" at bounding box center [578, 254] width 1157 height 385
click at [230, 28] on icon at bounding box center [231, 32] width 9 height 14
click at [224, 77] on span "Faculty/Staff" at bounding box center [235, 79] width 127 height 35
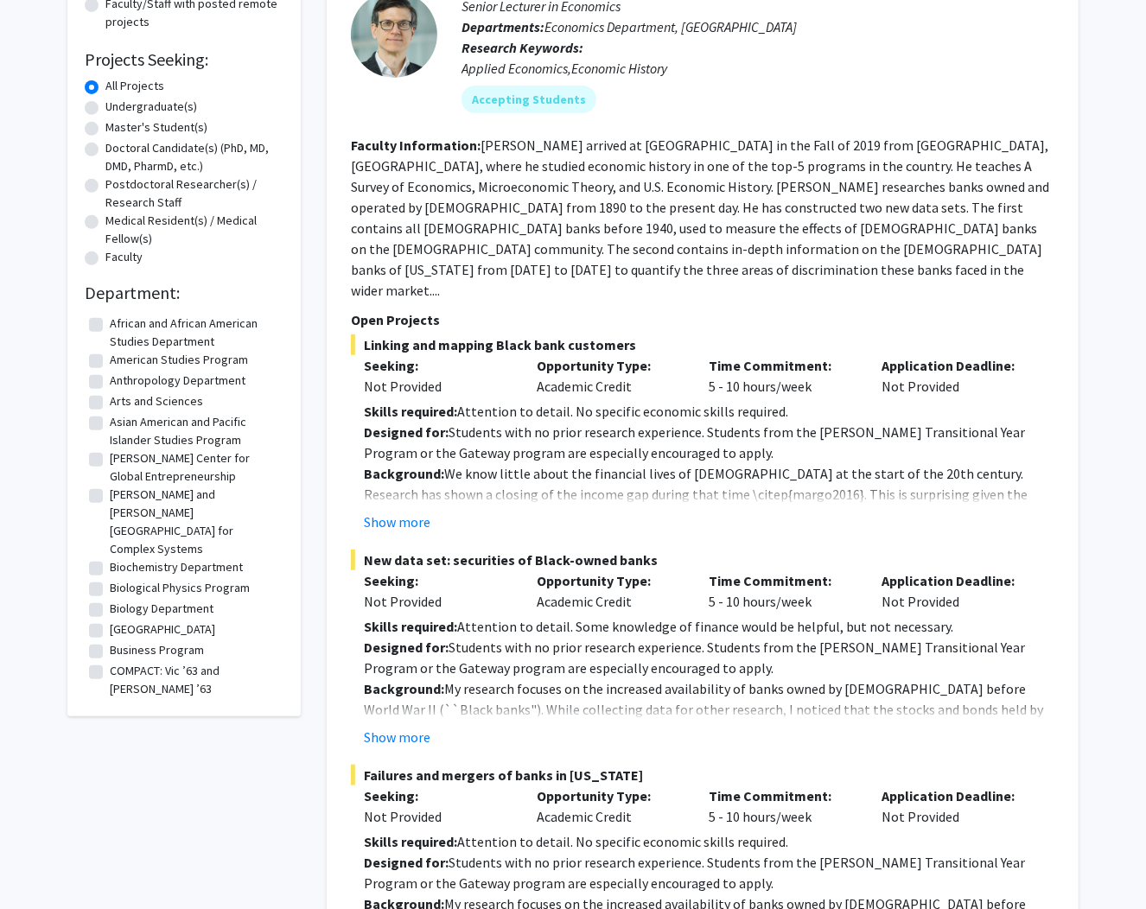
scroll to position [277, 0]
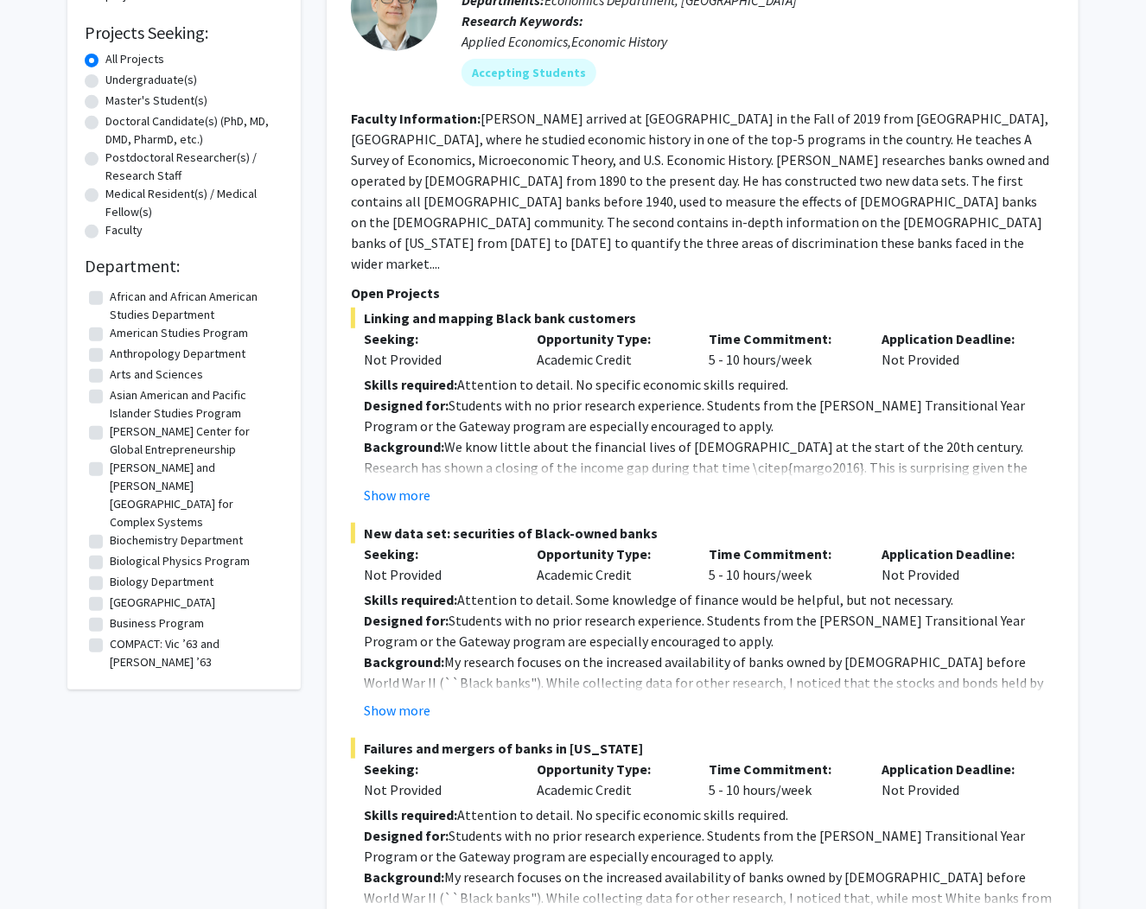
click at [104, 573] on fg-checkbox "Biology Department Biology Department" at bounding box center [184, 583] width 190 height 21
click at [110, 573] on label "Biology Department" at bounding box center [162, 582] width 104 height 18
click at [110, 573] on input "Biology Department" at bounding box center [115, 578] width 11 height 11
checkbox input "true"
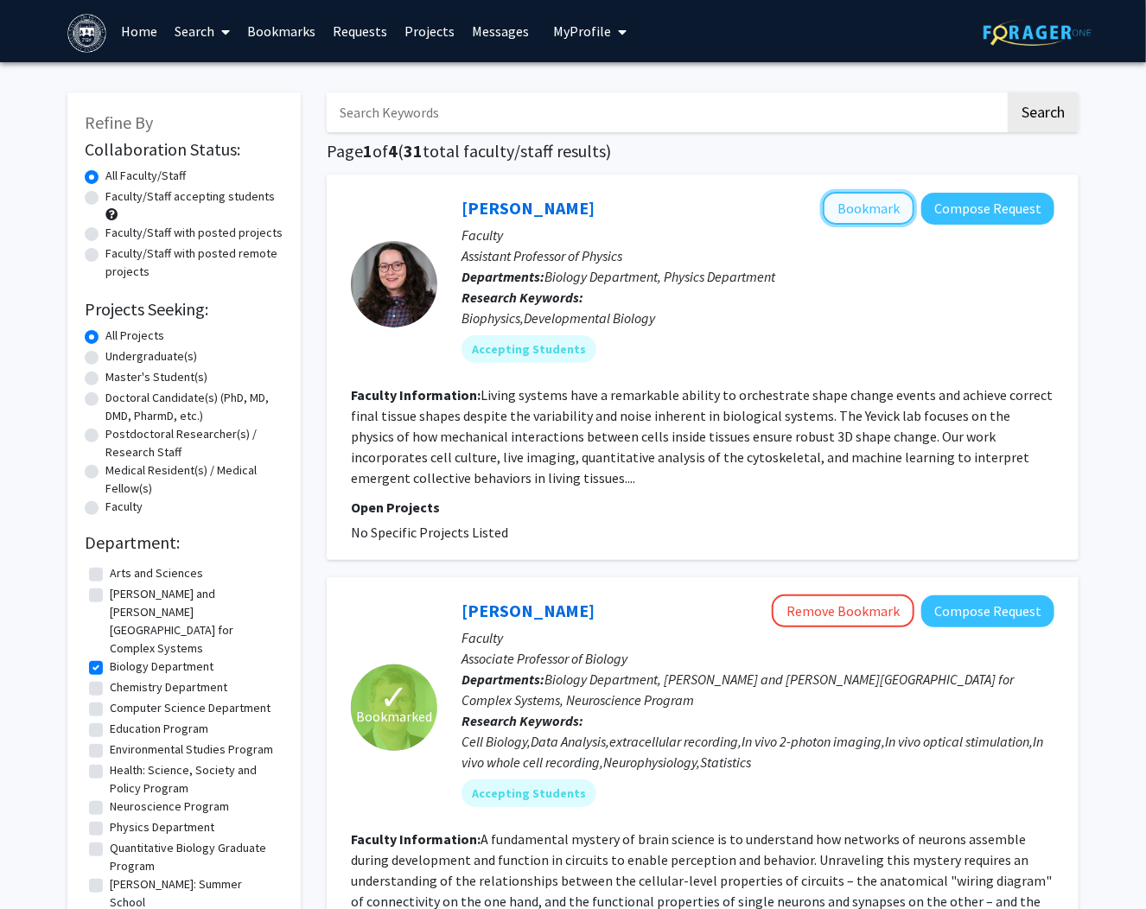
click at [872, 210] on button "Bookmark" at bounding box center [869, 208] width 92 height 33
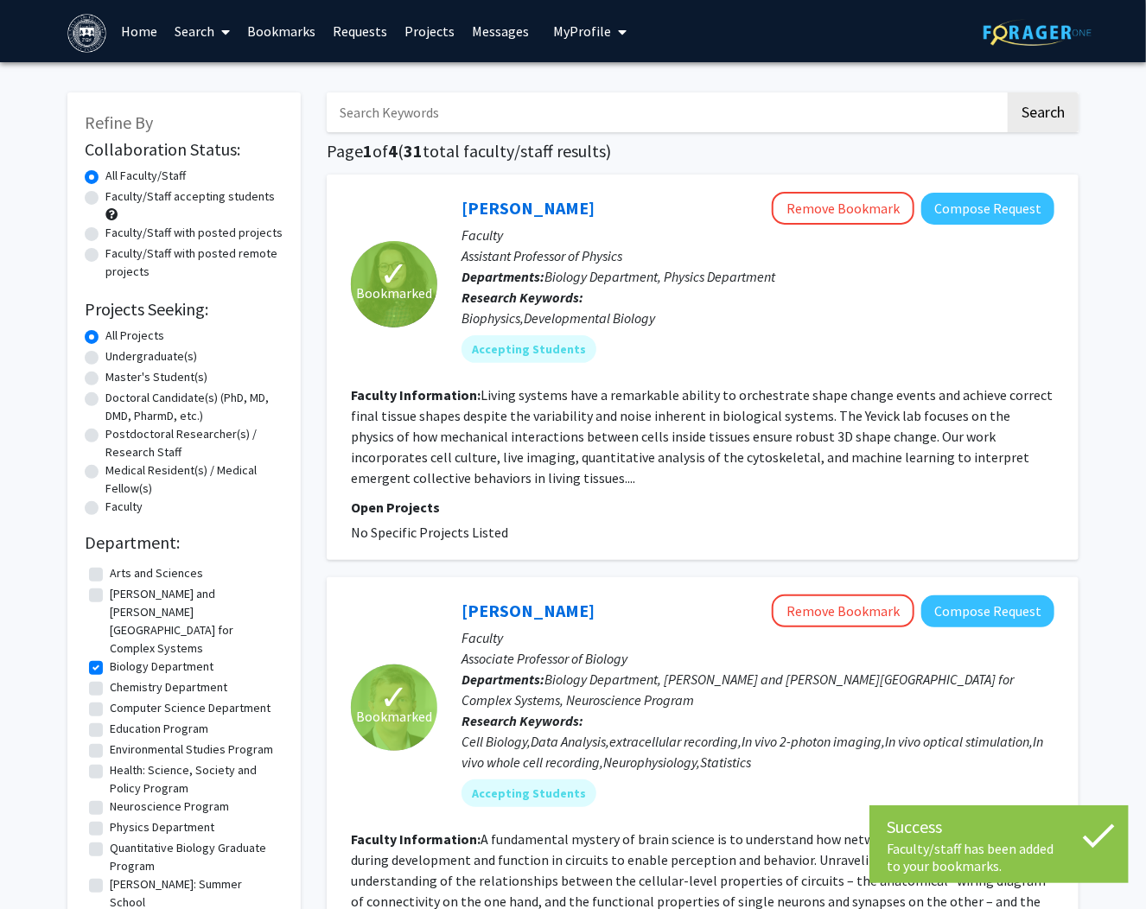
click at [346, 34] on link "Requests" at bounding box center [361, 31] width 72 height 61
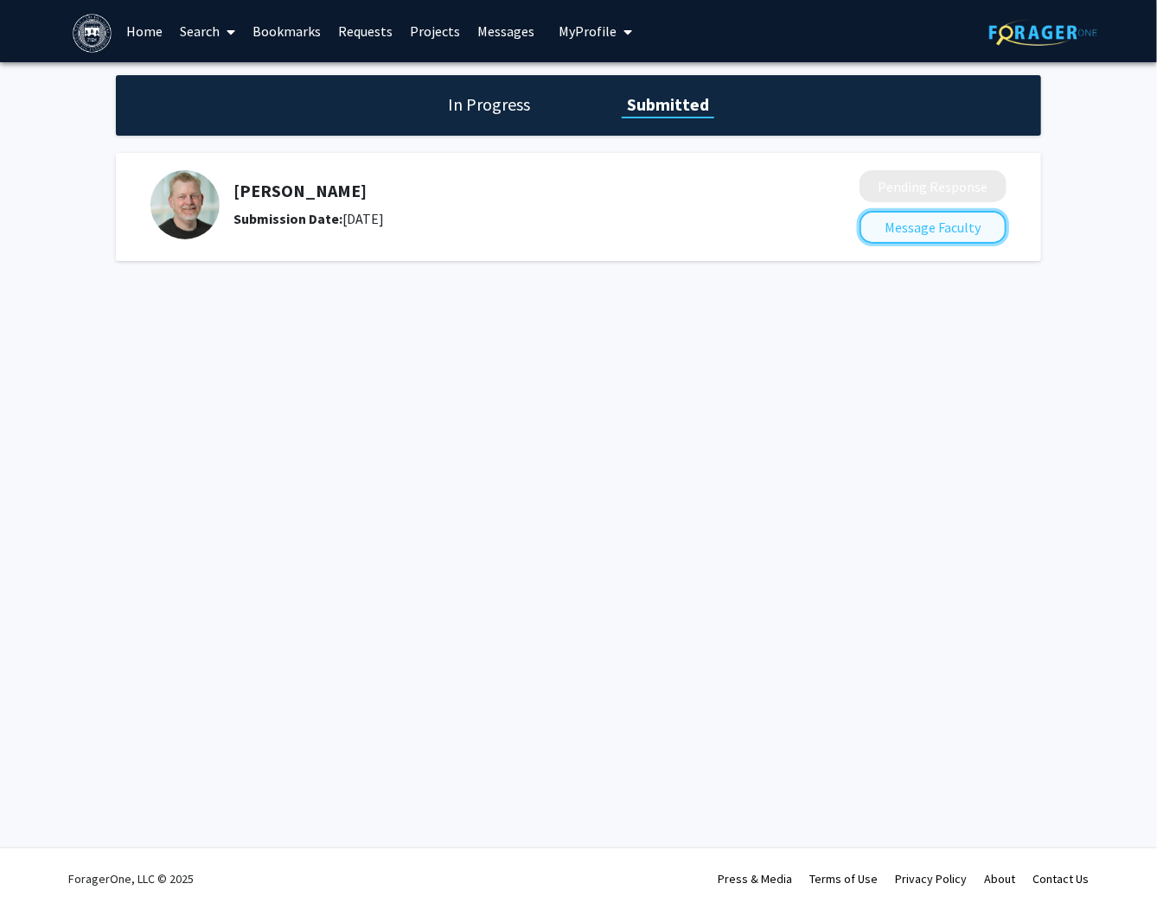
click at [908, 223] on button "Message Faculty" at bounding box center [932, 227] width 147 height 33
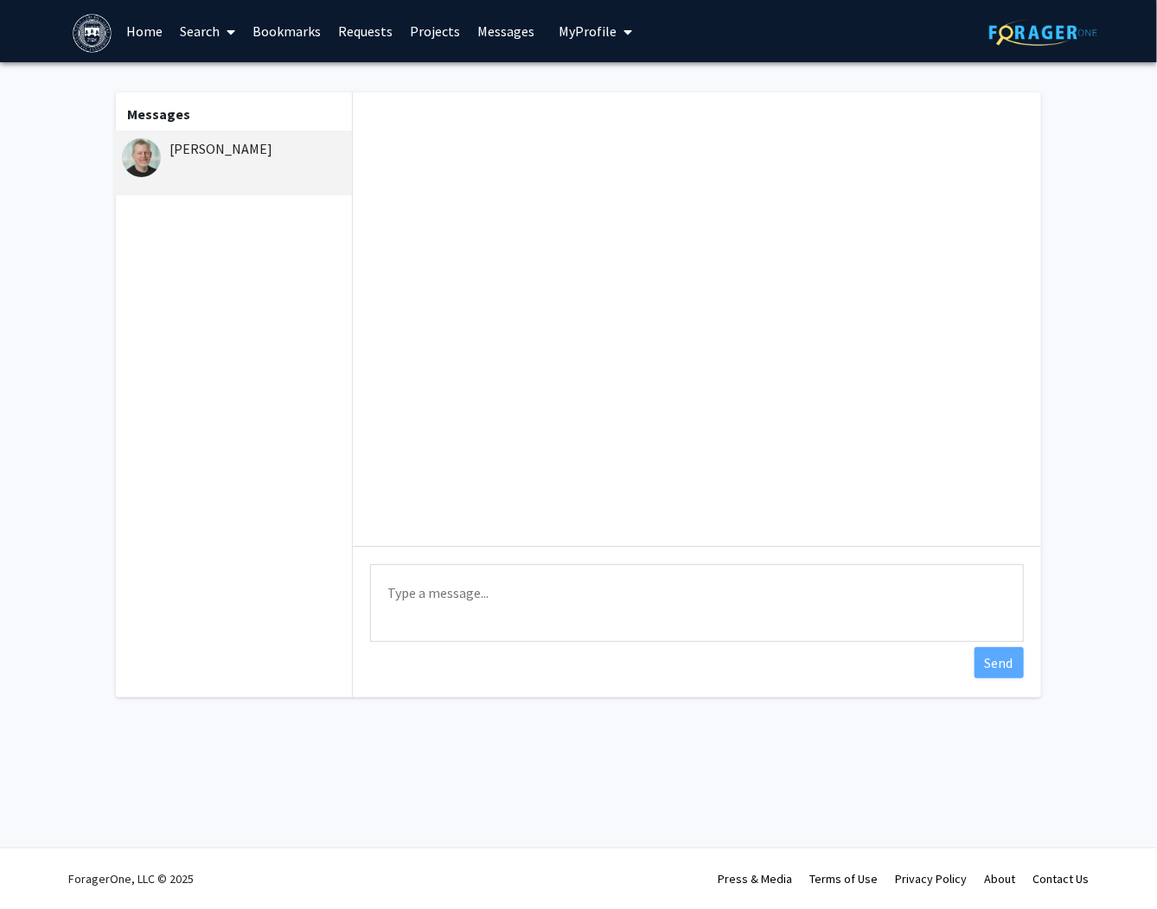
click at [363, 37] on link "Requests" at bounding box center [366, 31] width 72 height 61
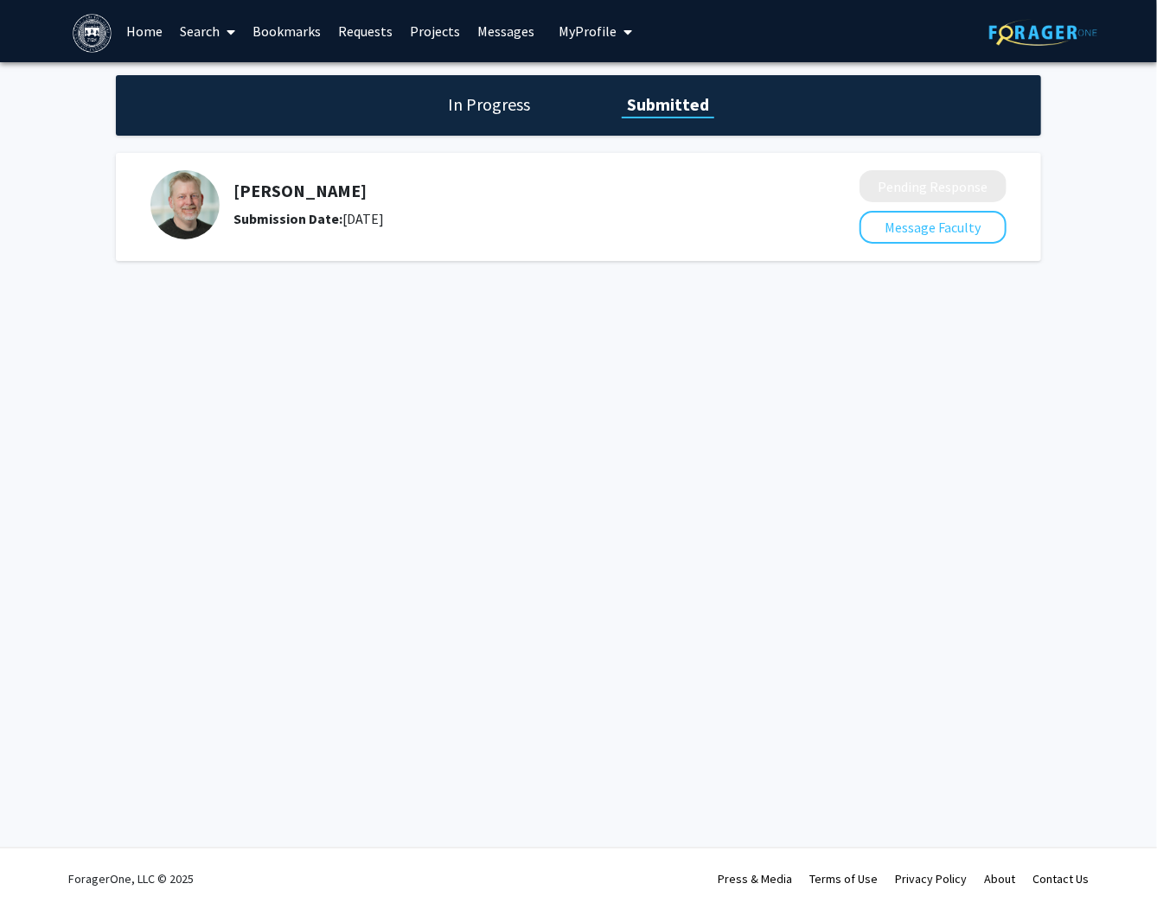
click at [432, 25] on link "Projects" at bounding box center [435, 31] width 67 height 61
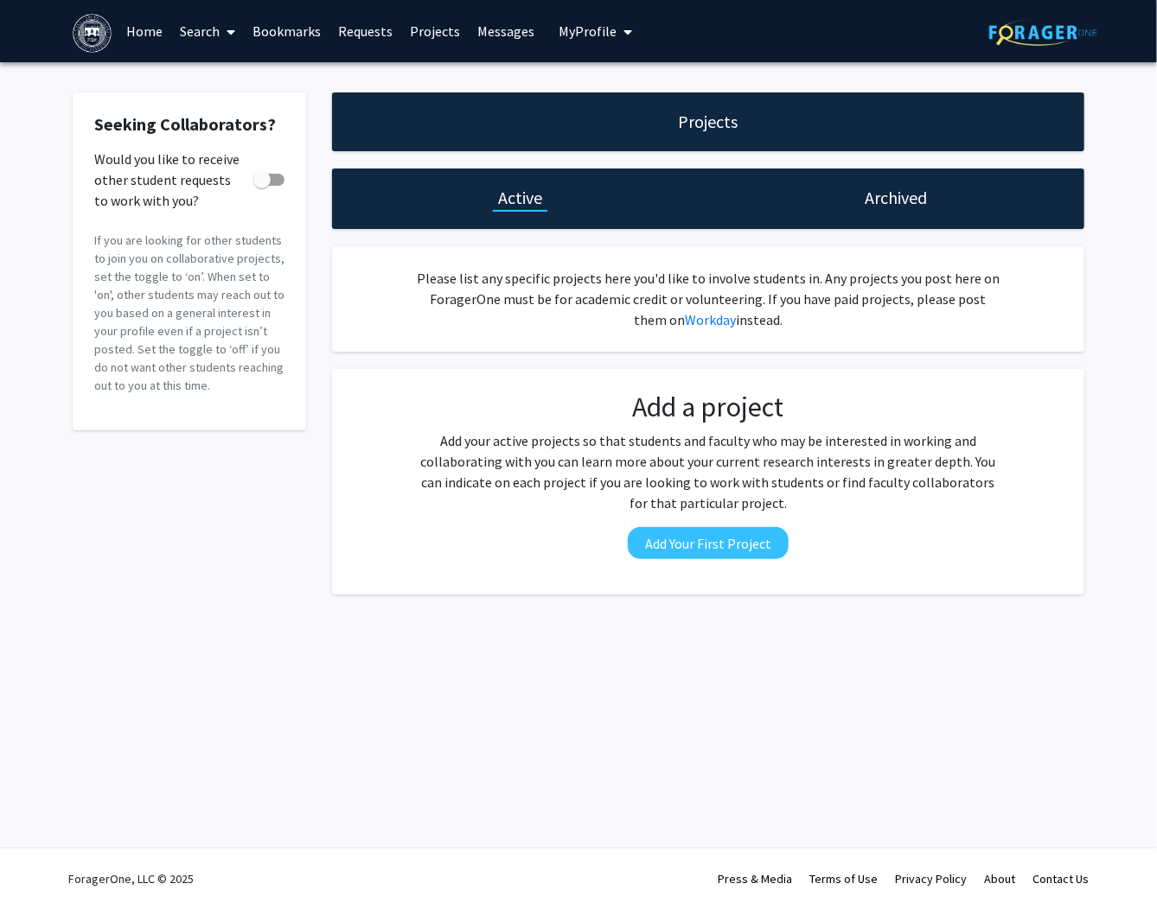
click at [510, 18] on link "Messages" at bounding box center [506, 31] width 74 height 61
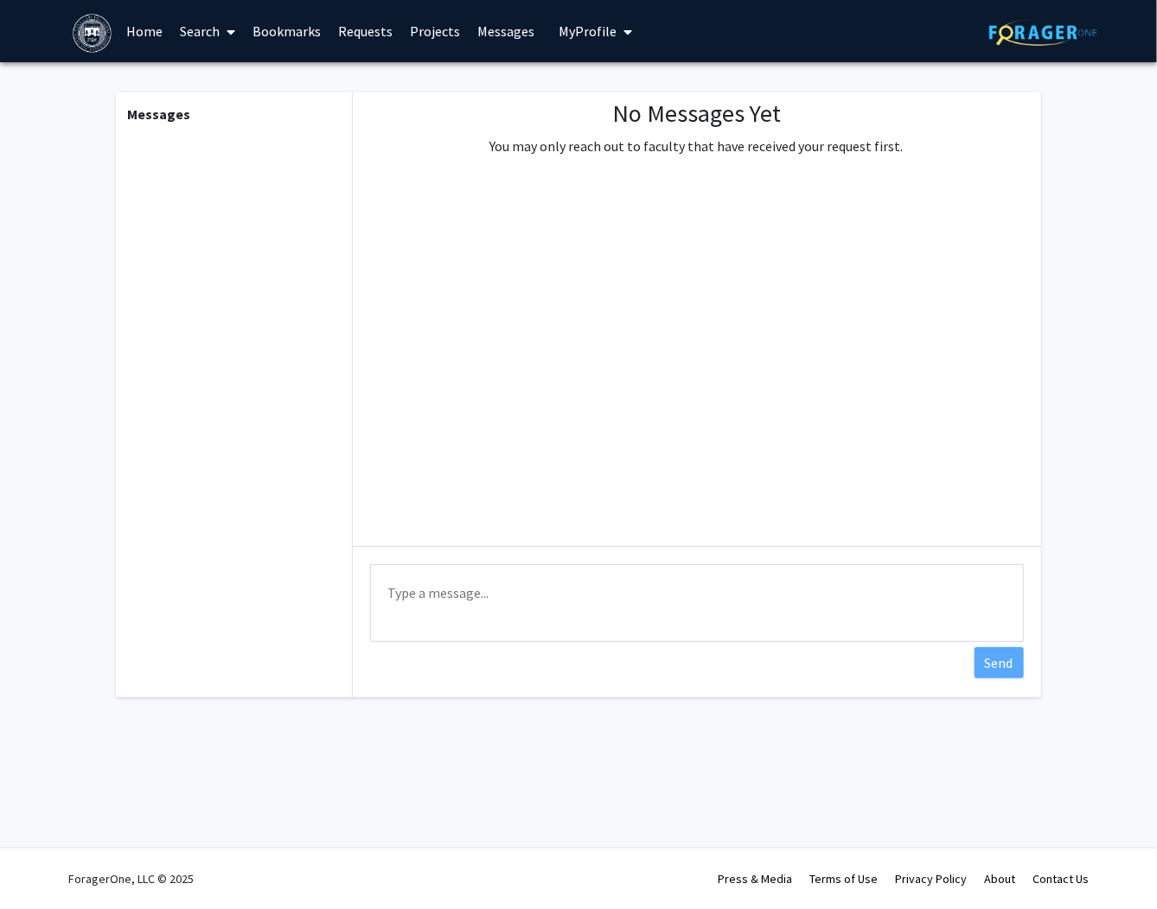
click at [384, 38] on link "Requests" at bounding box center [366, 31] width 72 height 61
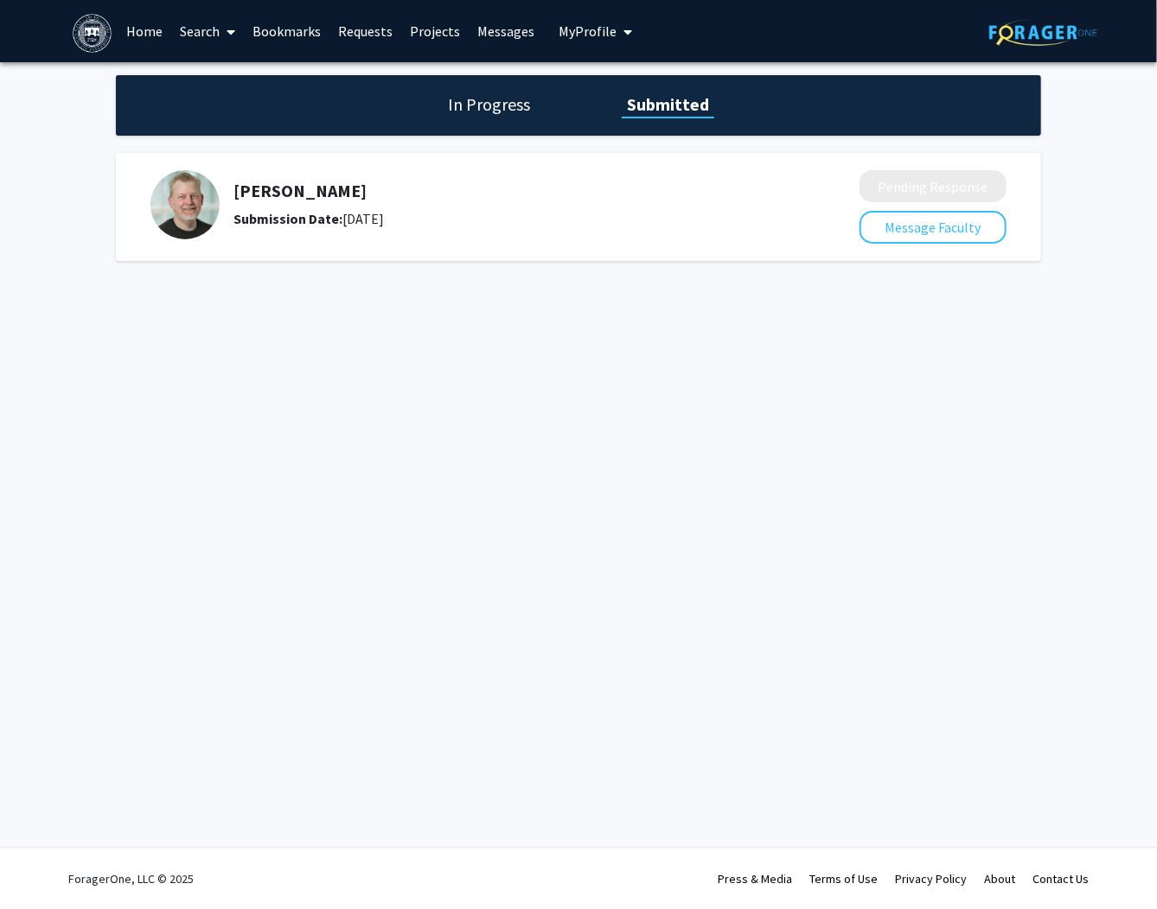
click at [315, 36] on link "Bookmarks" at bounding box center [288, 31] width 86 height 61
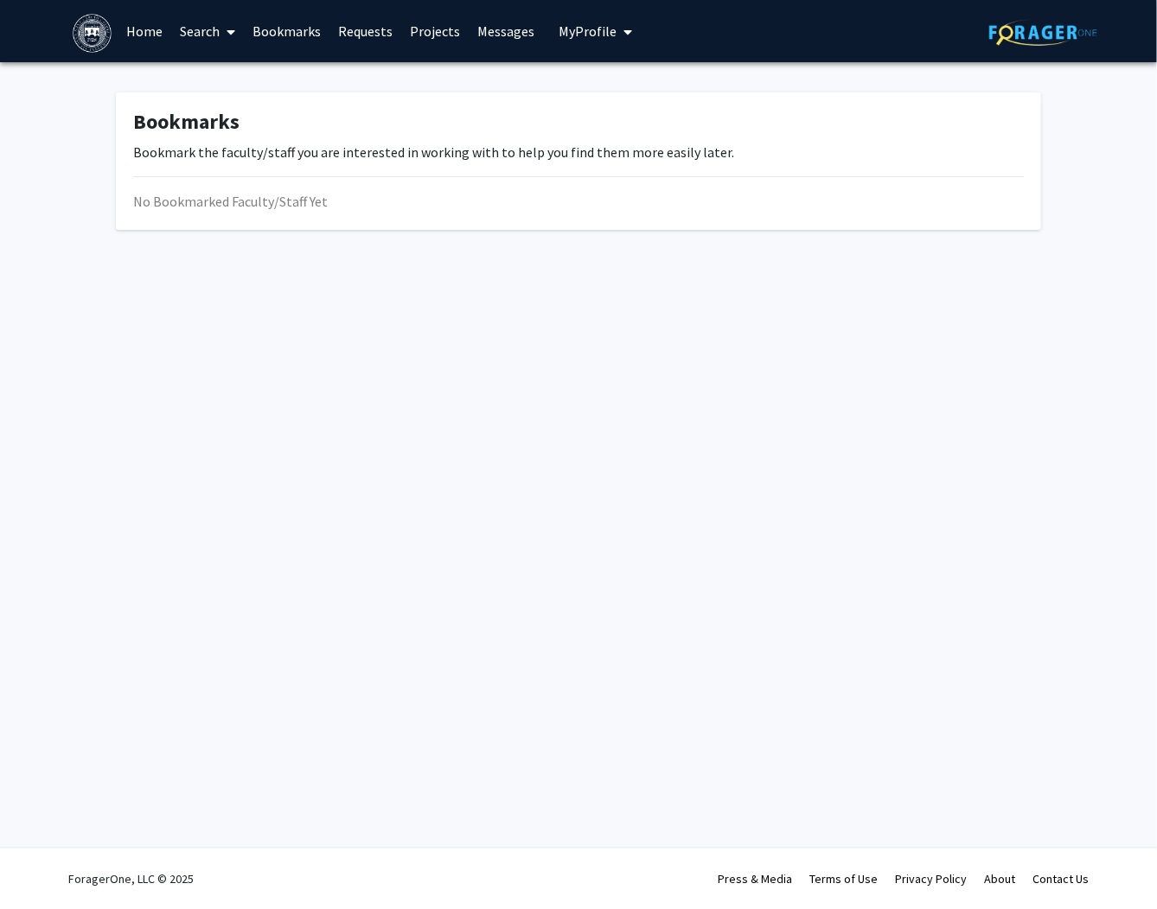
click at [312, 36] on link "Bookmarks" at bounding box center [288, 31] width 86 height 61
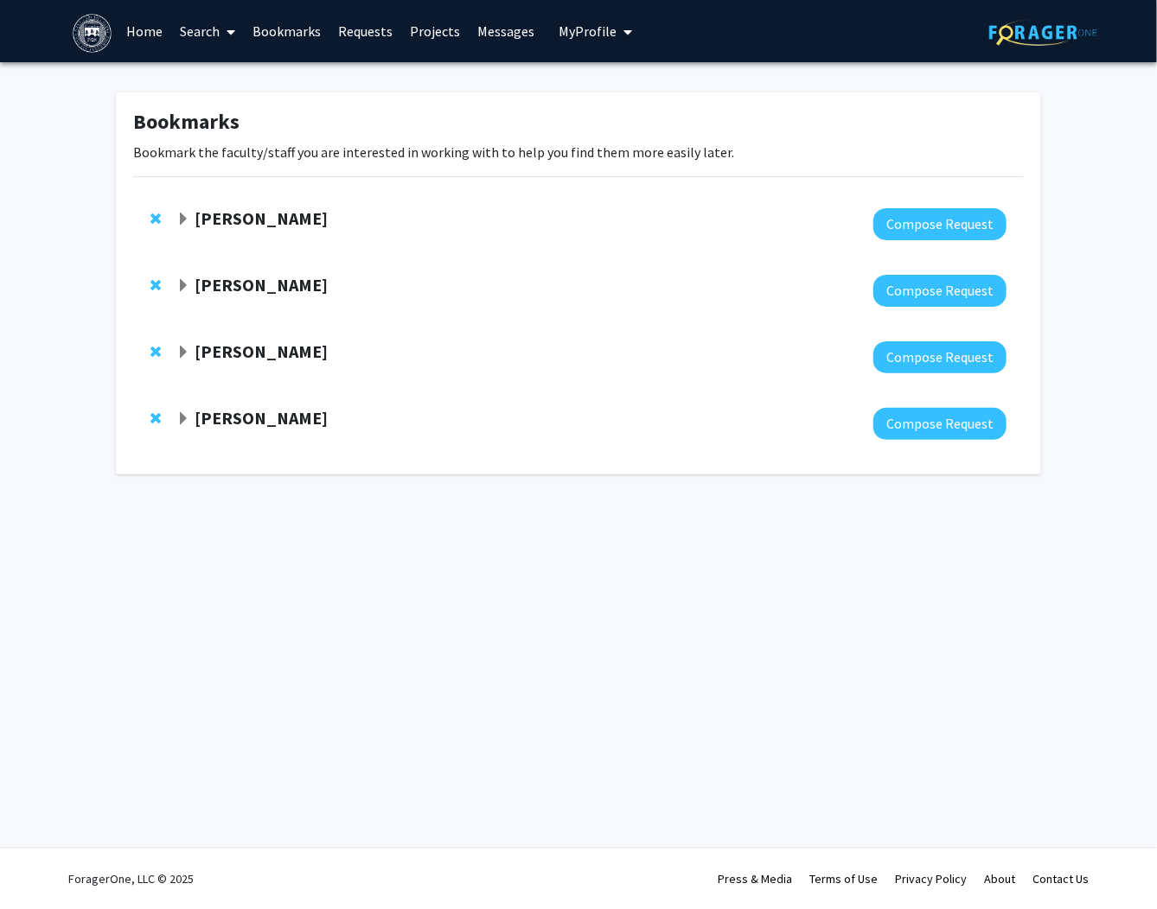
click at [26, 273] on div "Bookmarks Bookmark the faculty/staff you are interested in working with to help…" at bounding box center [578, 287] width 1157 height 451
click at [184, 218] on span "Expand Stephen Van Hooser Bookmark" at bounding box center [183, 220] width 14 height 14
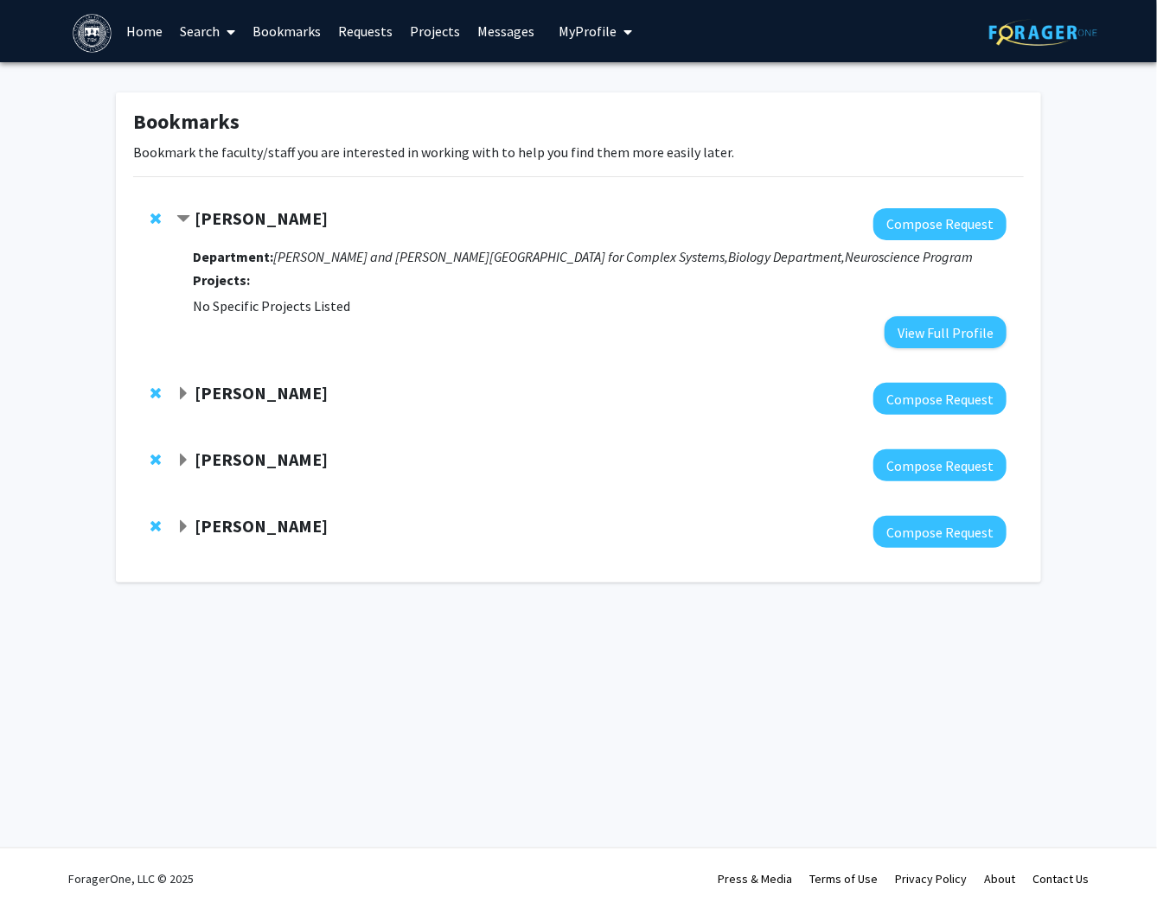
click at [184, 218] on span "Contract Stephen Van Hooser Bookmark" at bounding box center [183, 220] width 14 height 14
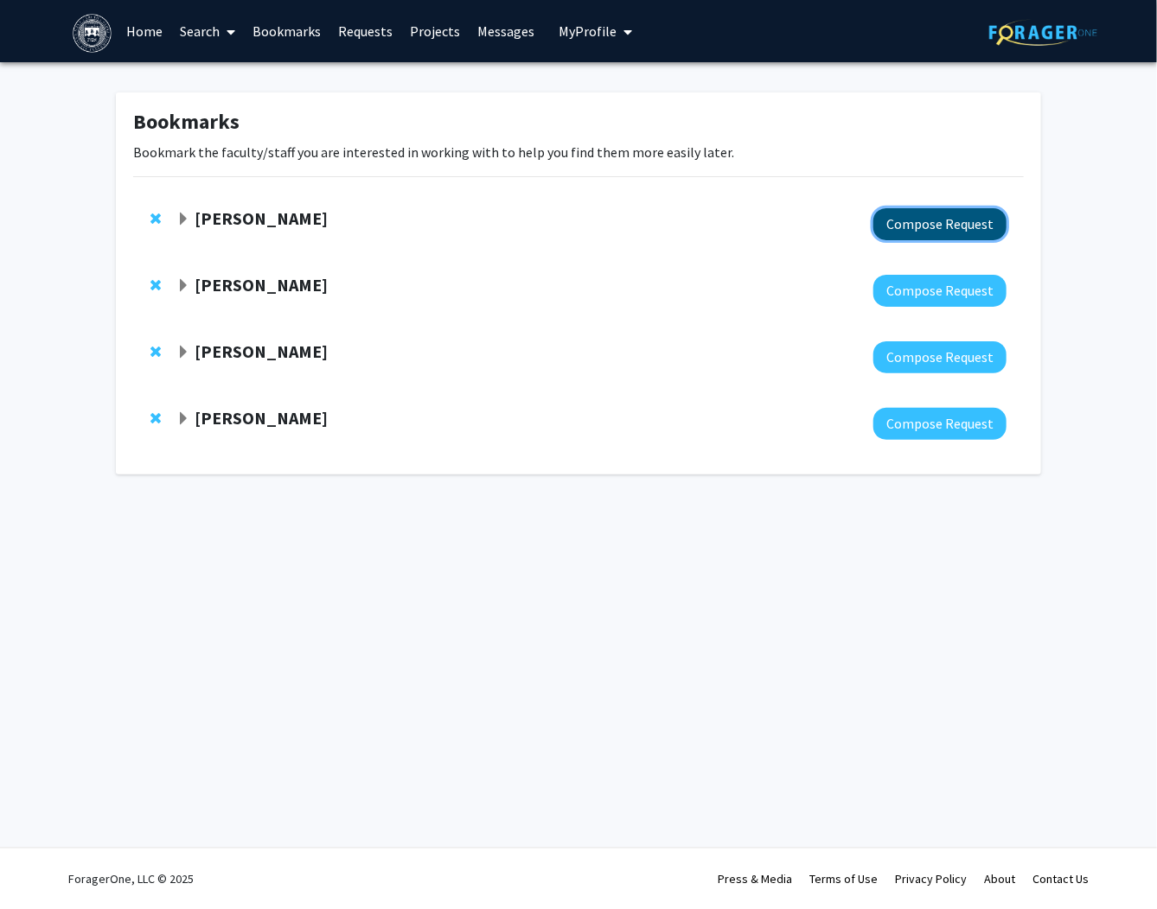
click at [927, 209] on button "Compose Request" at bounding box center [939, 224] width 133 height 32
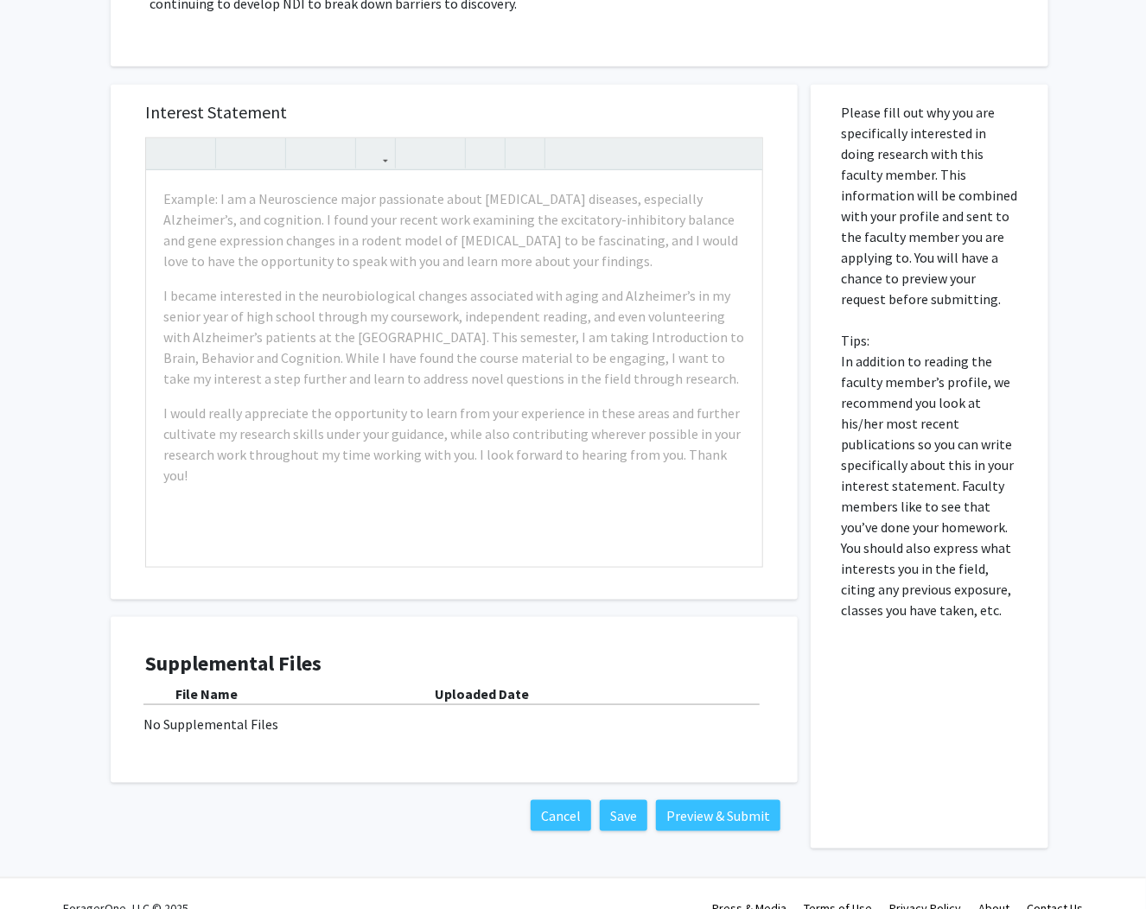
scroll to position [592, 0]
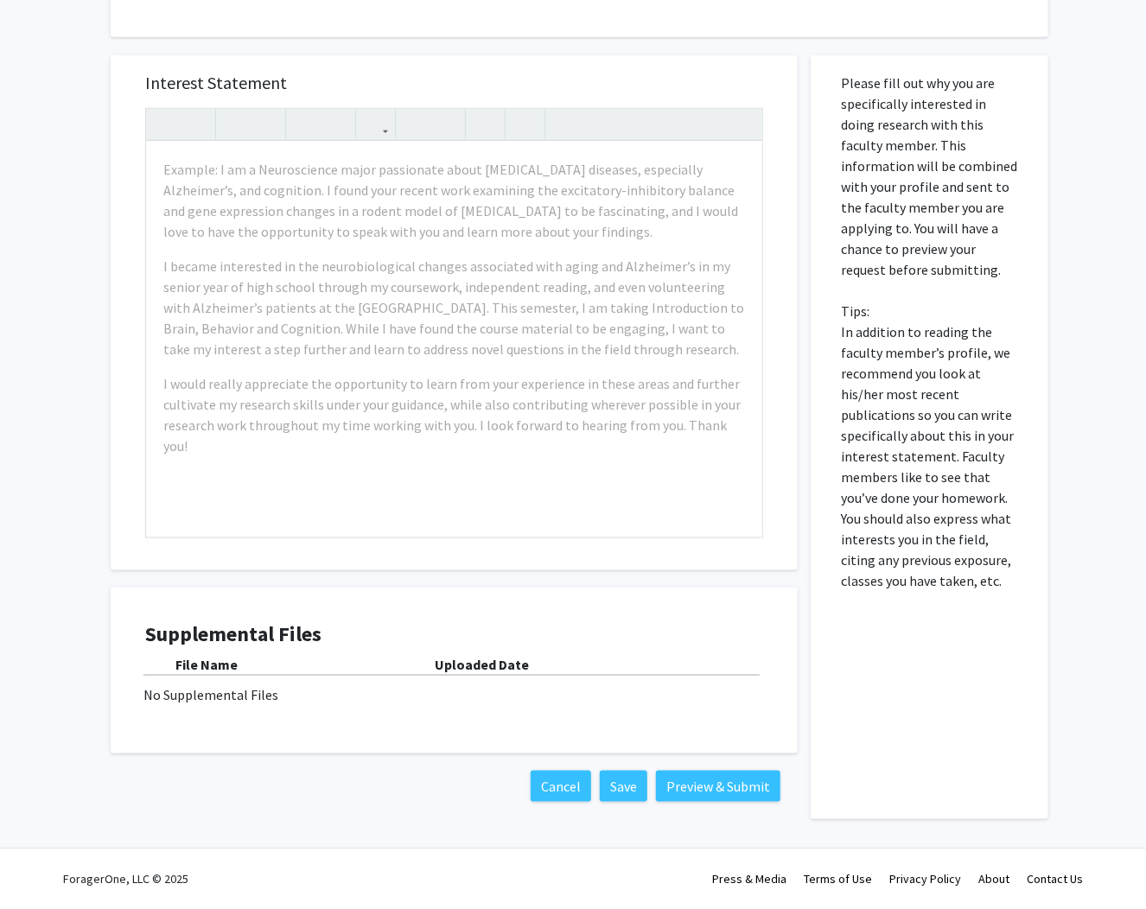
click at [61, 622] on div "All Requests Request for [PERSON_NAME] Request for [PERSON_NAME] Departments: B…" at bounding box center [573, 164] width 1146 height 1388
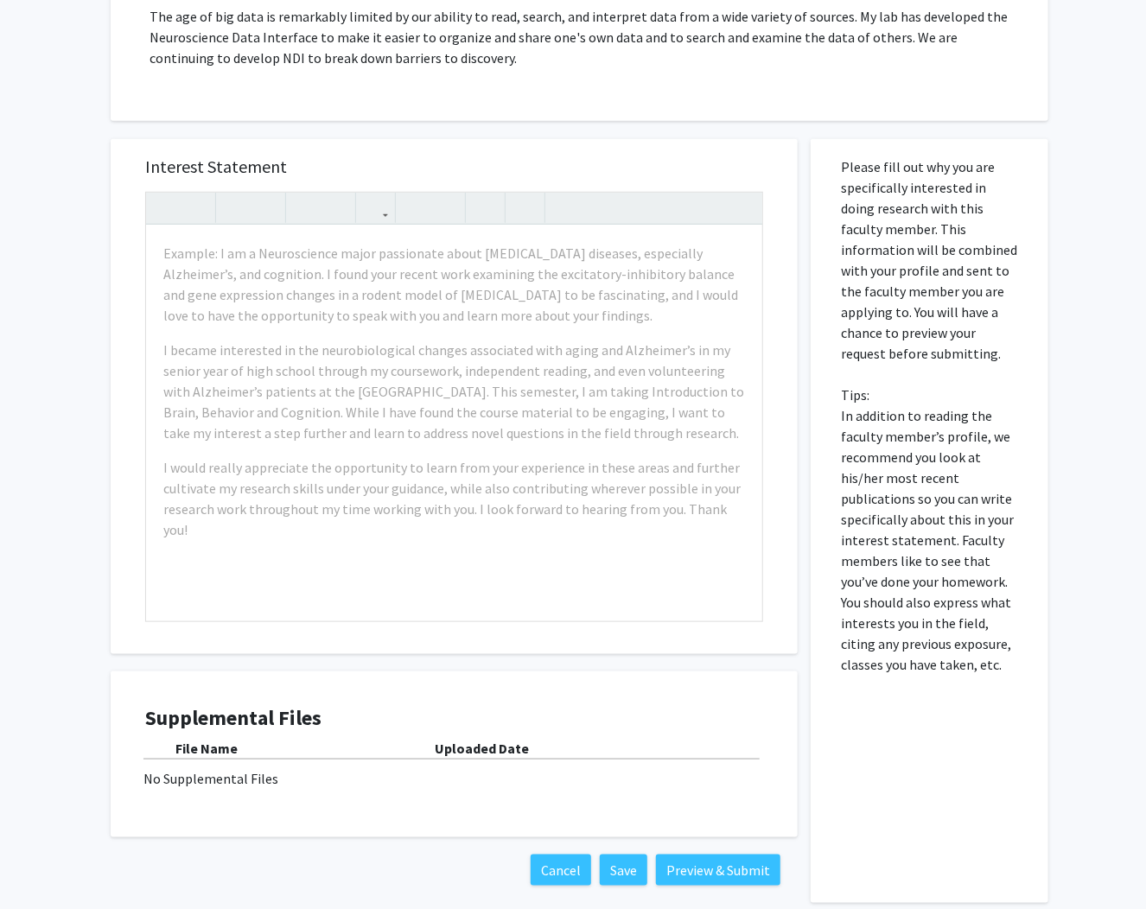
scroll to position [454, 0]
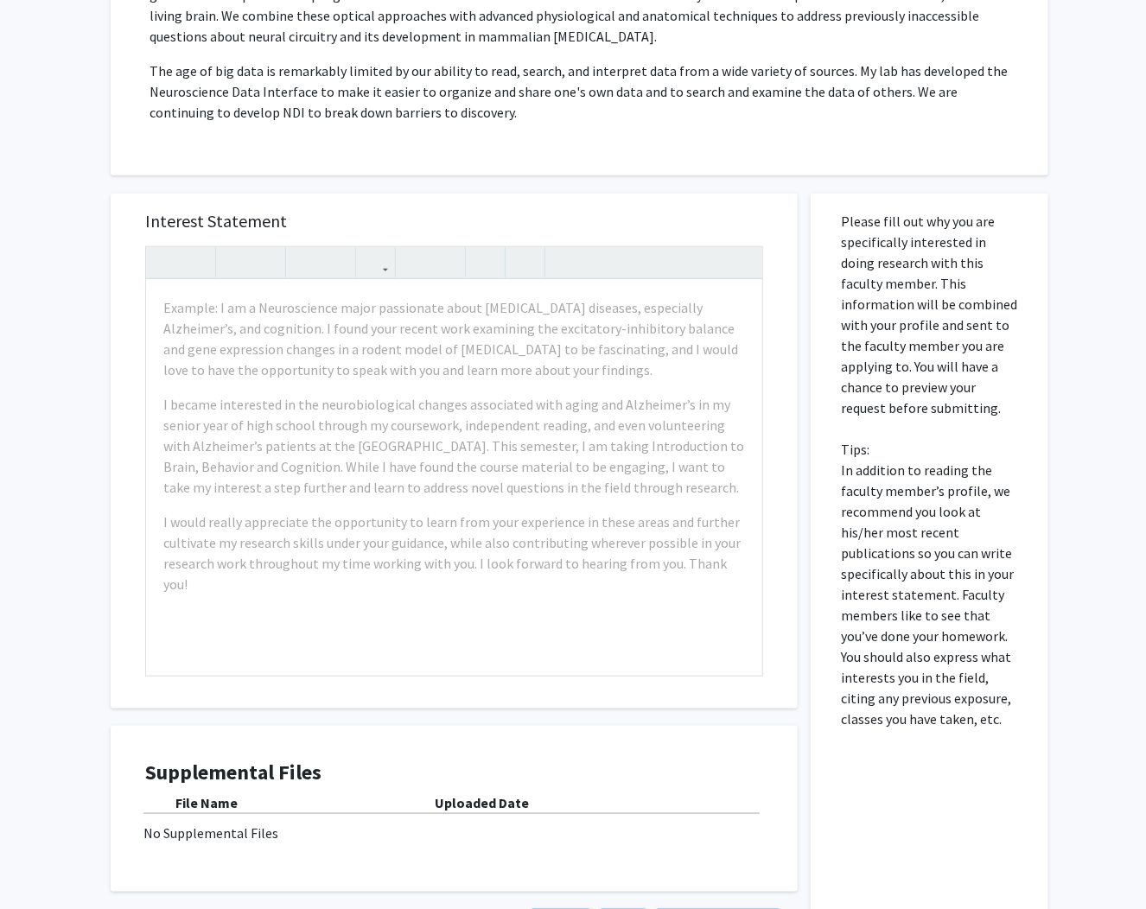
click at [52, 629] on div "All Requests Request for [PERSON_NAME] Request for [PERSON_NAME] Departments: B…" at bounding box center [573, 302] width 1146 height 1388
click at [67, 609] on div "All Requests Request for [PERSON_NAME] Request for [PERSON_NAME] Departments: B…" at bounding box center [573, 302] width 1146 height 1388
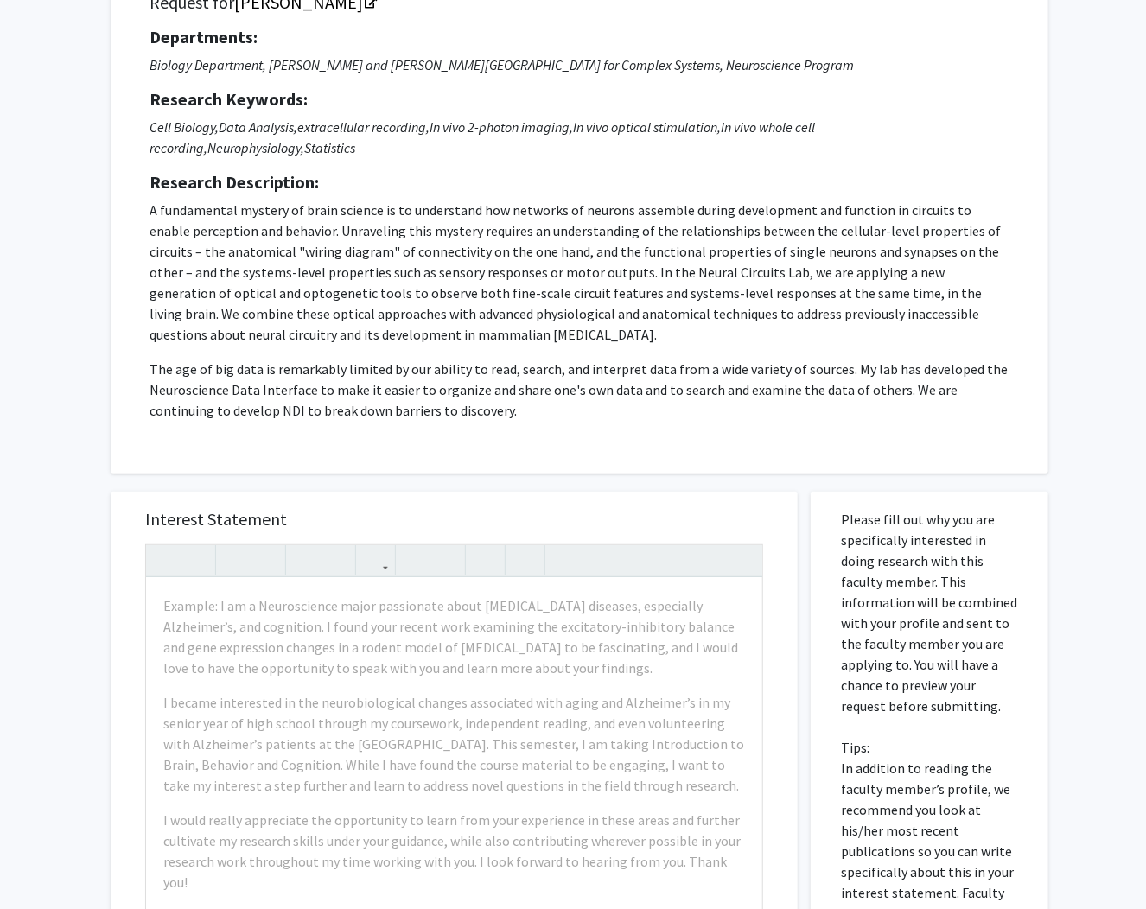
scroll to position [108, 0]
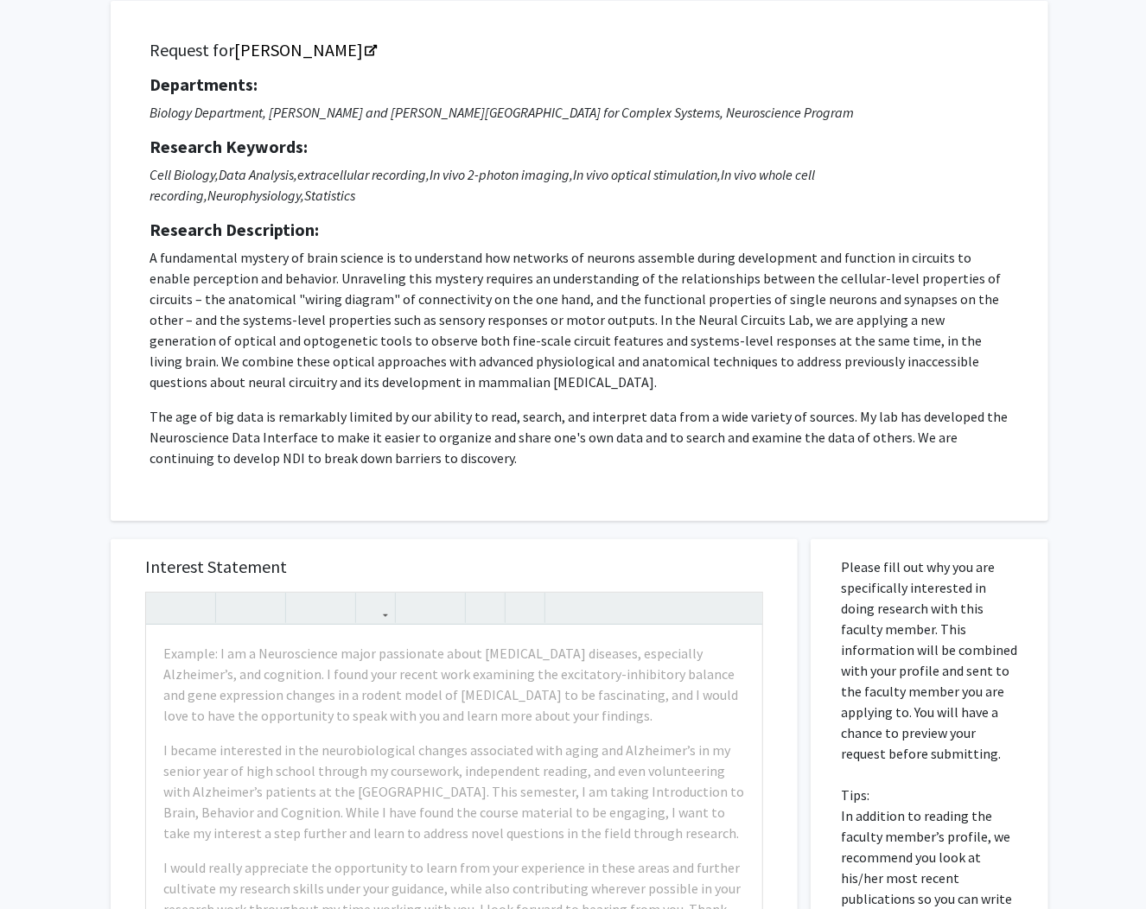
click at [67, 609] on div "All Requests Request for [PERSON_NAME] Request for [PERSON_NAME] Departments: B…" at bounding box center [573, 648] width 1146 height 1388
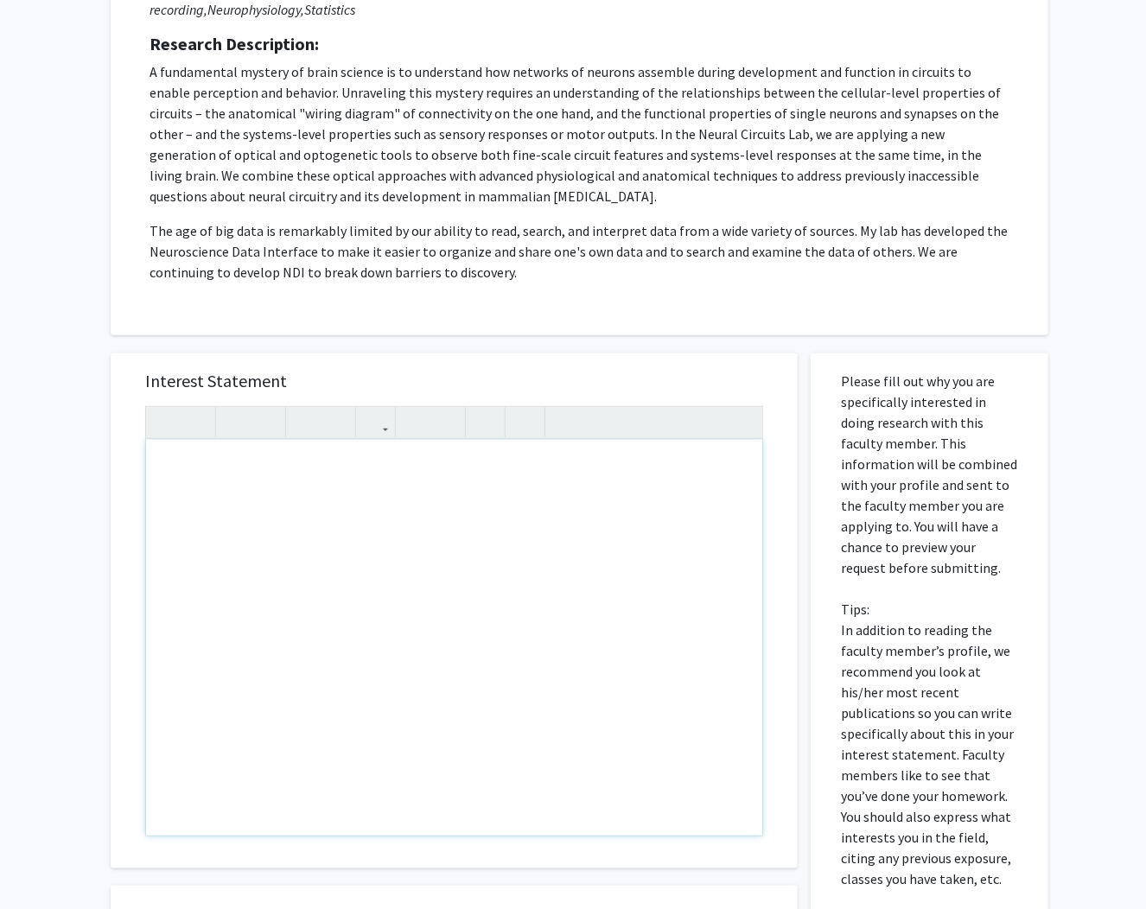
scroll to position [0, 0]
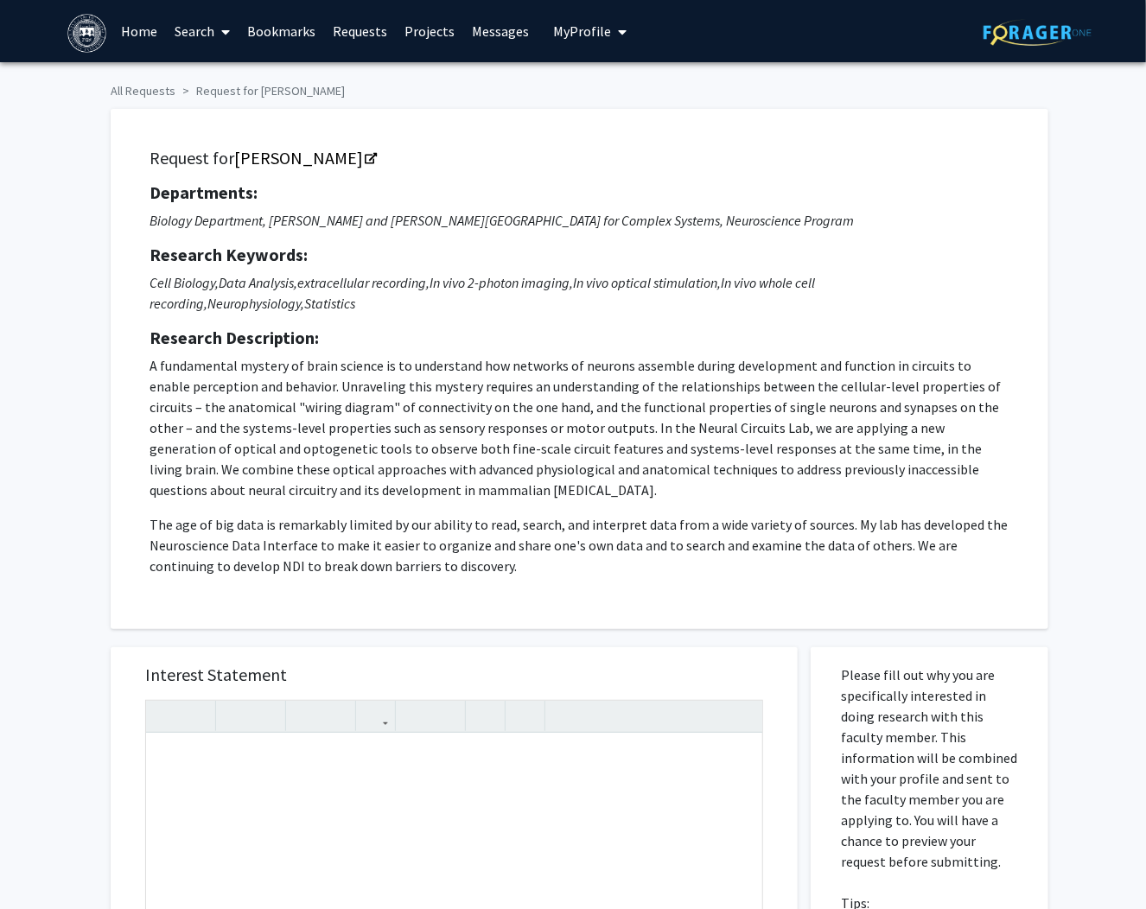
click at [64, 485] on div "All Requests Request for [PERSON_NAME] Request for [PERSON_NAME] Departments: B…" at bounding box center [573, 756] width 1146 height 1388
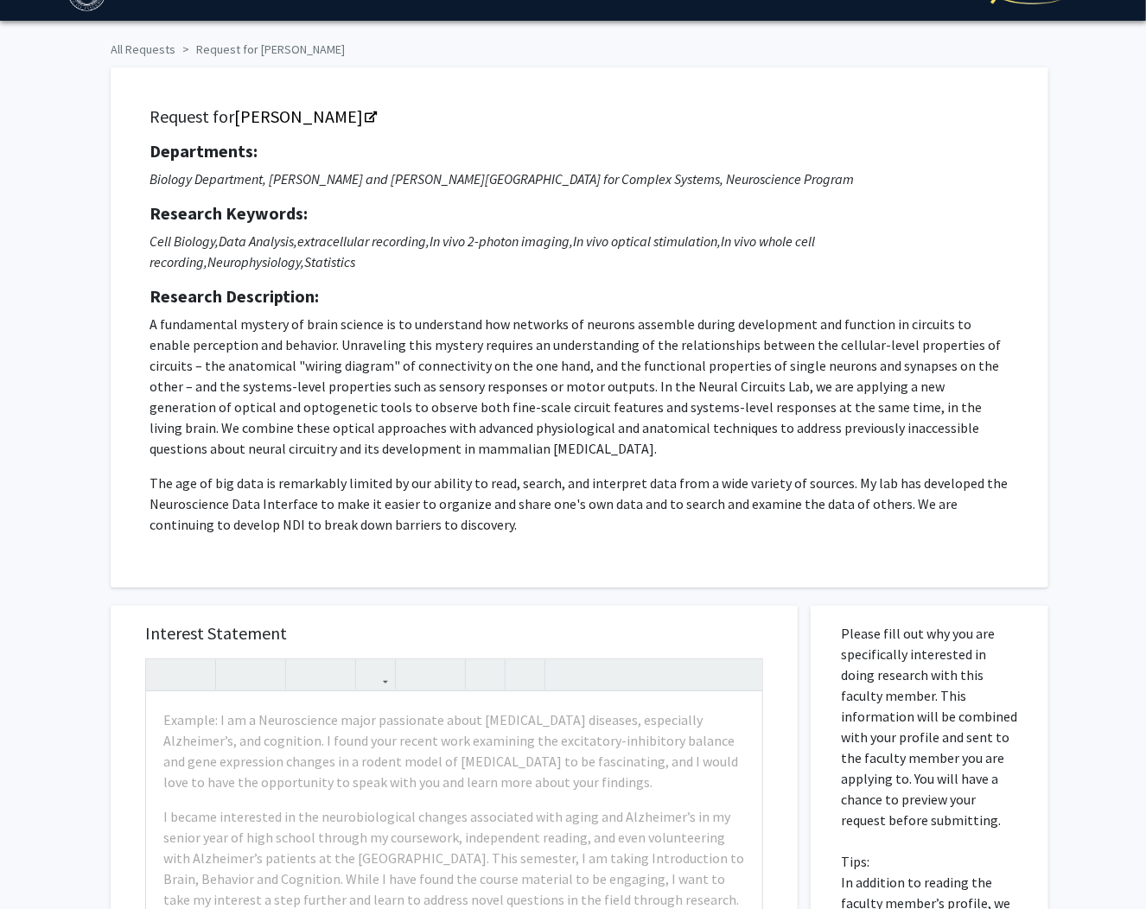
scroll to position [39, 0]
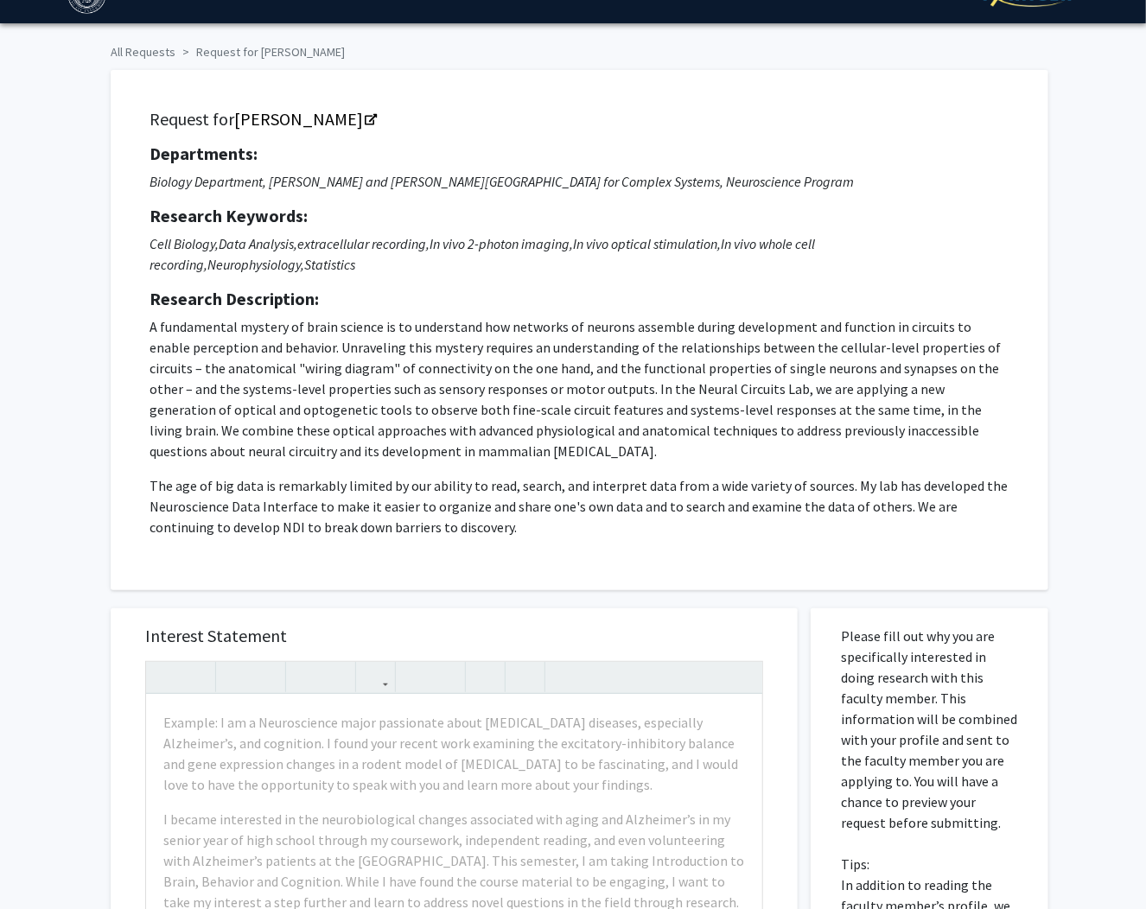
click at [110, 437] on div "Request for [PERSON_NAME] Departments: Biology Department, [PERSON_NAME] and [P…" at bounding box center [573, 322] width 951 height 538
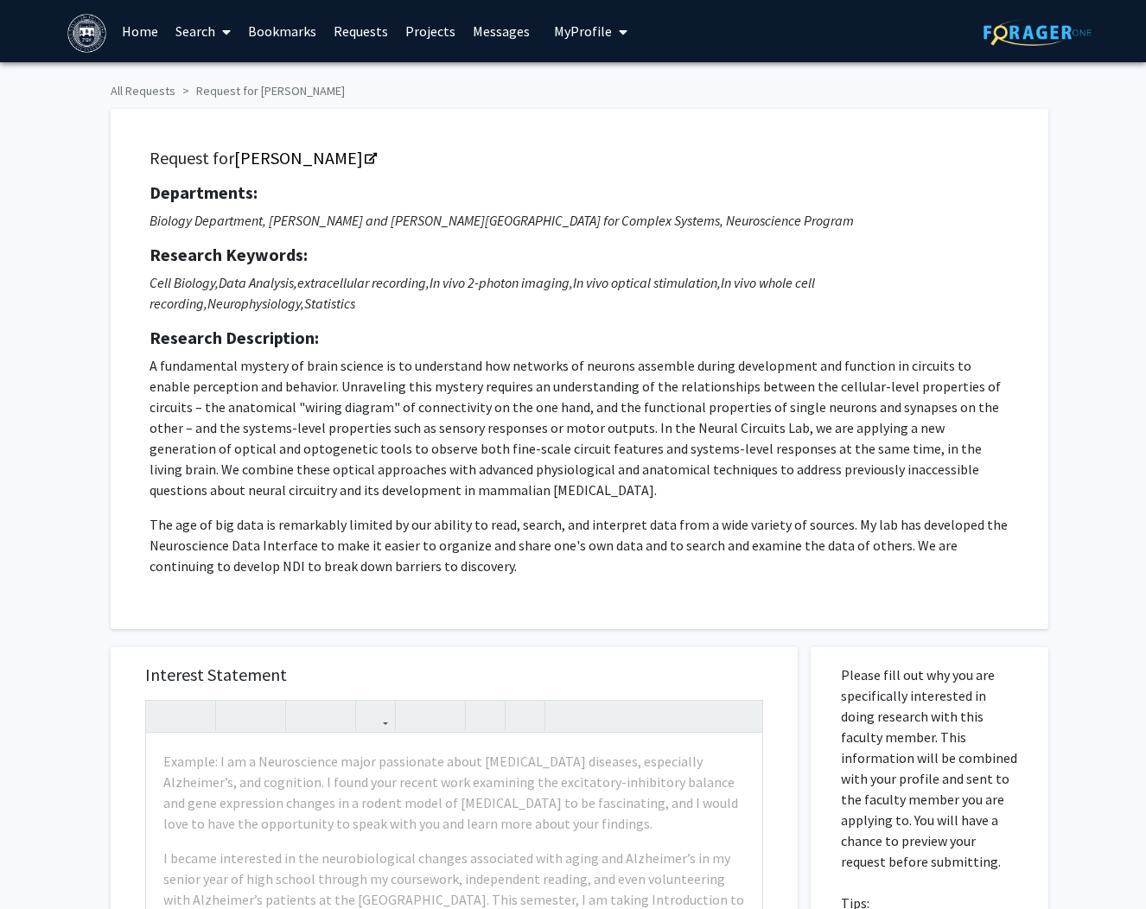
scroll to position [553, 0]
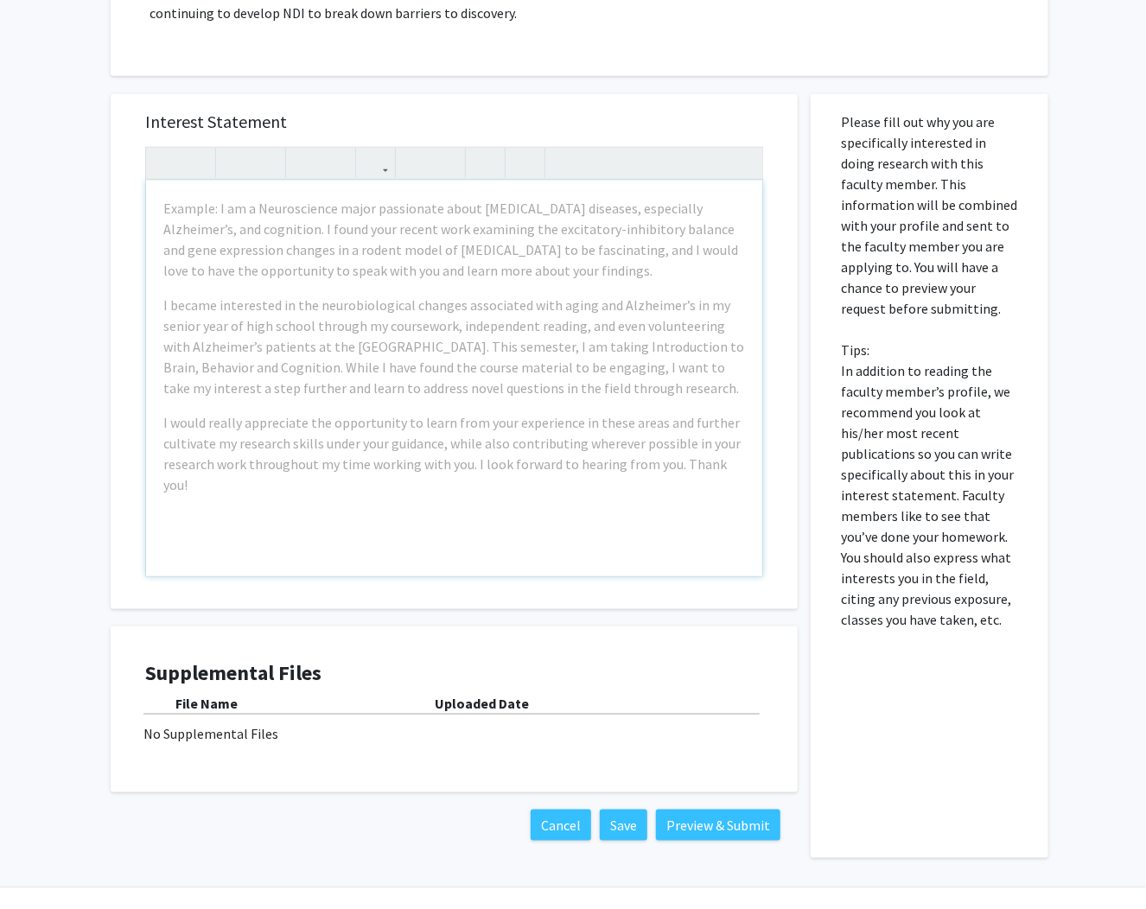
click at [392, 409] on div "Example: I am a Neuroscience major passionate about neurodegenerative diseases,…" at bounding box center [454, 379] width 616 height 396
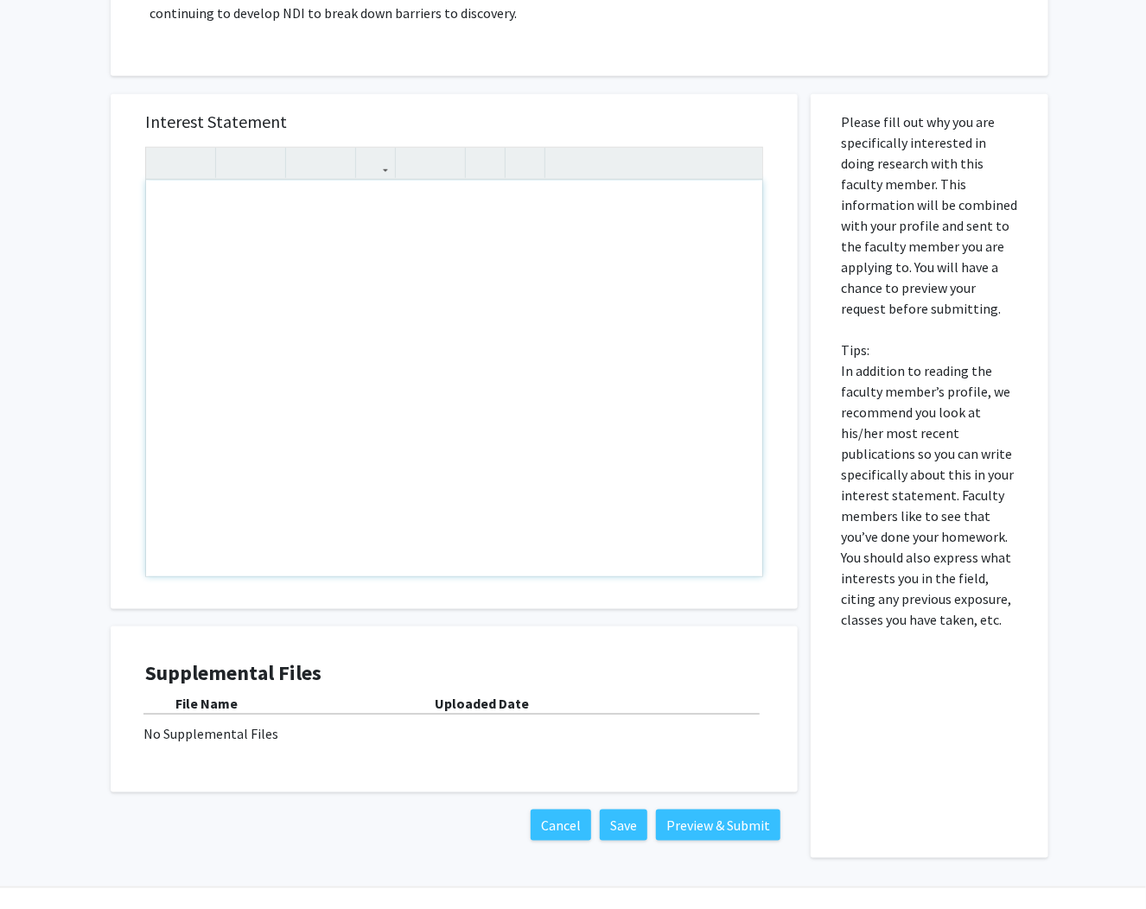
drag, startPoint x: 202, startPoint y: 424, endPoint x: 182, endPoint y: 399, distance: 32.5
click at [203, 424] on div "Note to users with screen readers: Please press Alt+0 or Option+0 to deactivate…" at bounding box center [454, 379] width 616 height 396
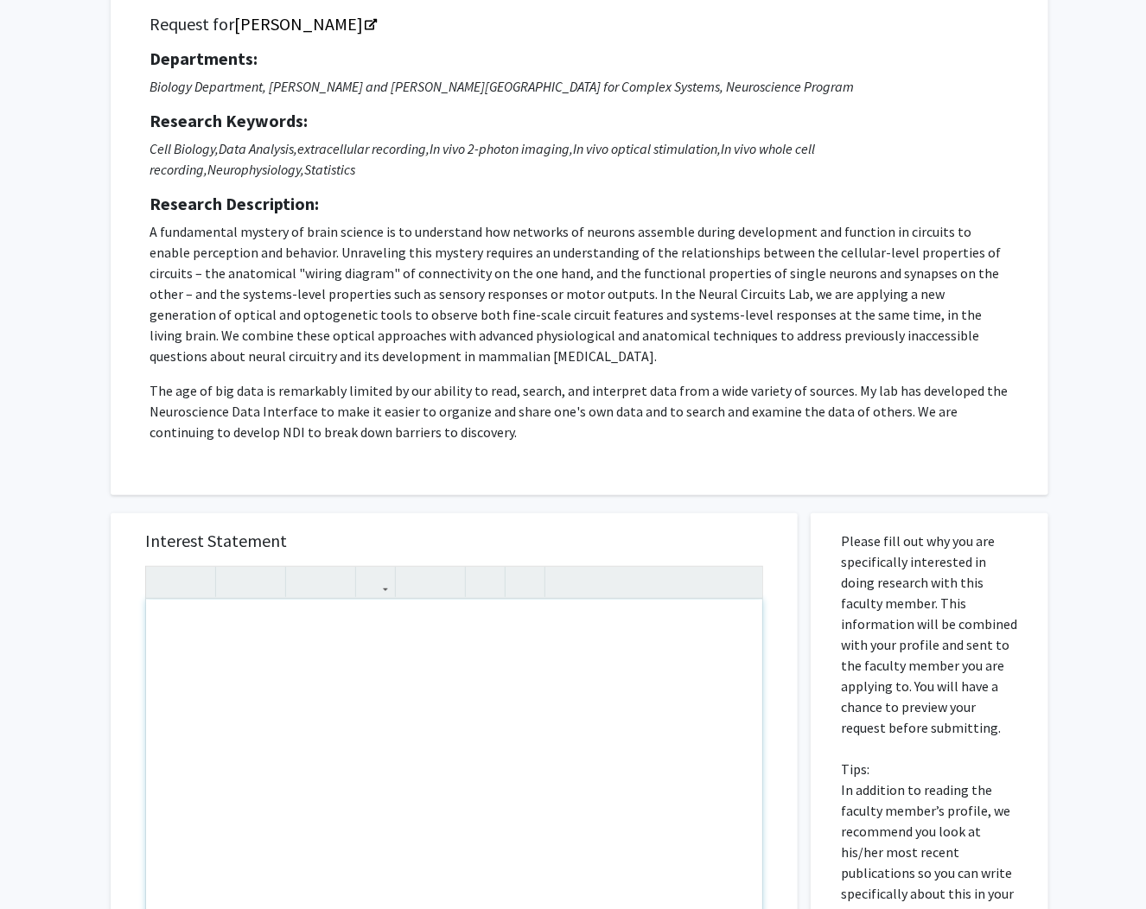
scroll to position [138, 0]
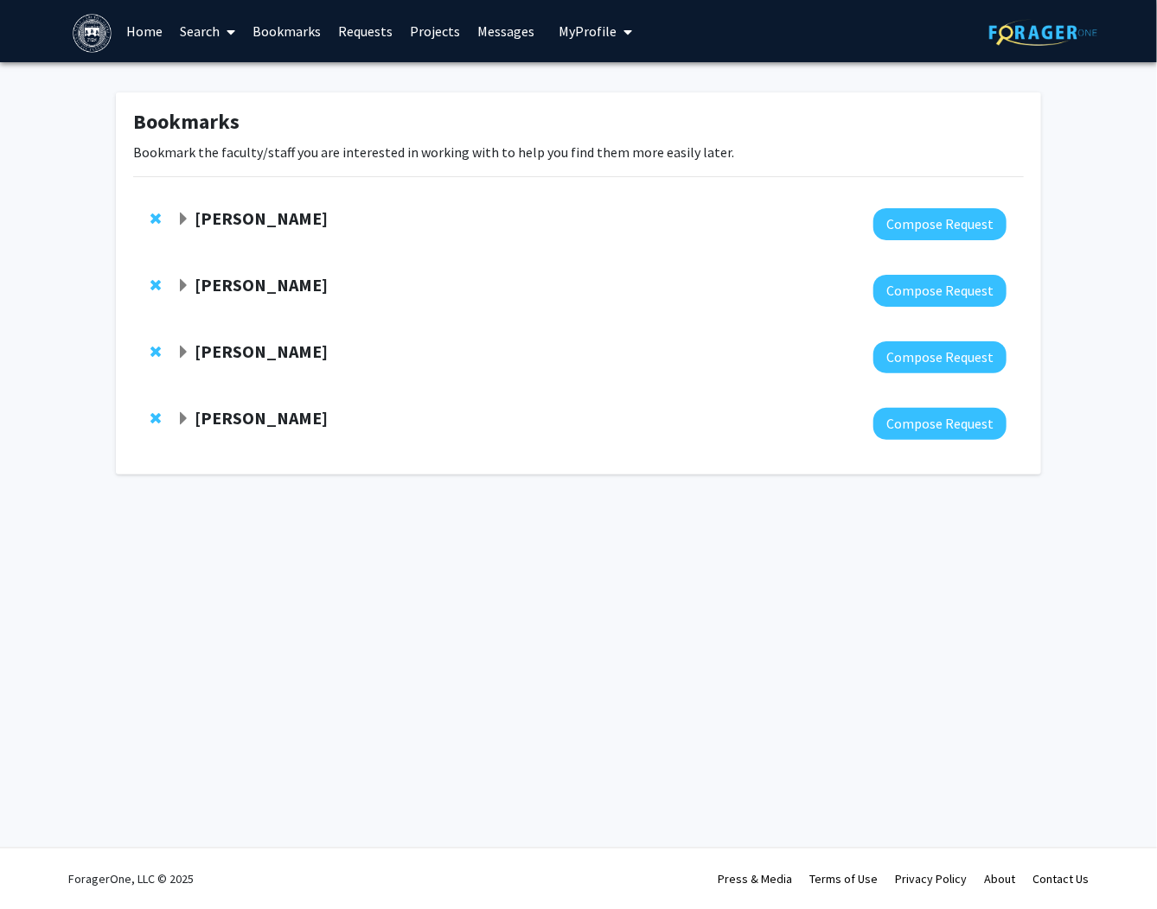
click at [207, 31] on link "Search" at bounding box center [208, 31] width 73 height 61
click at [214, 71] on span "Faculty/Staff" at bounding box center [235, 79] width 127 height 35
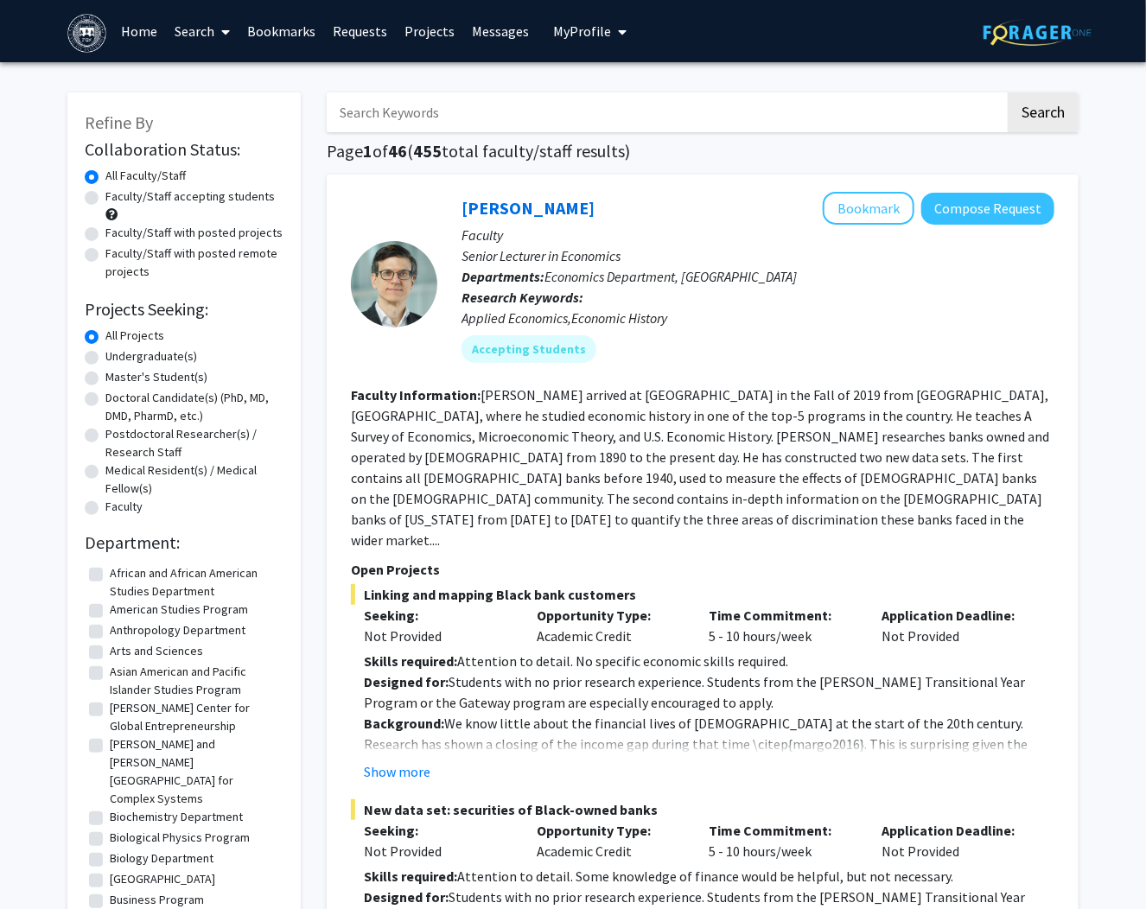
click at [271, 21] on link "Bookmarks" at bounding box center [282, 31] width 86 height 61
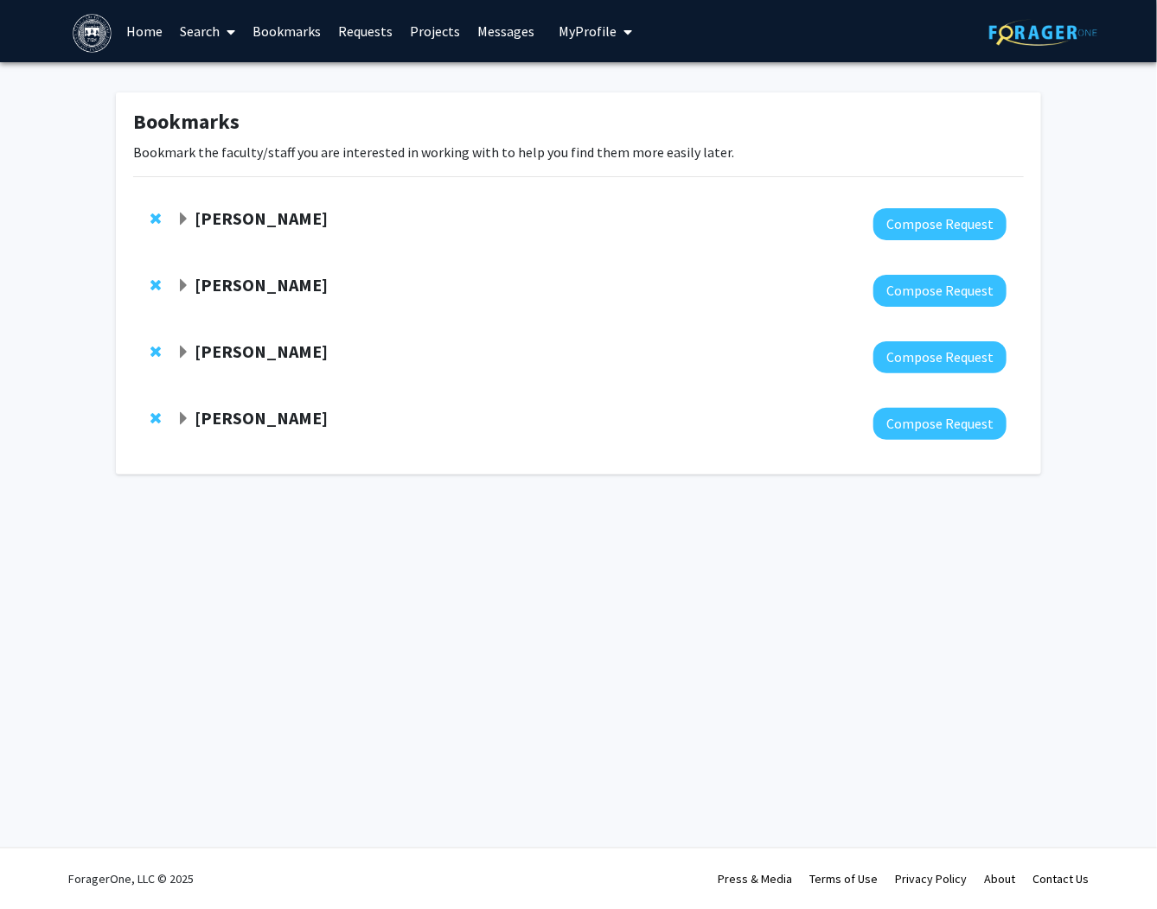
click at [235, 213] on strong "[PERSON_NAME]" at bounding box center [261, 218] width 133 height 22
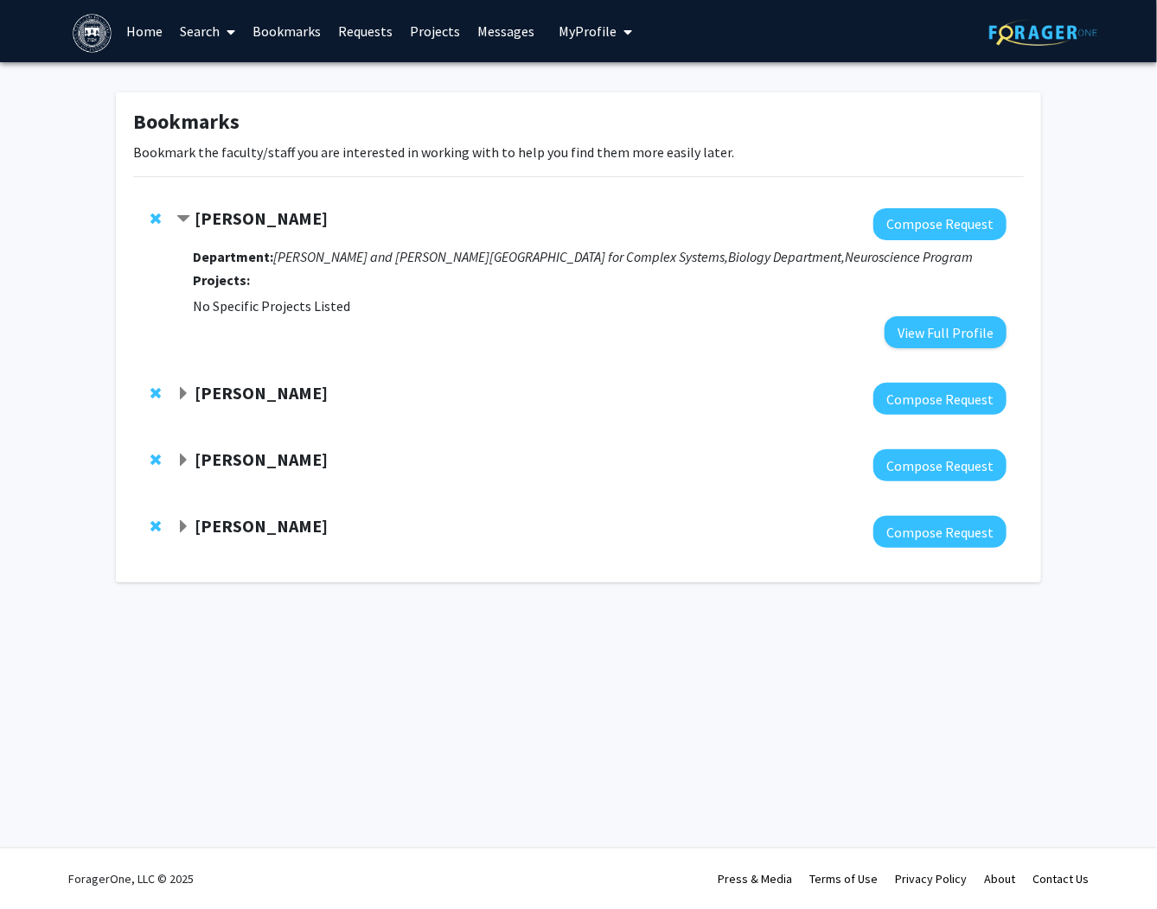
click at [235, 213] on strong "[PERSON_NAME]" at bounding box center [261, 218] width 133 height 22
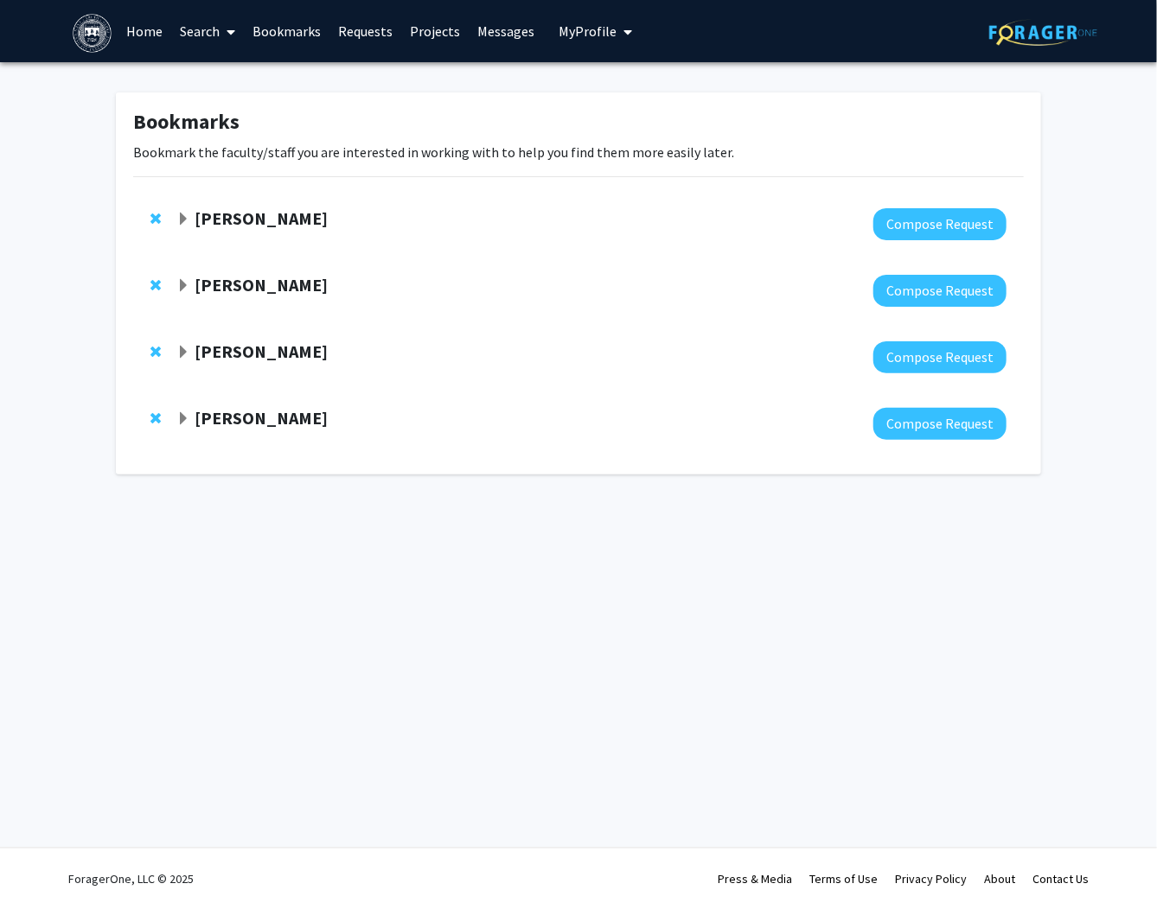
click at [207, 25] on link "Search" at bounding box center [208, 31] width 73 height 61
click at [218, 83] on span "Faculty/Staff" at bounding box center [235, 79] width 127 height 35
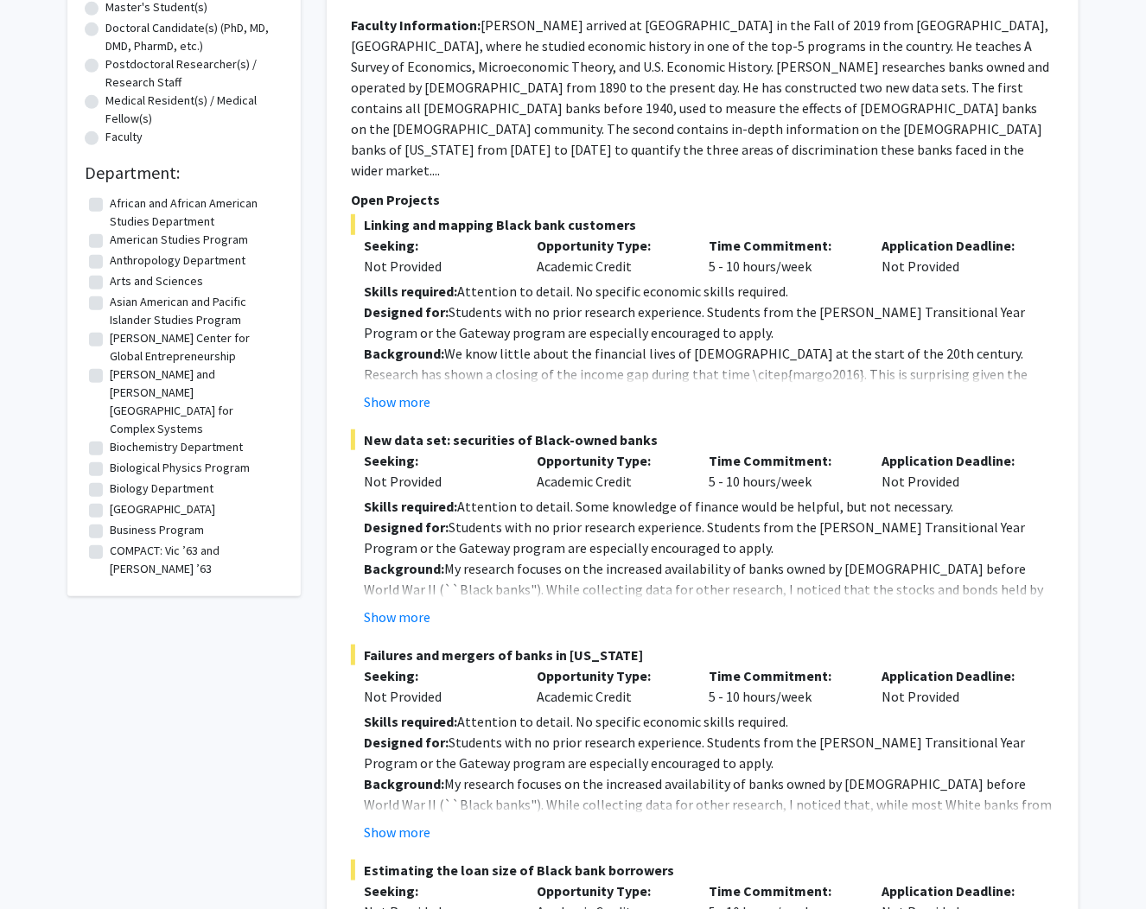
scroll to position [484, 0]
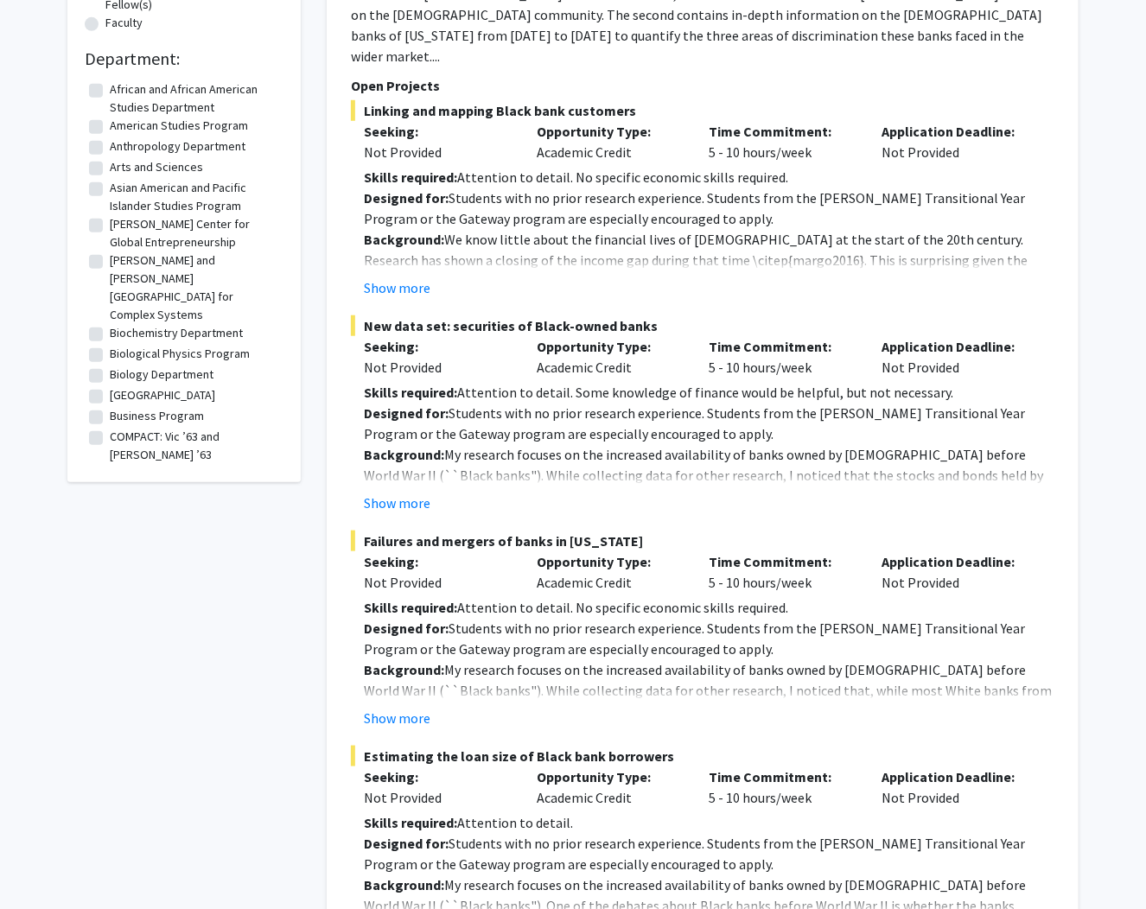
click at [110, 366] on label "Biology Department" at bounding box center [162, 375] width 104 height 18
click at [110, 366] on input "Biology Department" at bounding box center [115, 371] width 11 height 11
checkbox input "true"
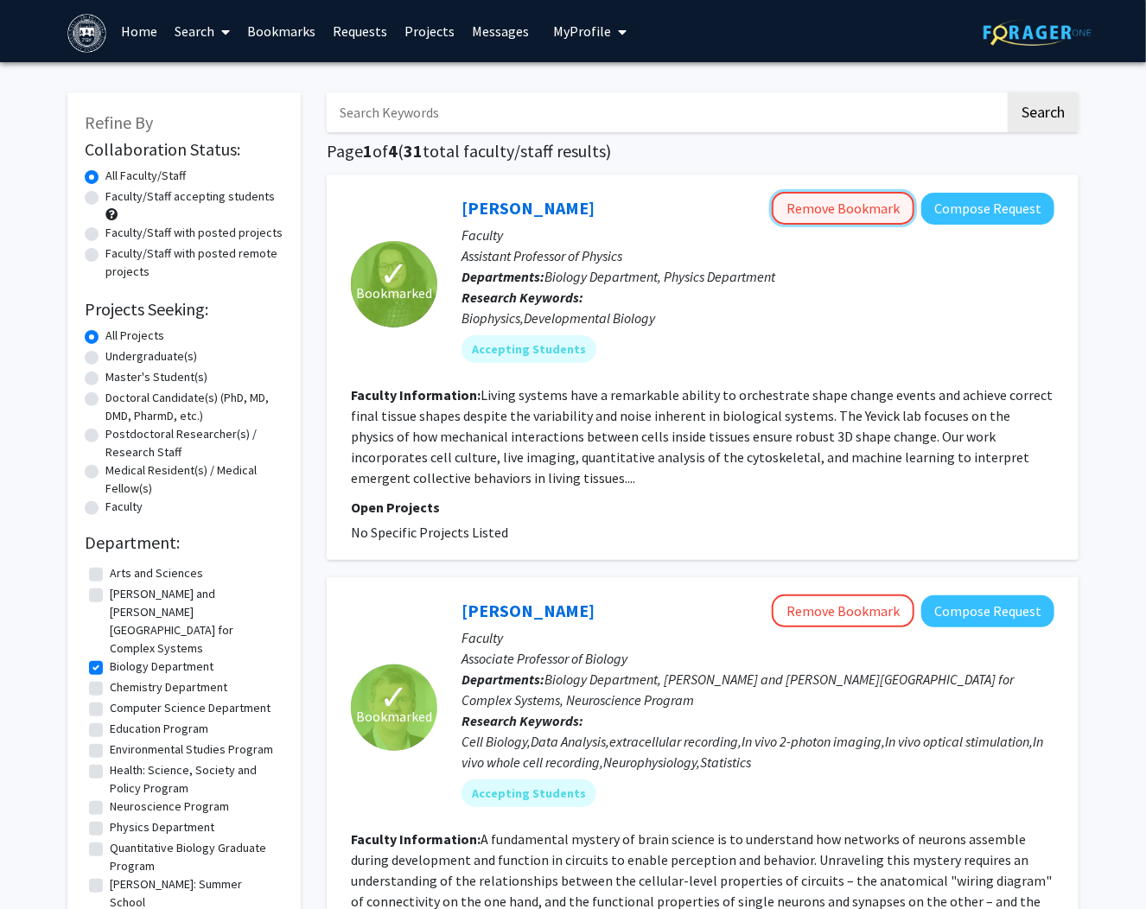
click at [850, 199] on button "Remove Bookmark" at bounding box center [843, 208] width 143 height 33
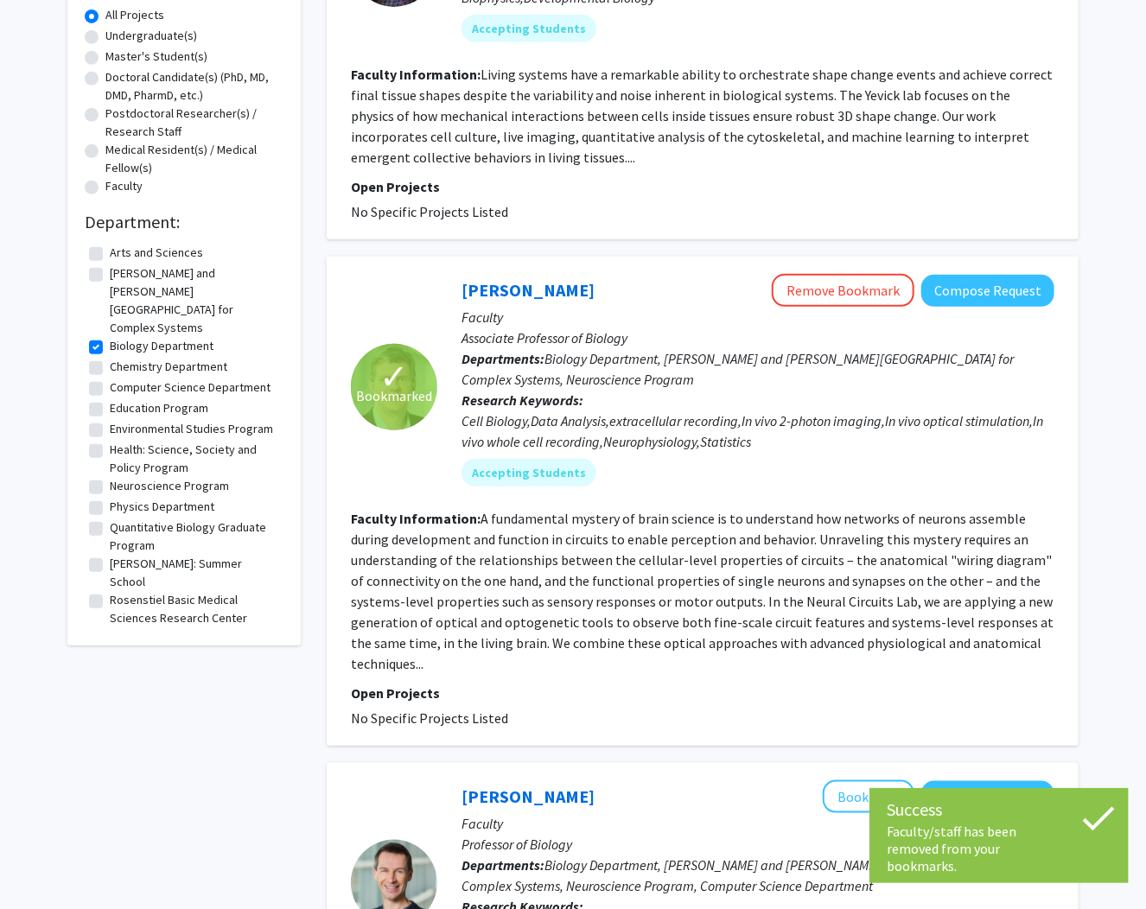
scroll to position [346, 0]
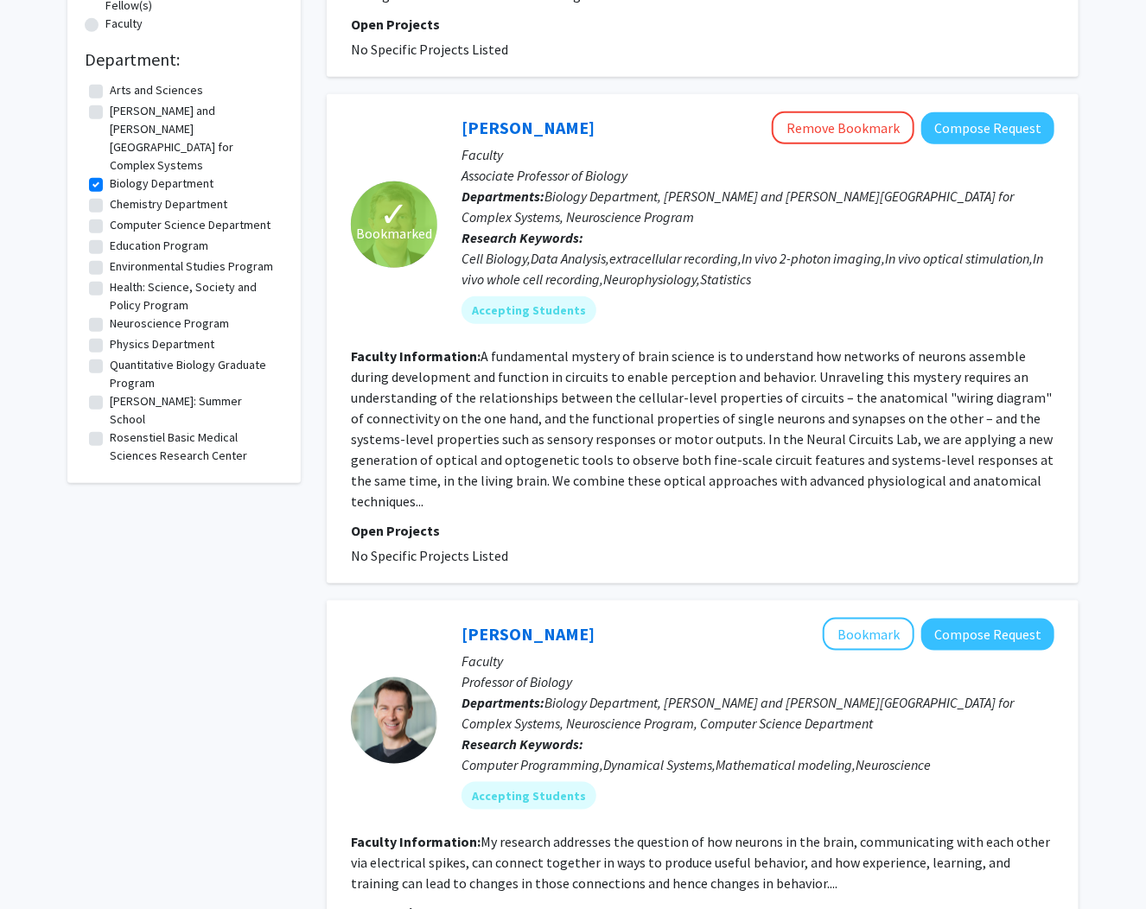
scroll to position [484, 0]
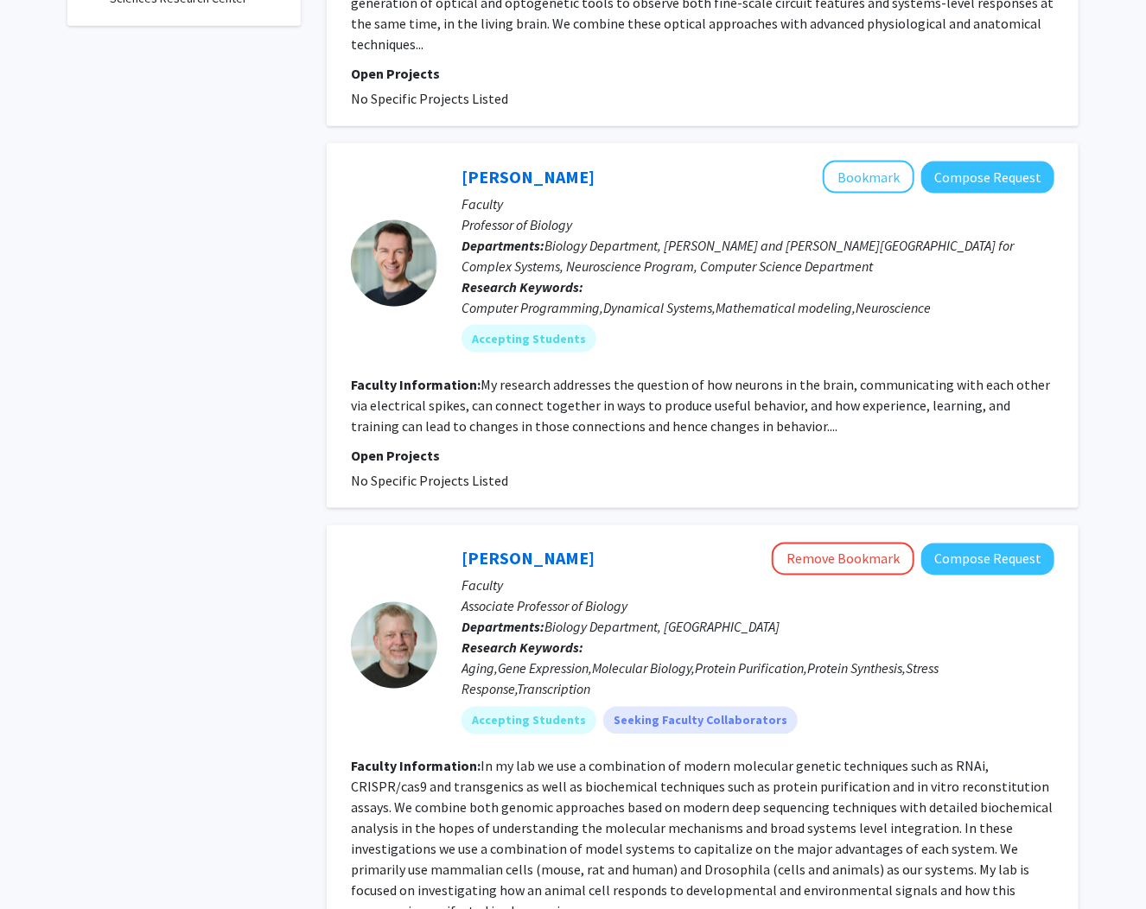
scroll to position [1037, 0]
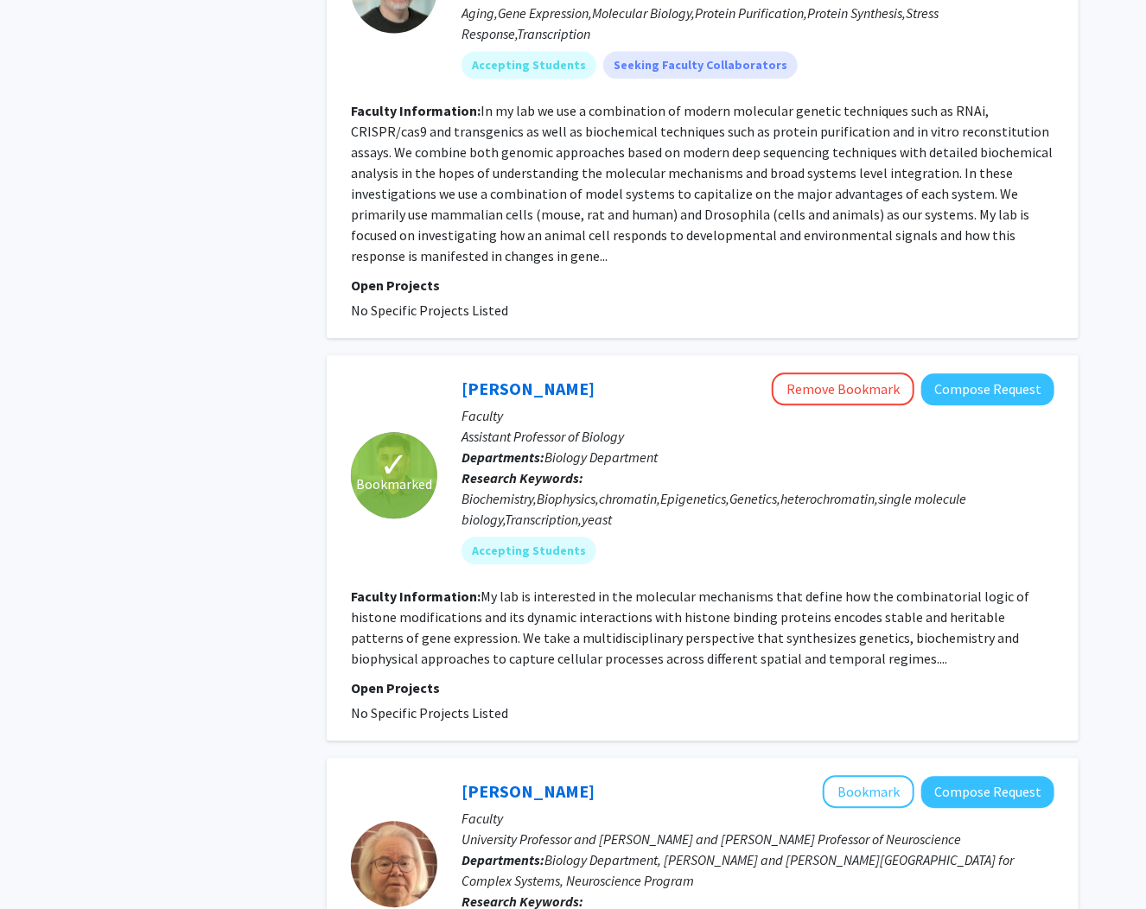
scroll to position [1660, 0]
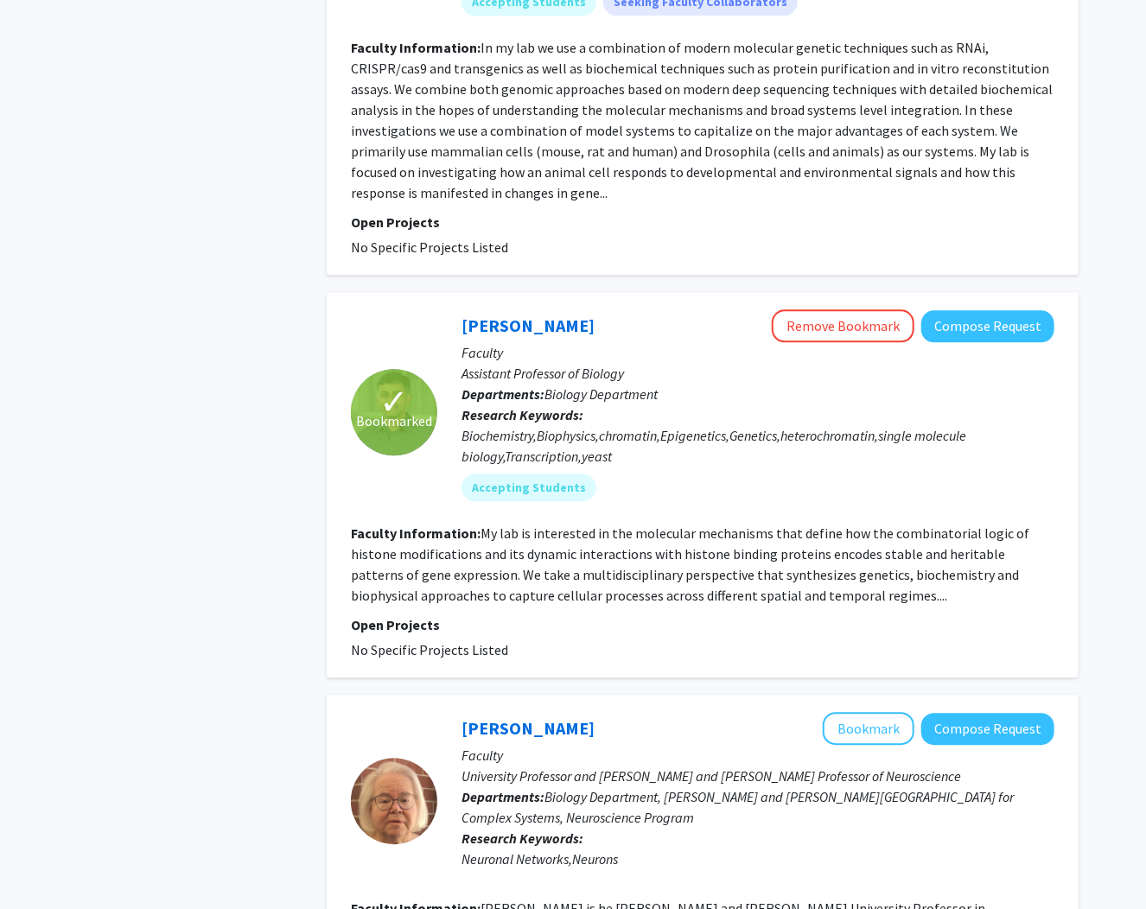
click at [220, 503] on div "Refine By Collaboration Status: Collaboration Status All Faculty/Staff Collabor…" at bounding box center [183, 638] width 259 height 4446
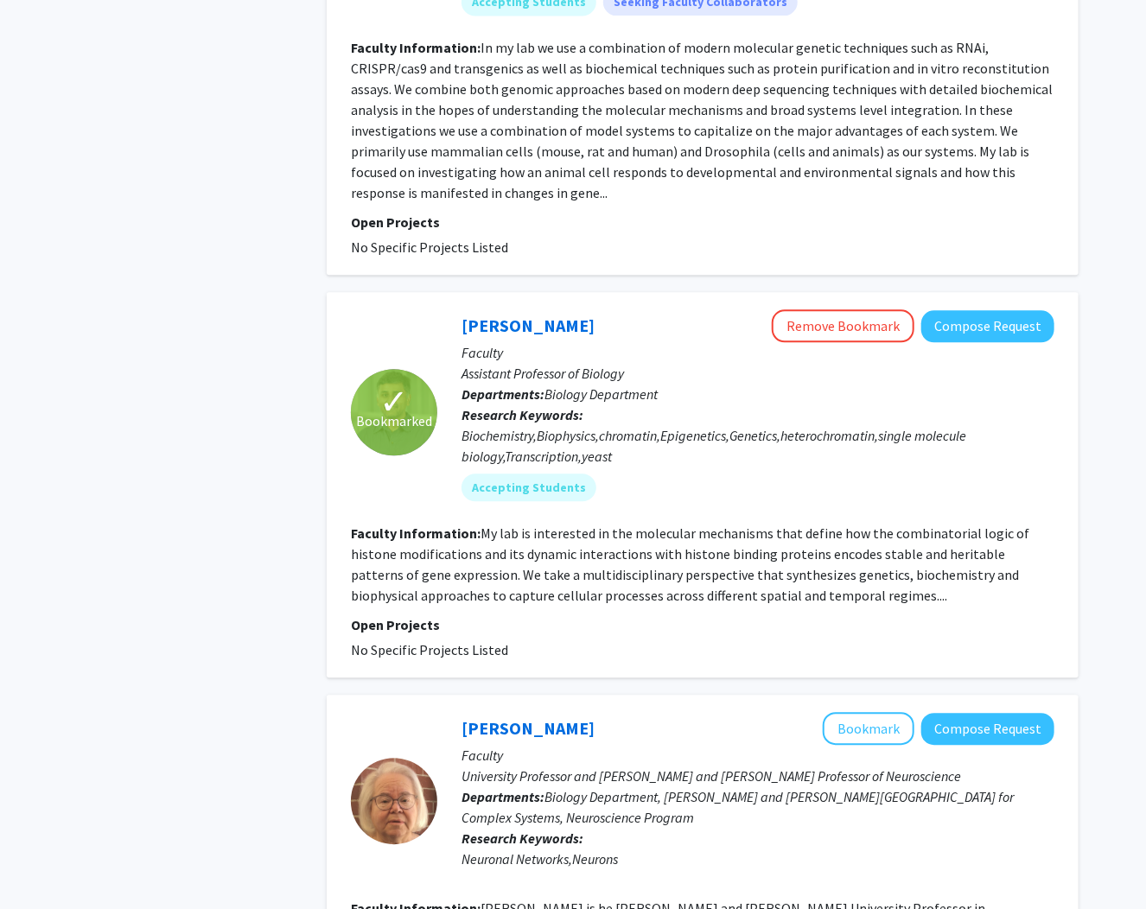
click at [220, 503] on div "Refine By Collaboration Status: Collaboration Status All Faculty/Staff Collabor…" at bounding box center [183, 638] width 259 height 4446
click at [229, 501] on div "Refine By Collaboration Status: Collaboration Status All Faculty/Staff Collabor…" at bounding box center [183, 638] width 259 height 4446
